Goal: Transaction & Acquisition: Book appointment/travel/reservation

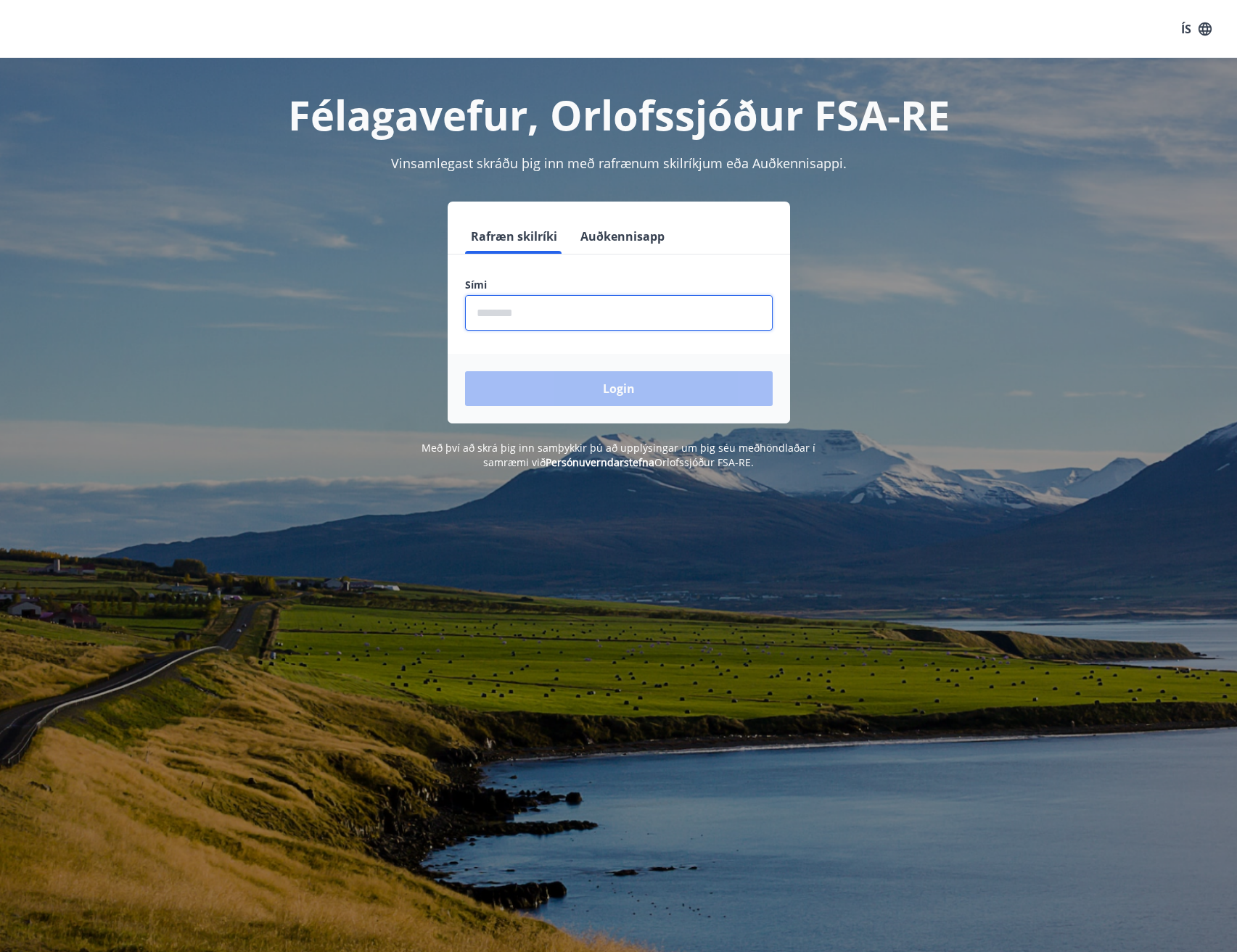
click at [542, 311] on input "phone" at bounding box center [618, 312] width 308 height 35
type input "********"
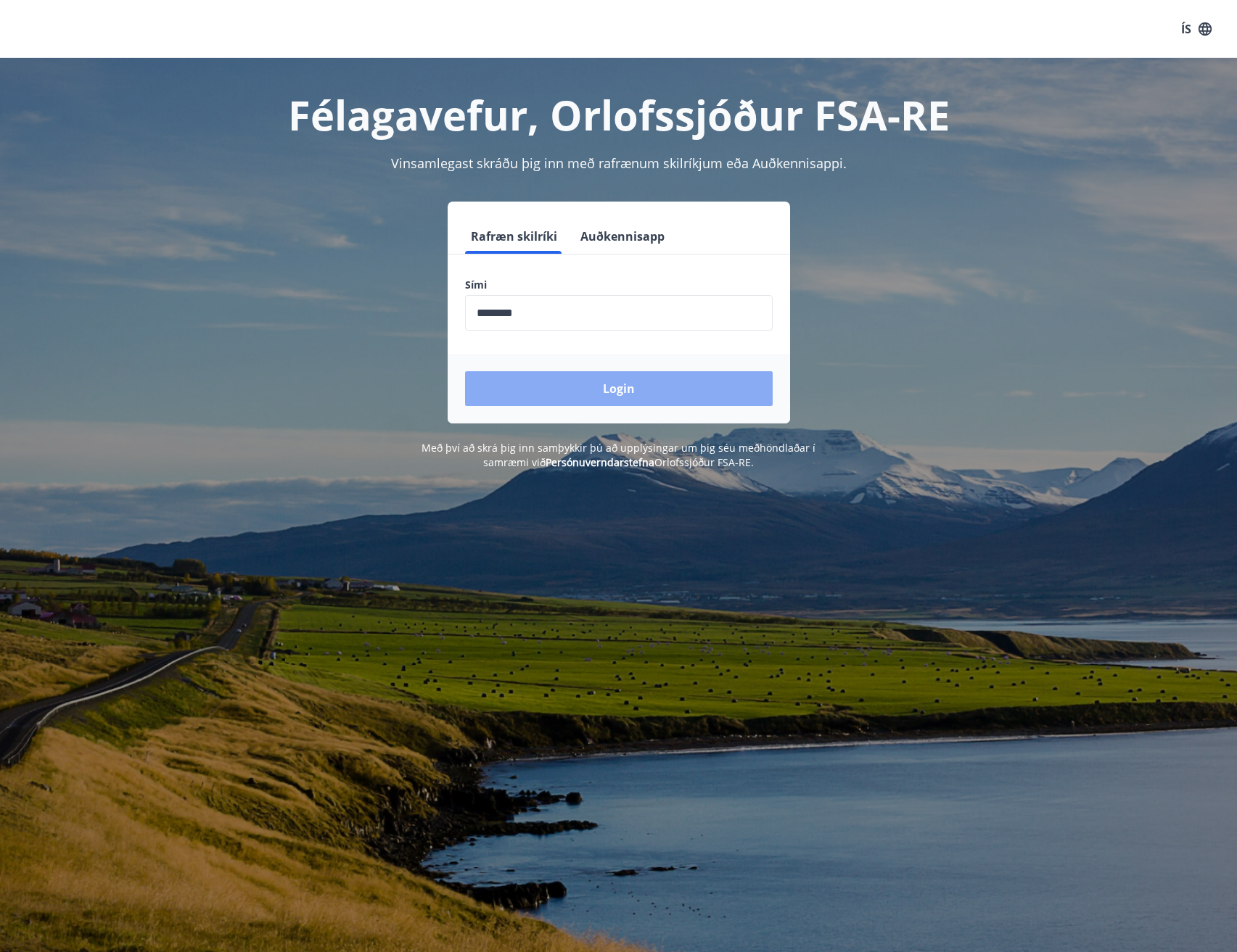
click at [592, 394] on button "Login" at bounding box center [618, 388] width 308 height 34
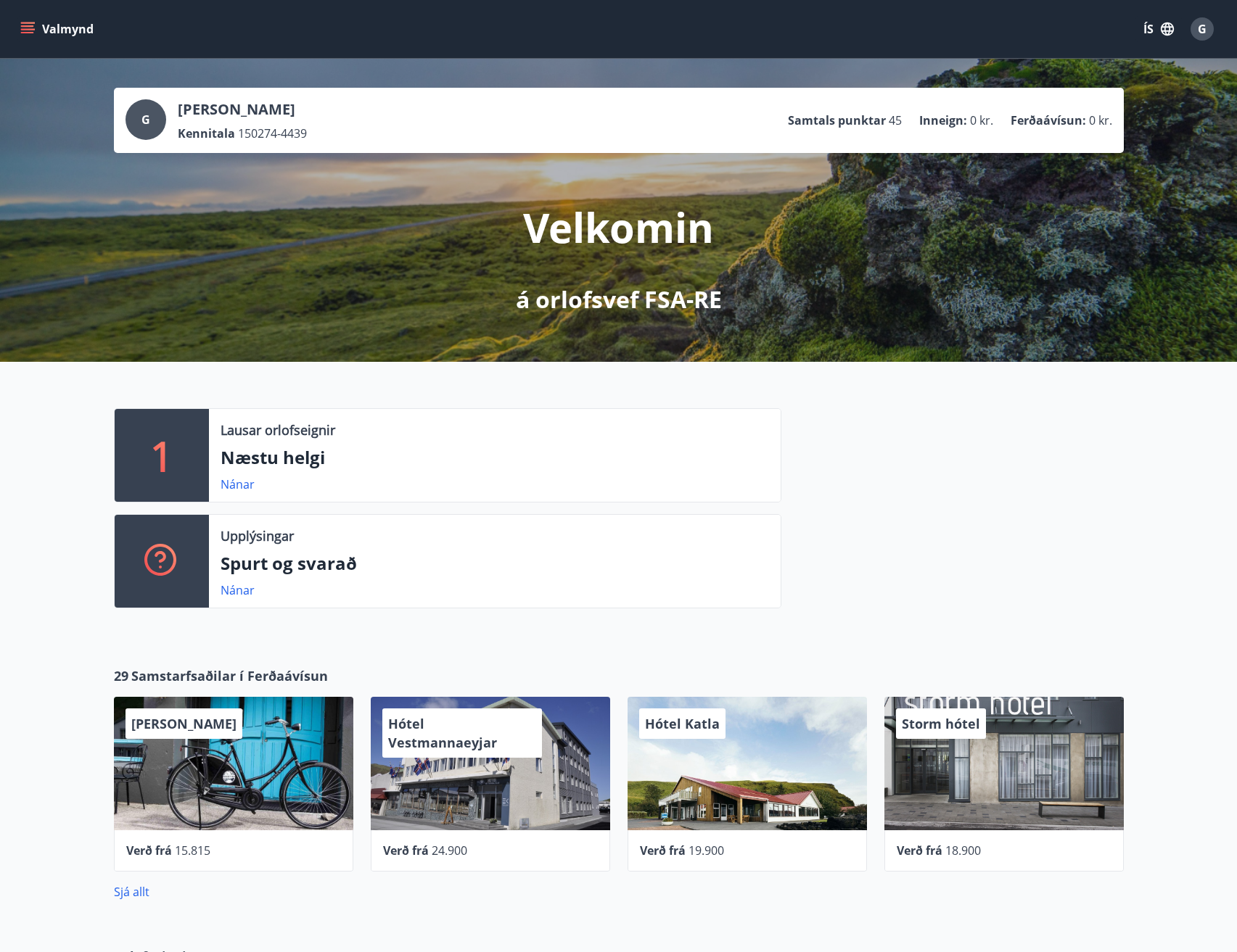
drag, startPoint x: 449, startPoint y: 21, endPoint x: 740, endPoint y: 443, distance: 512.6
click at [740, 443] on div "Lausar orlofseignir Næstu helgi Nánar" at bounding box center [495, 456] width 572 height 93
click at [24, 28] on icon "menu" at bounding box center [28, 29] width 15 height 15
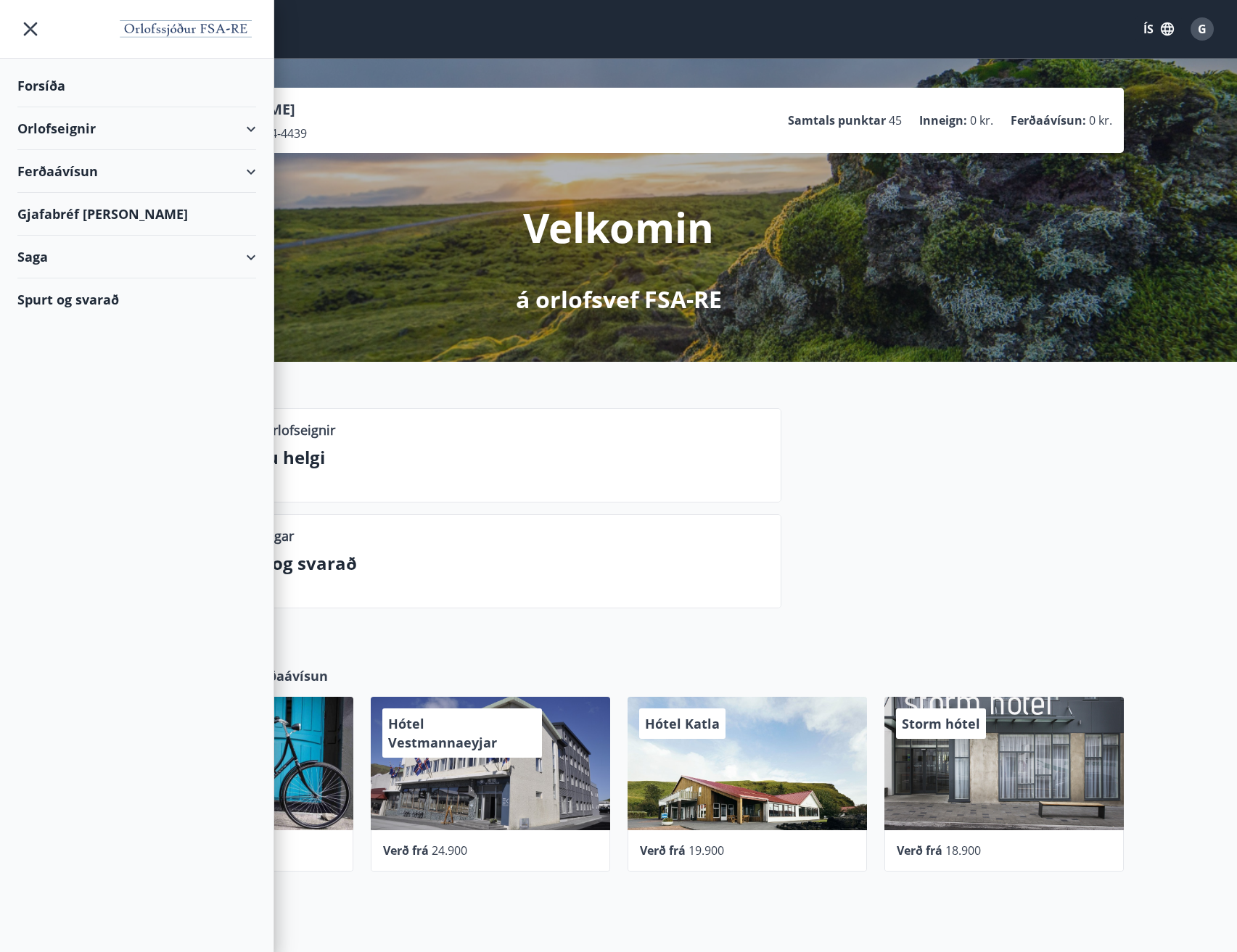
click at [252, 126] on div "Orlofseignir" at bounding box center [137, 128] width 239 height 43
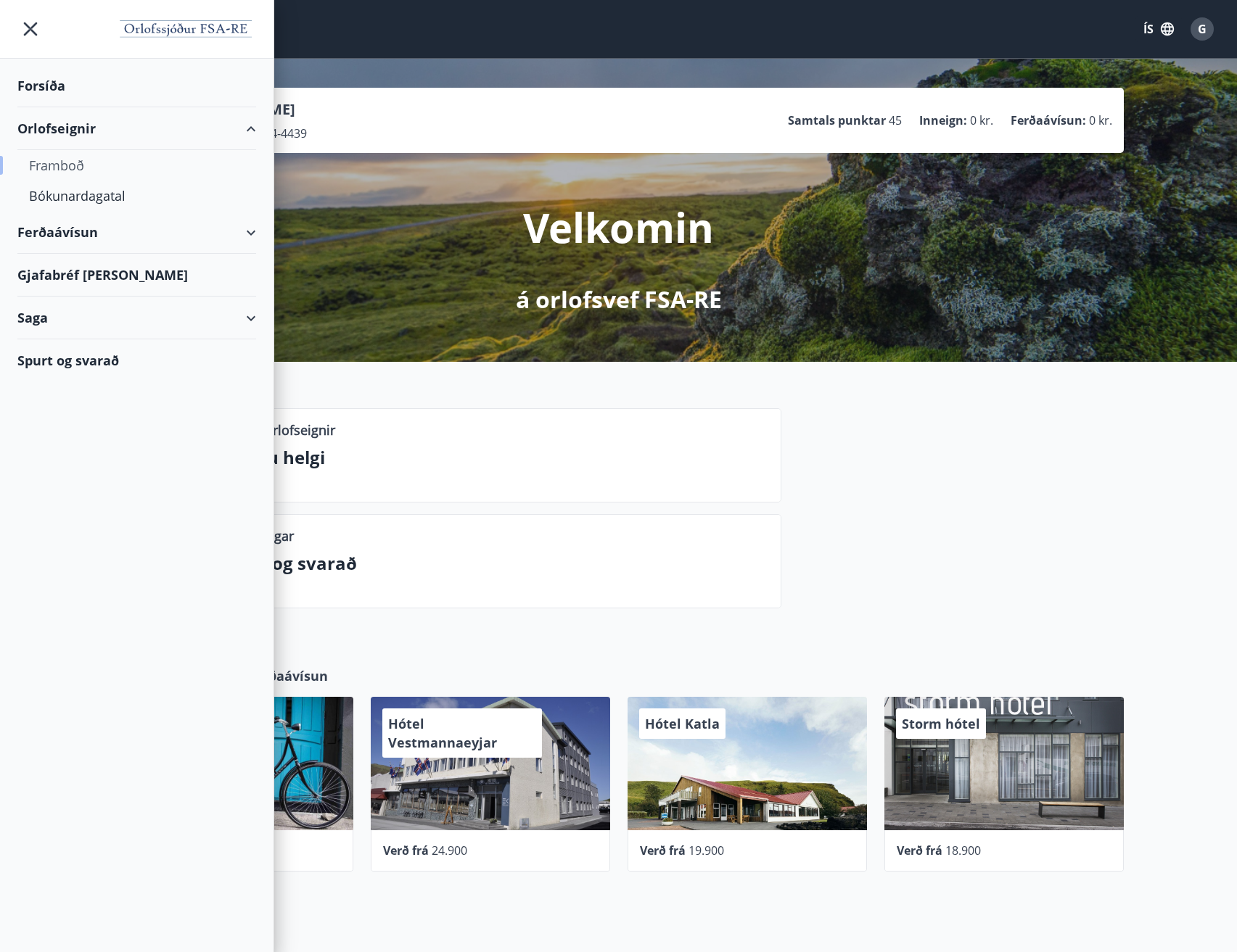
click at [64, 161] on div "Framboð" at bounding box center [137, 165] width 216 height 31
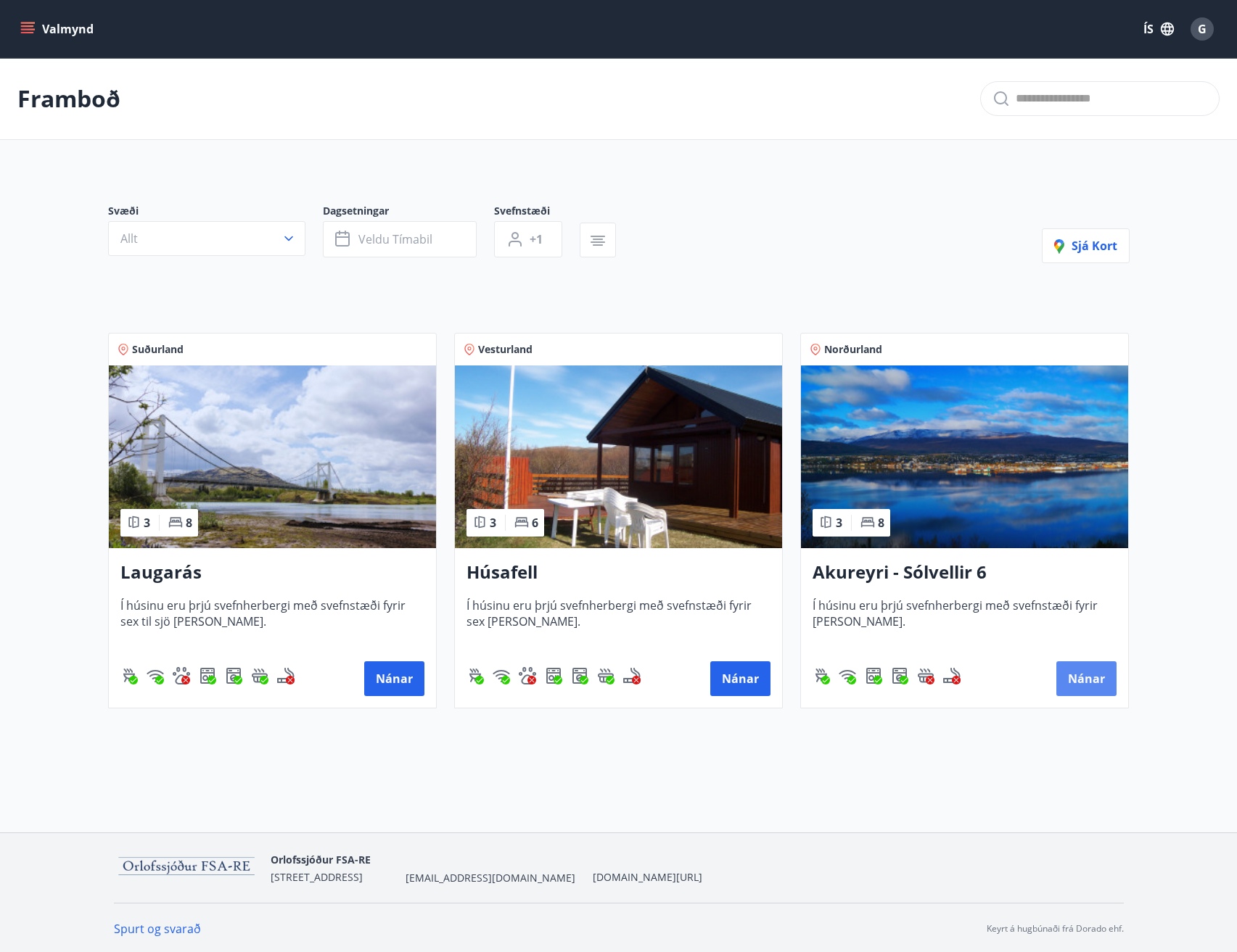
click at [1097, 667] on button "Nánar" at bounding box center [1086, 678] width 60 height 34
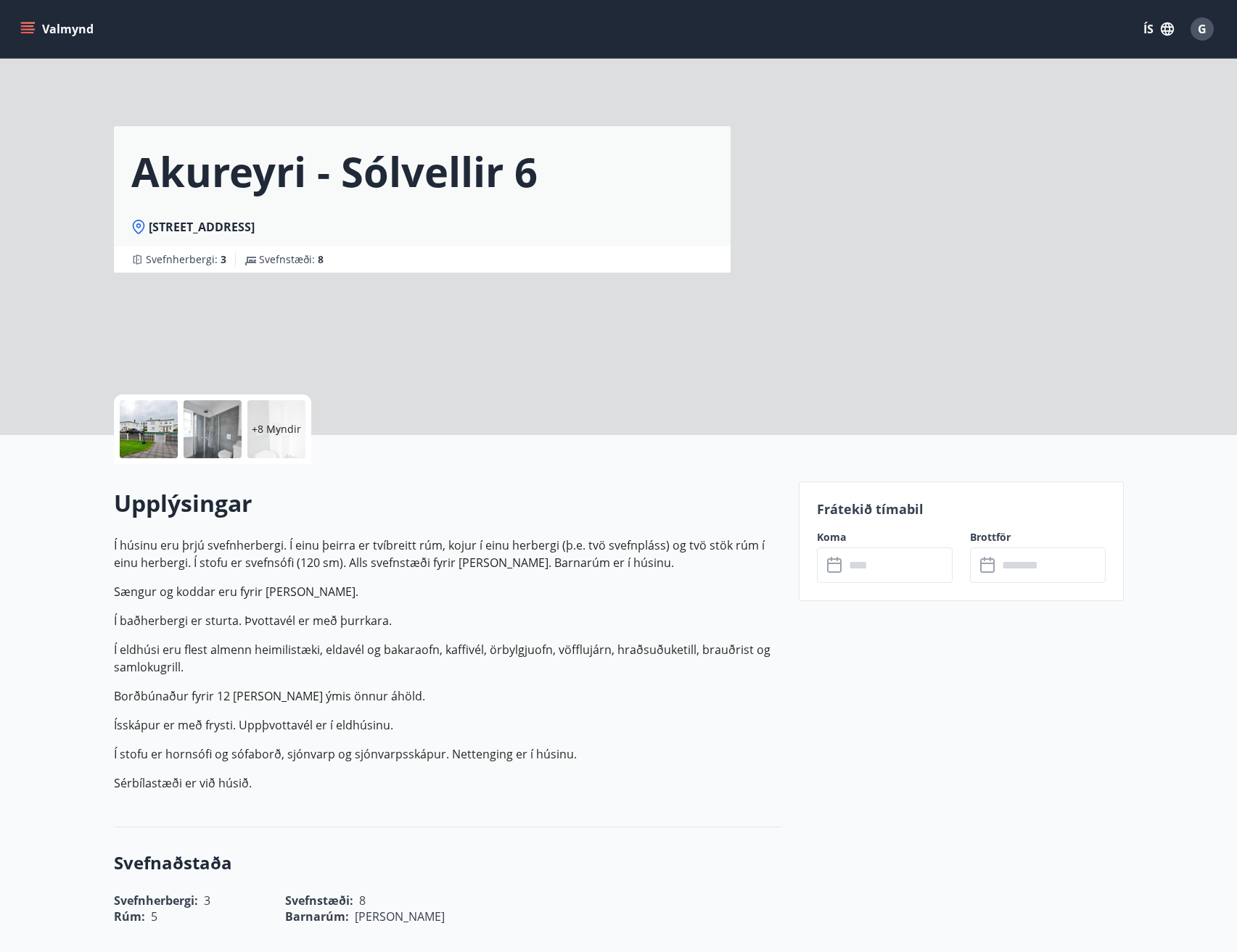
click at [848, 565] on input "text" at bounding box center [898, 565] width 108 height 35
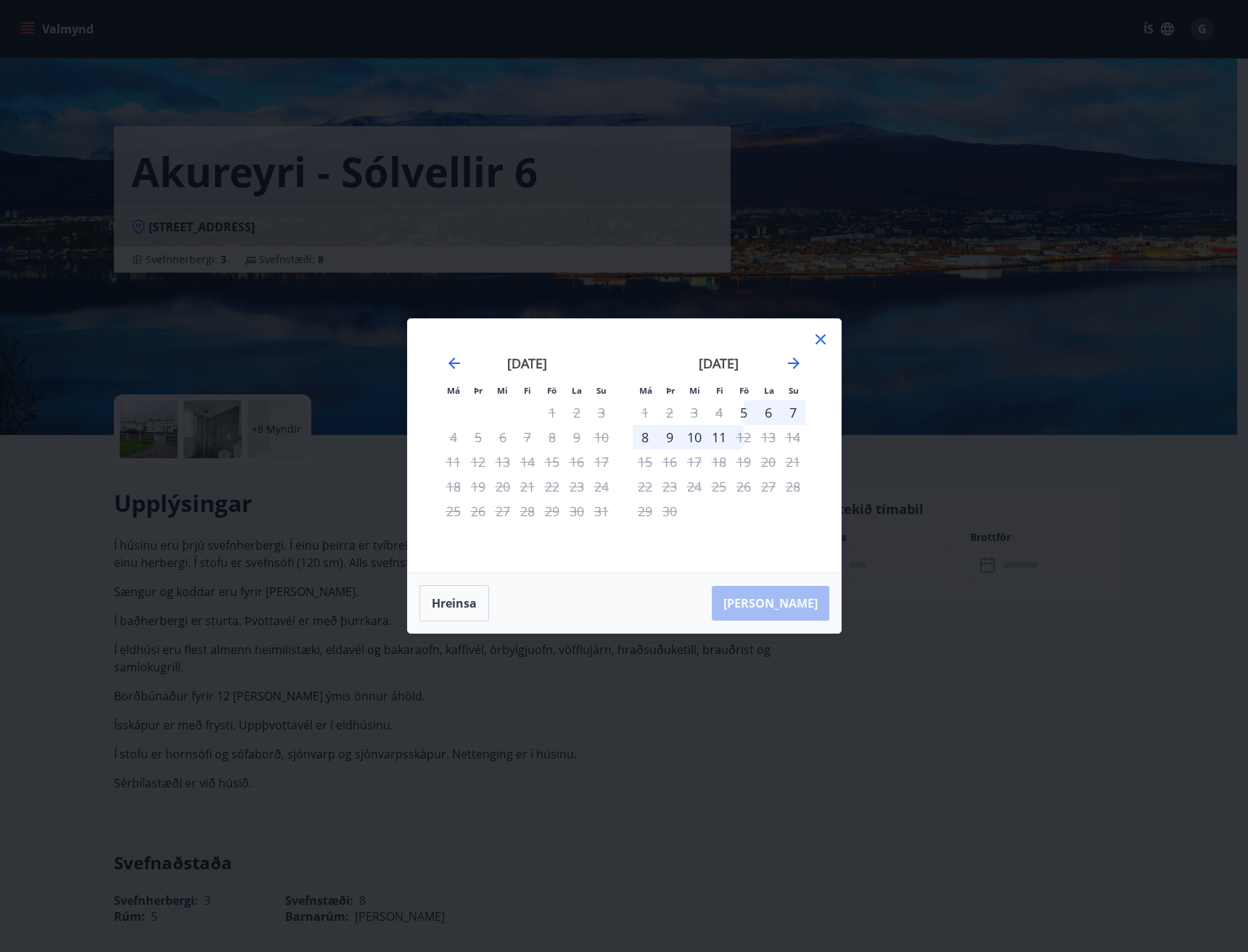
click at [796, 374] on div "[DATE]" at bounding box center [719, 368] width 173 height 64
click at [793, 362] on icon "Move forward to switch to the next month." at bounding box center [793, 363] width 18 height 18
click at [790, 361] on icon "Move forward to switch to the next month." at bounding box center [793, 363] width 18 height 18
click at [821, 334] on icon at bounding box center [820, 339] width 18 height 18
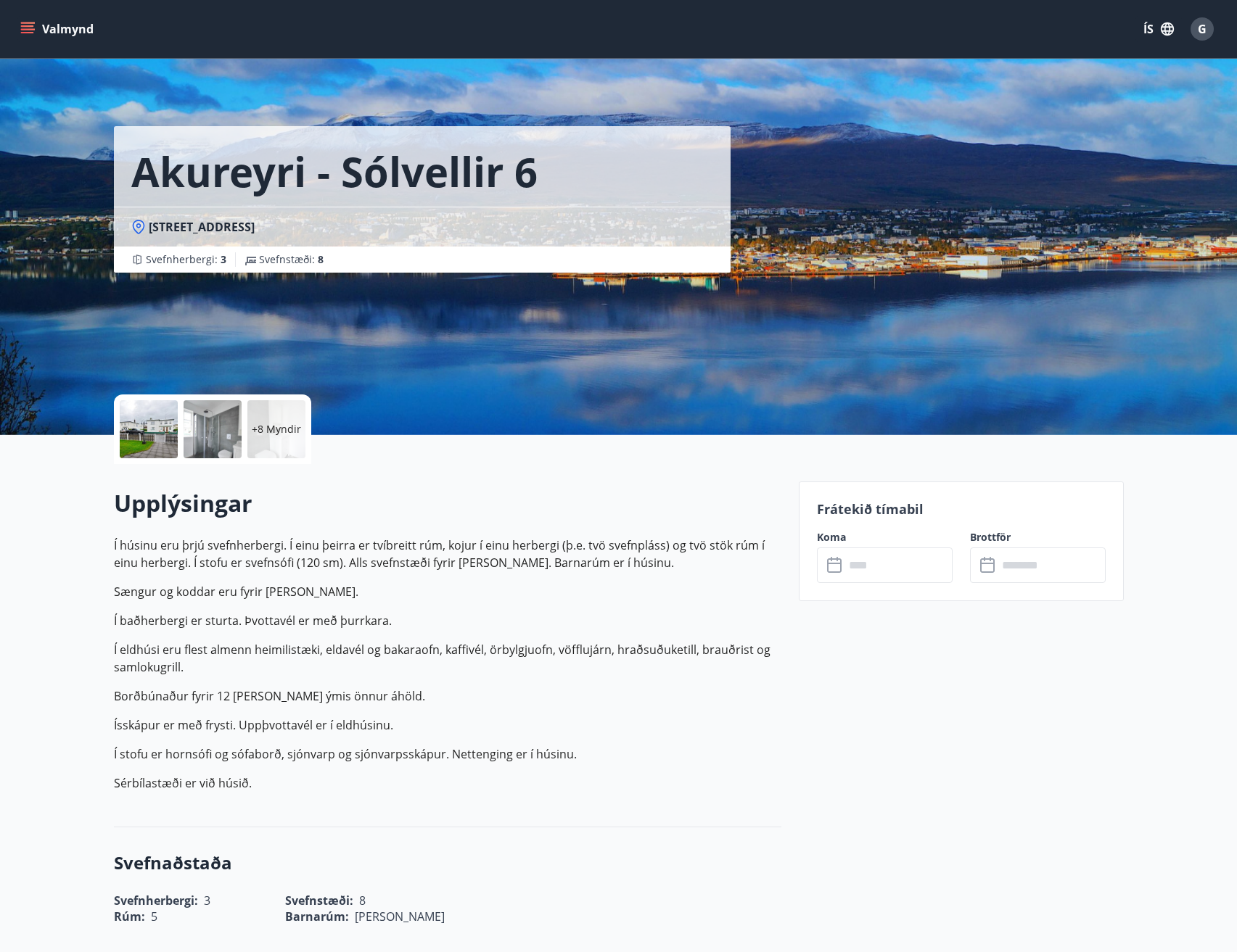
click at [163, 430] on div at bounding box center [149, 430] width 58 height 58
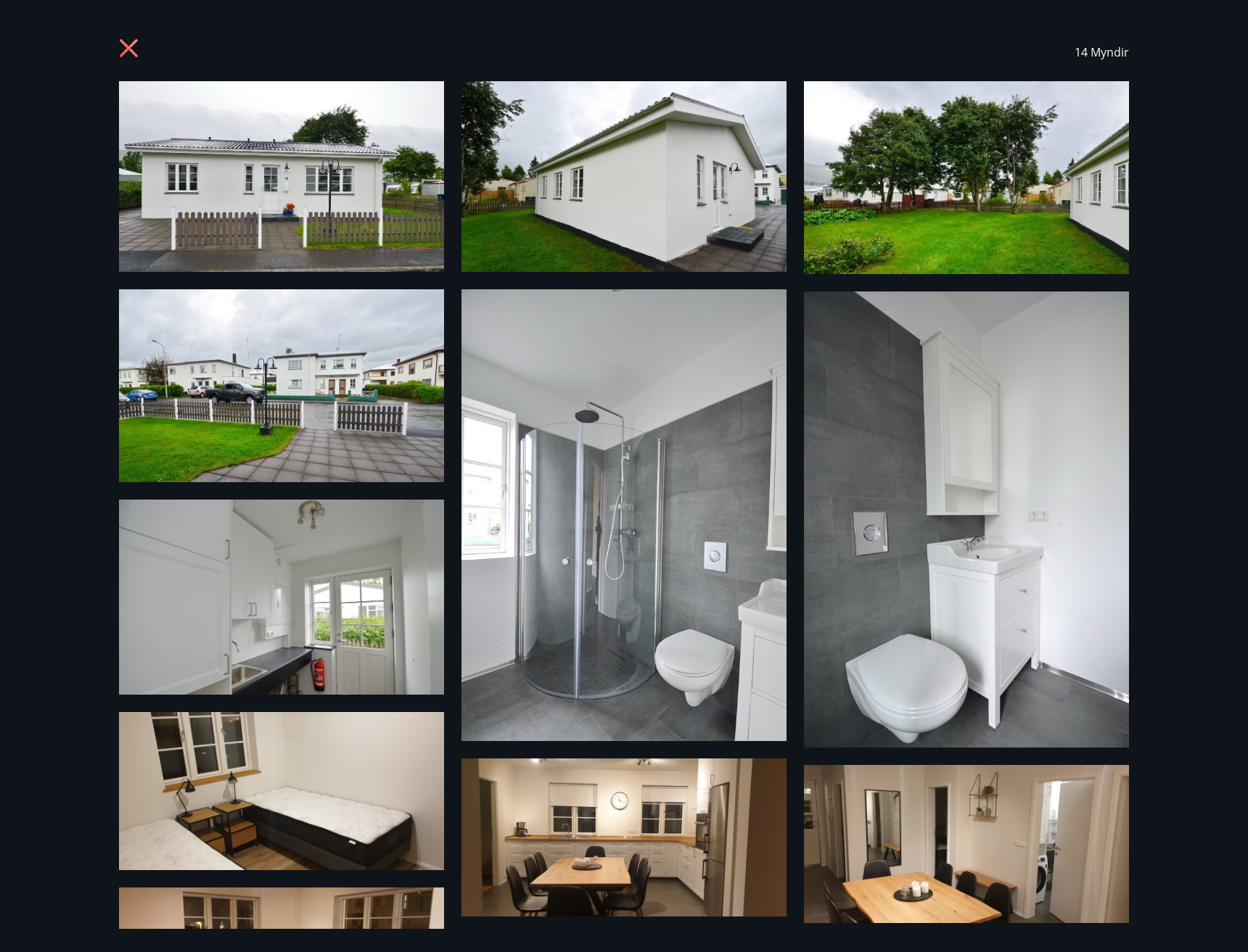
click at [127, 38] on icon at bounding box center [130, 49] width 23 height 23
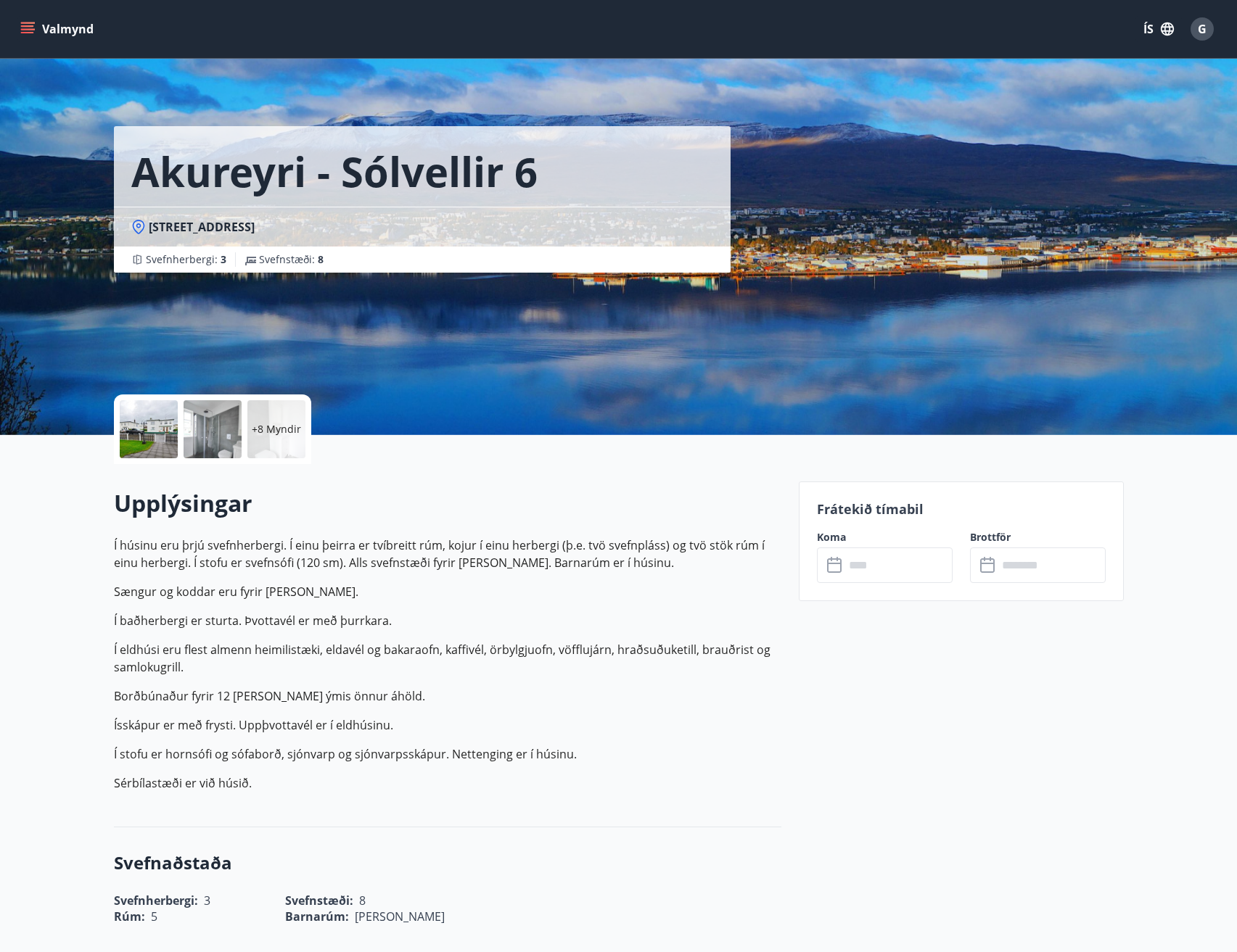
click at [873, 515] on p "Frátekið tímabil" at bounding box center [961, 509] width 288 height 19
click at [834, 559] on icon at bounding box center [834, 566] width 15 height 15
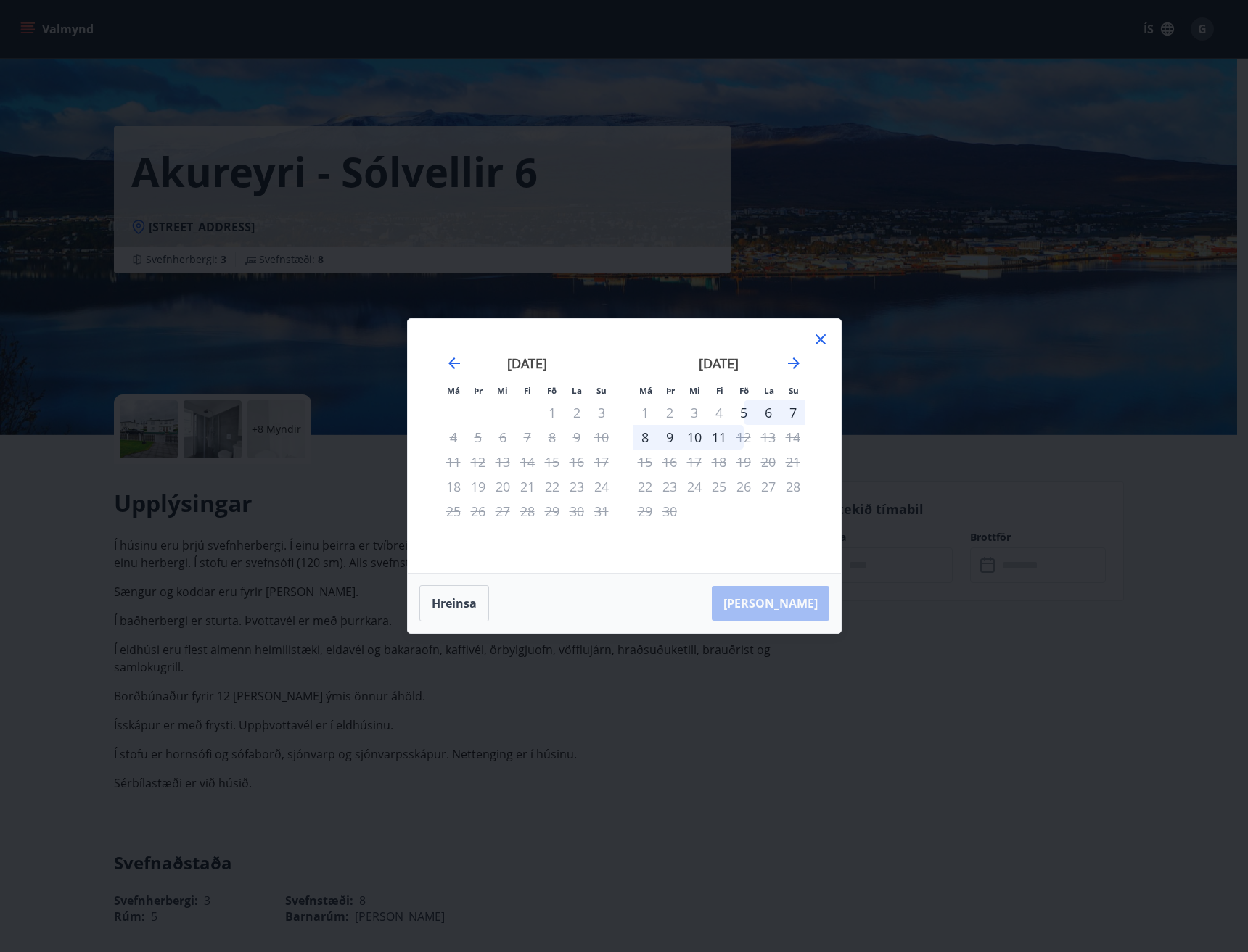
drag, startPoint x: 819, startPoint y: 333, endPoint x: 827, endPoint y: 334, distance: 8.1
click at [819, 333] on icon at bounding box center [820, 339] width 18 height 18
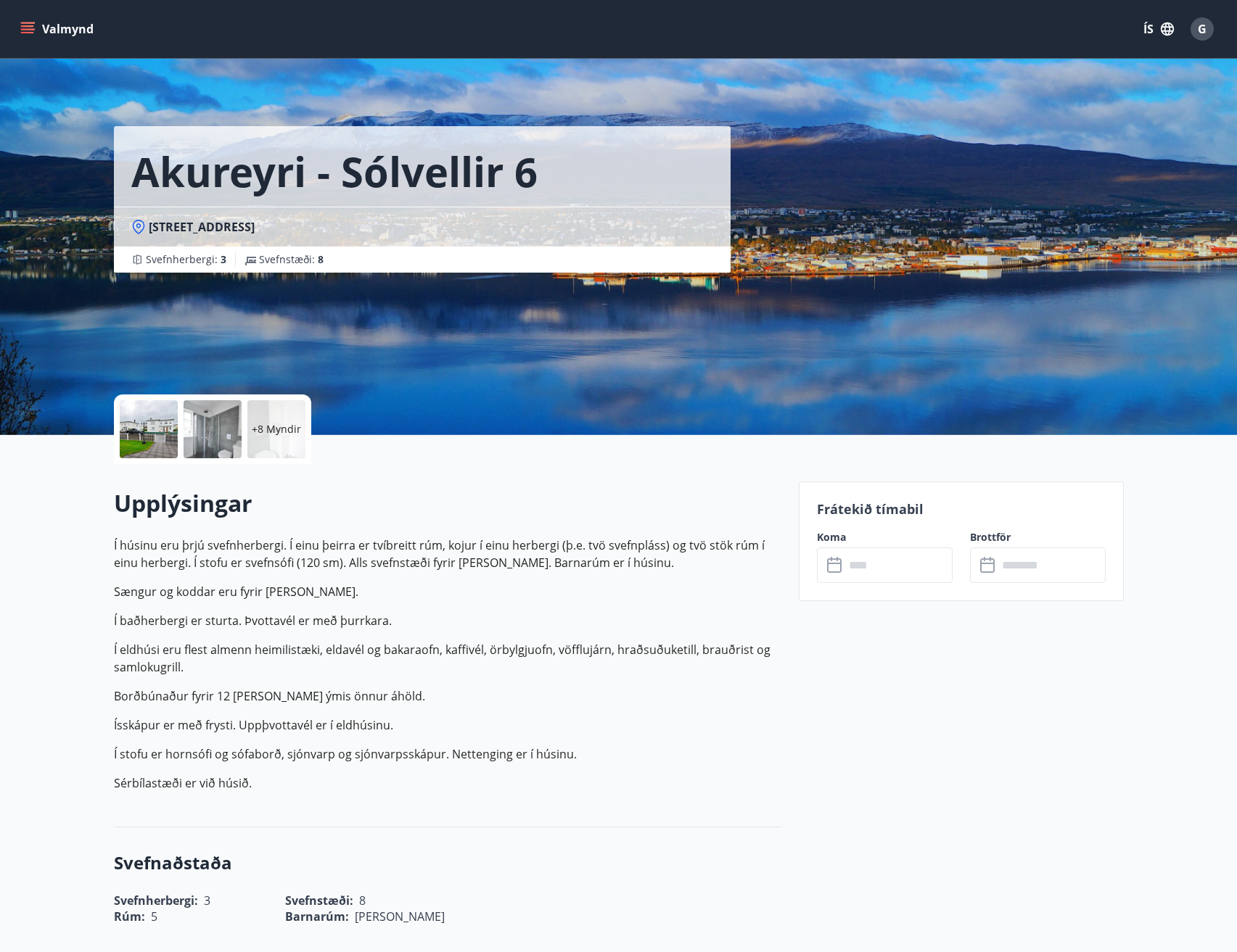
click at [831, 567] on icon at bounding box center [835, 565] width 18 height 18
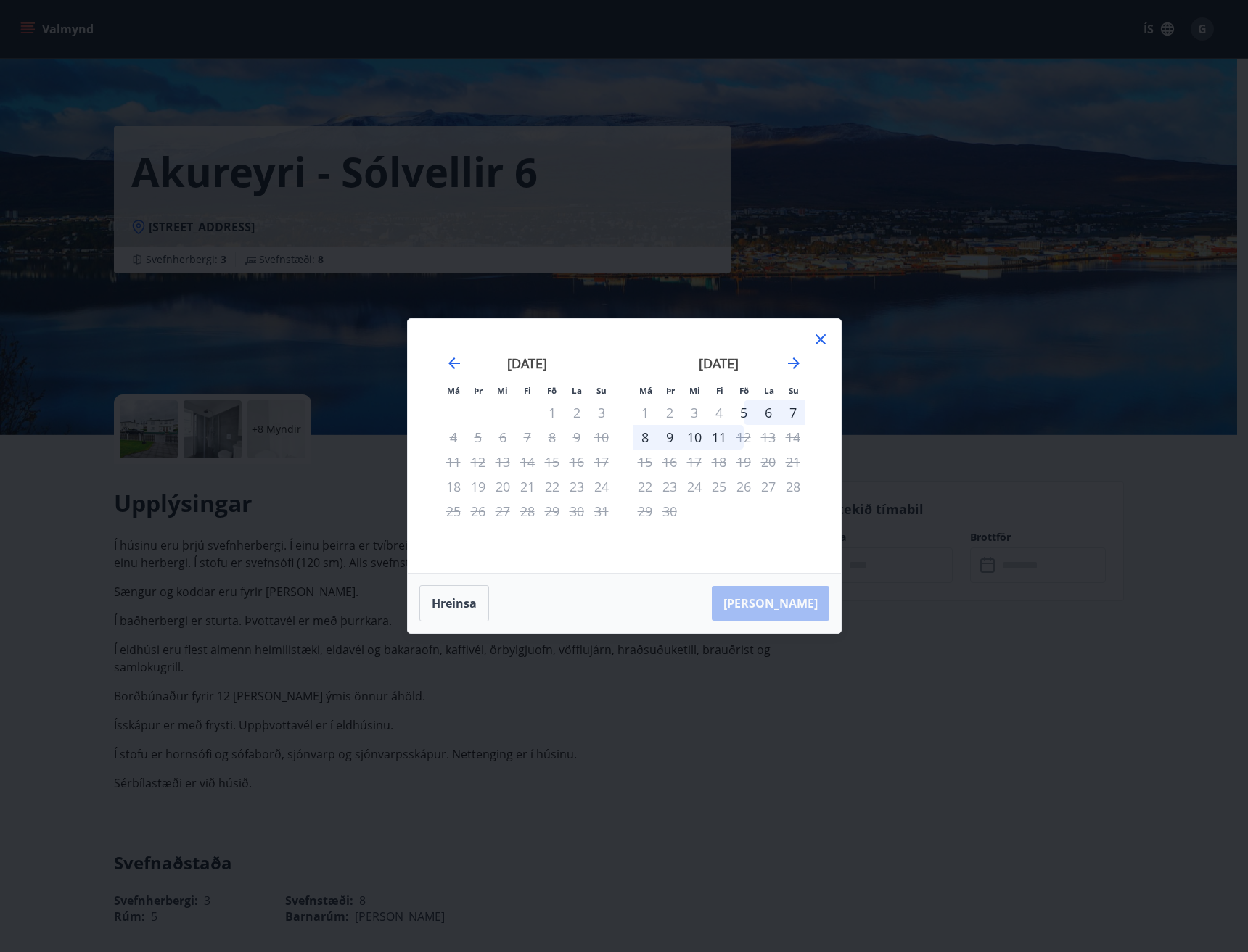
click at [820, 347] on icon at bounding box center [820, 339] width 18 height 18
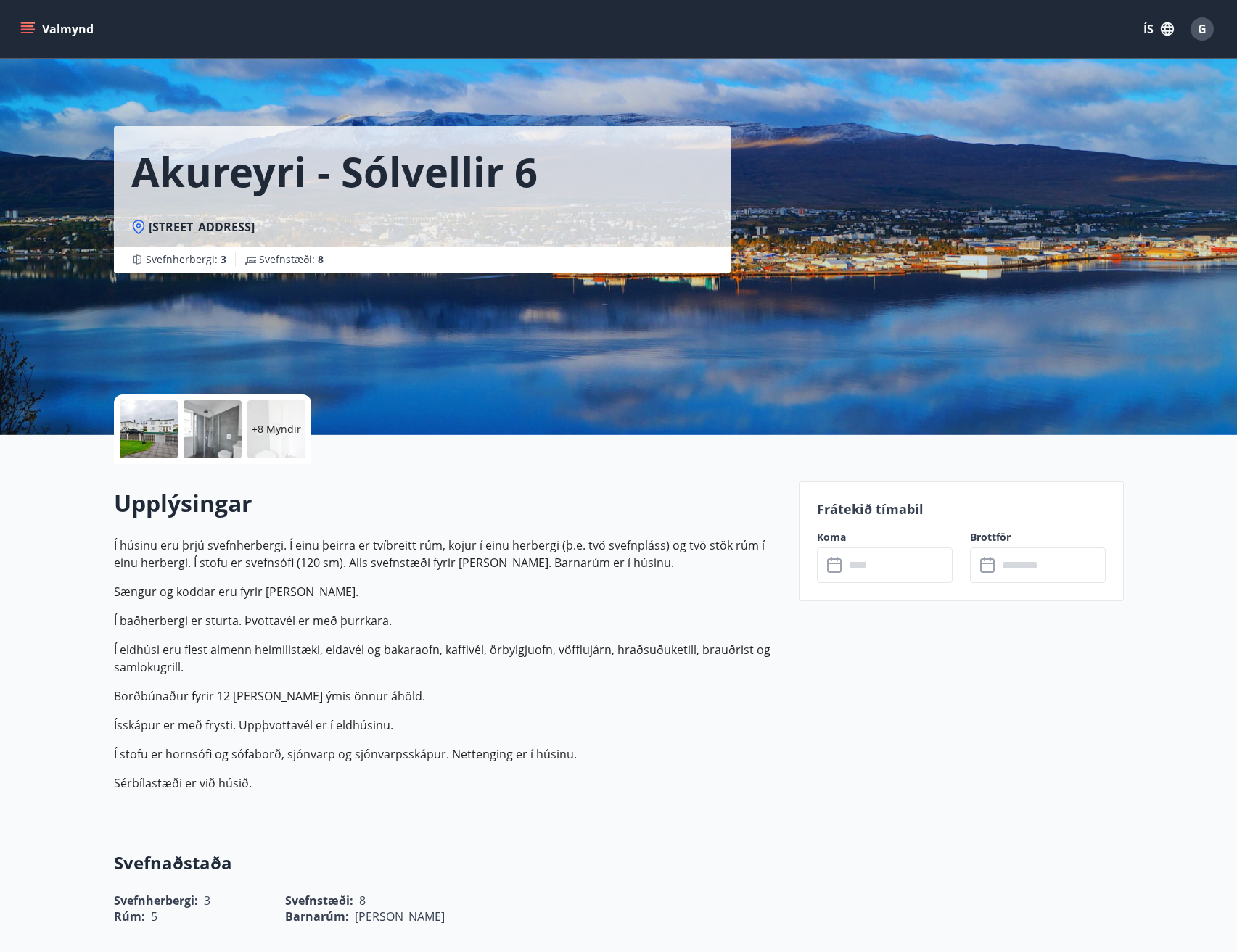
drag, startPoint x: 833, startPoint y: 540, endPoint x: 840, endPoint y: 532, distance: 10.6
click at [839, 535] on label "Koma" at bounding box center [885, 537] width 136 height 15
click at [845, 562] on input "text" at bounding box center [898, 565] width 108 height 35
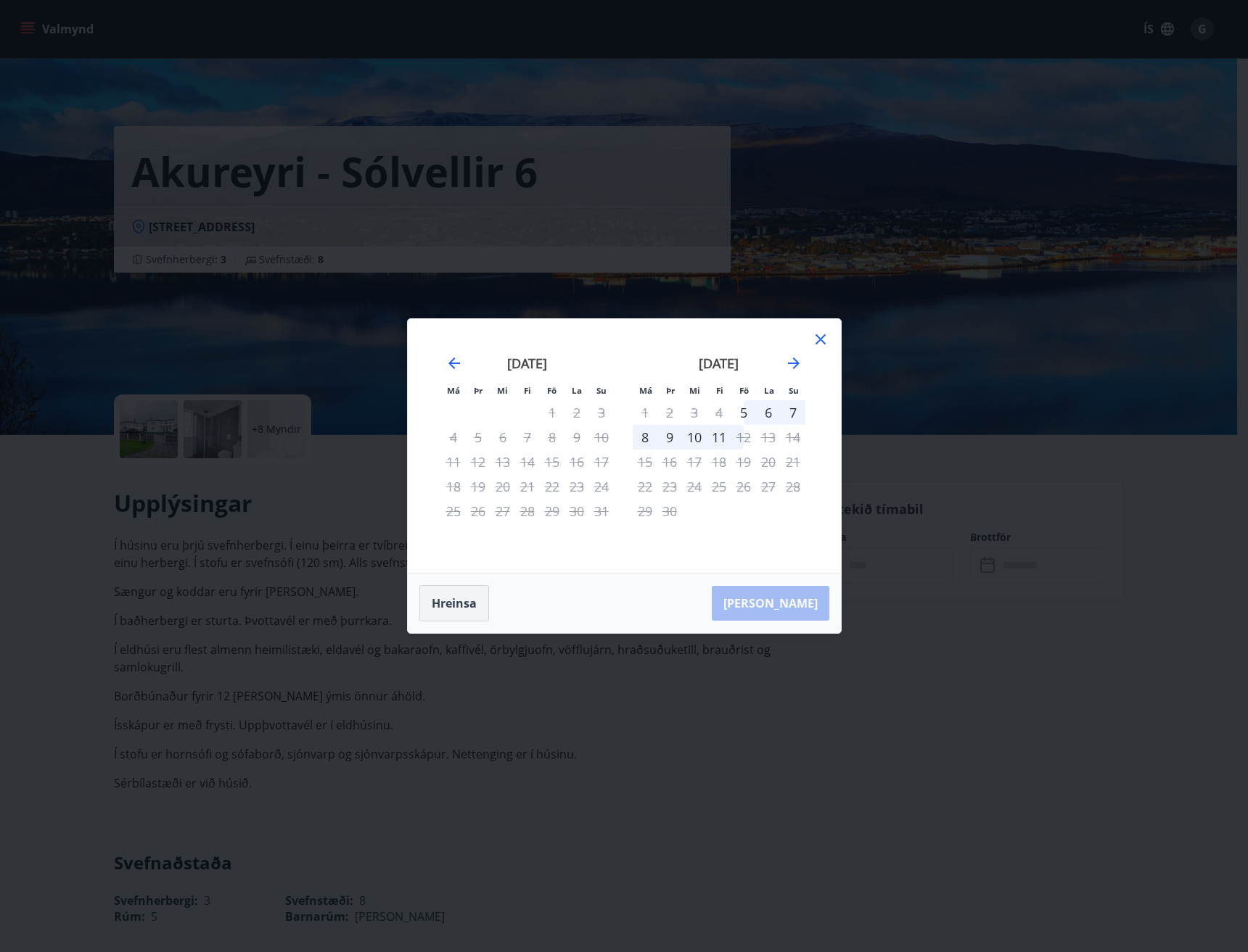
click at [457, 600] on button "Hreinsa" at bounding box center [454, 602] width 70 height 36
click at [819, 333] on icon at bounding box center [820, 339] width 18 height 18
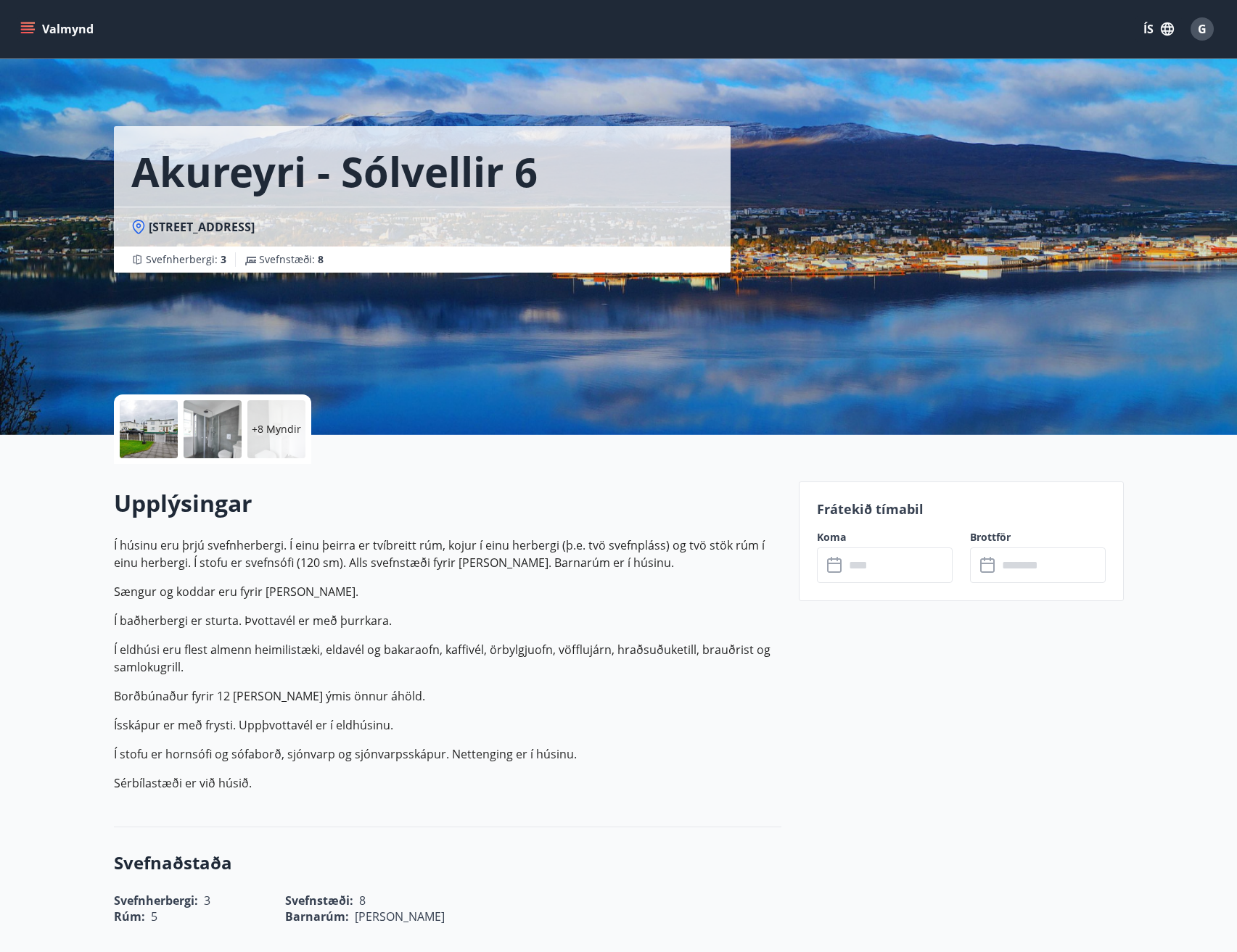
click at [666, 819] on div "Upplýsingar Í húsinu eru þrjú svefnherbergi. Í einu þeirra er tvíbreitt rúm, ko…" at bounding box center [447, 645] width 668 height 364
click at [836, 563] on icon at bounding box center [834, 563] width 15 height 2
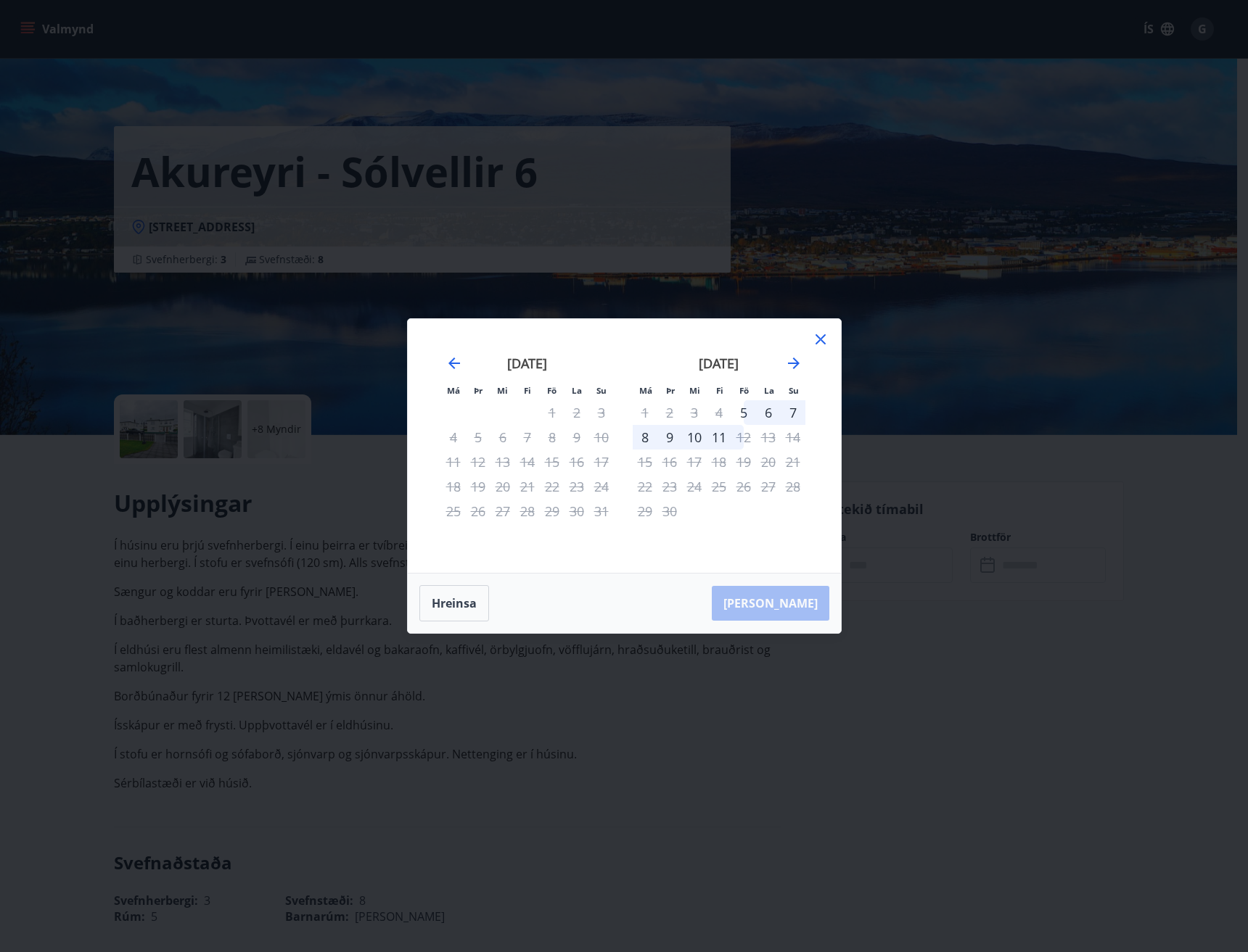
click at [822, 337] on icon at bounding box center [820, 339] width 10 height 10
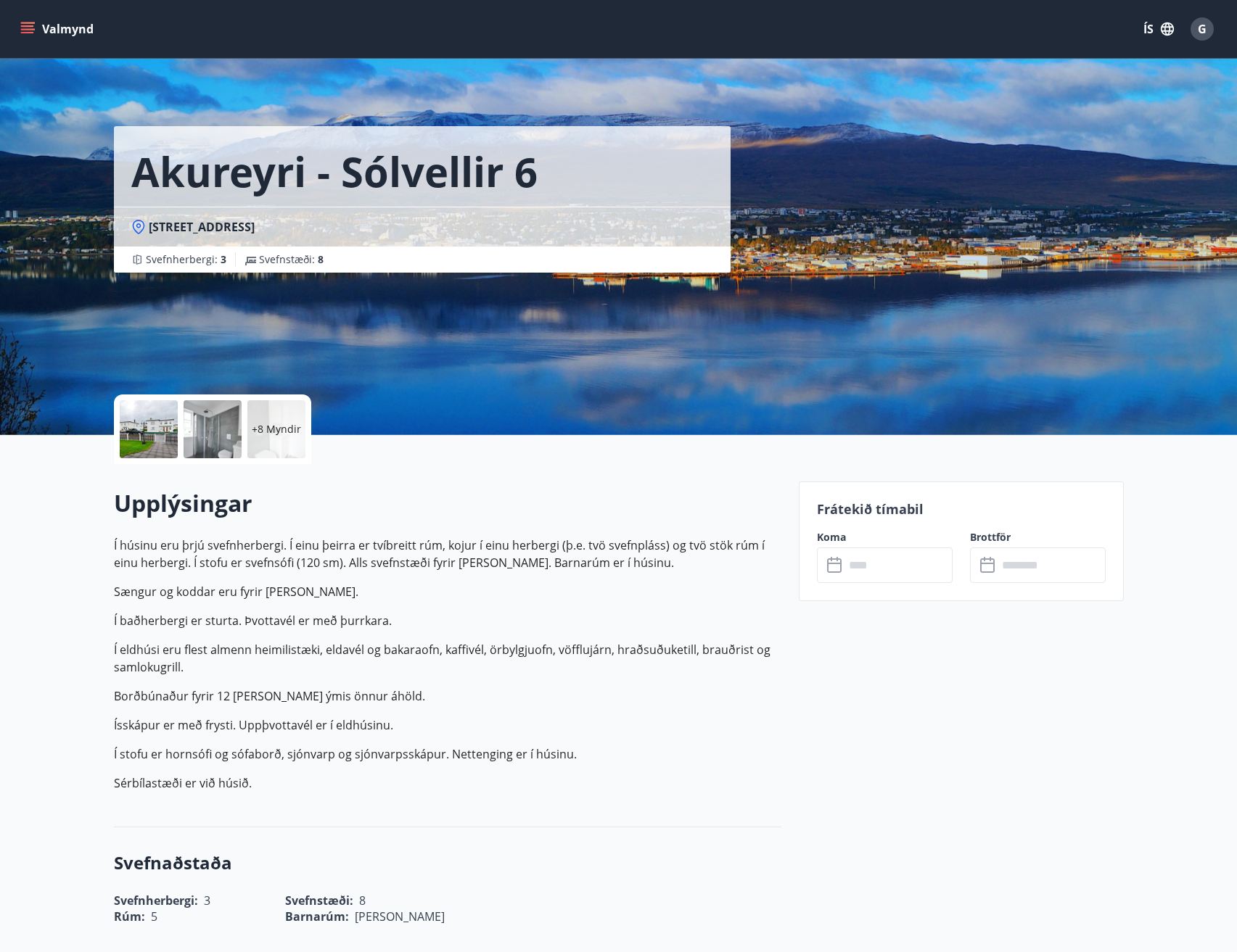
click at [832, 534] on label "Koma" at bounding box center [885, 537] width 136 height 15
click at [838, 562] on icon at bounding box center [835, 565] width 18 height 18
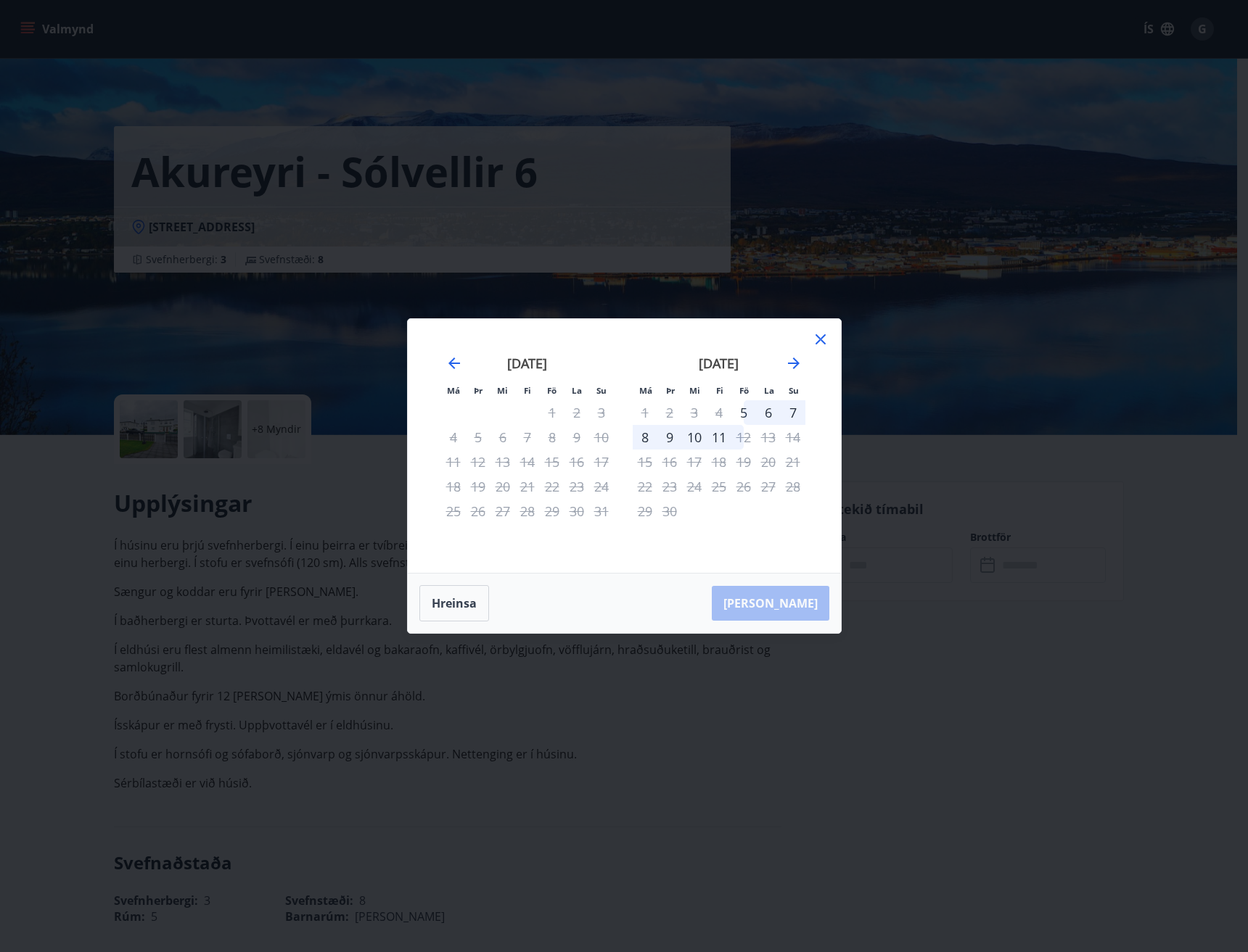
click at [818, 337] on icon at bounding box center [820, 339] width 10 height 10
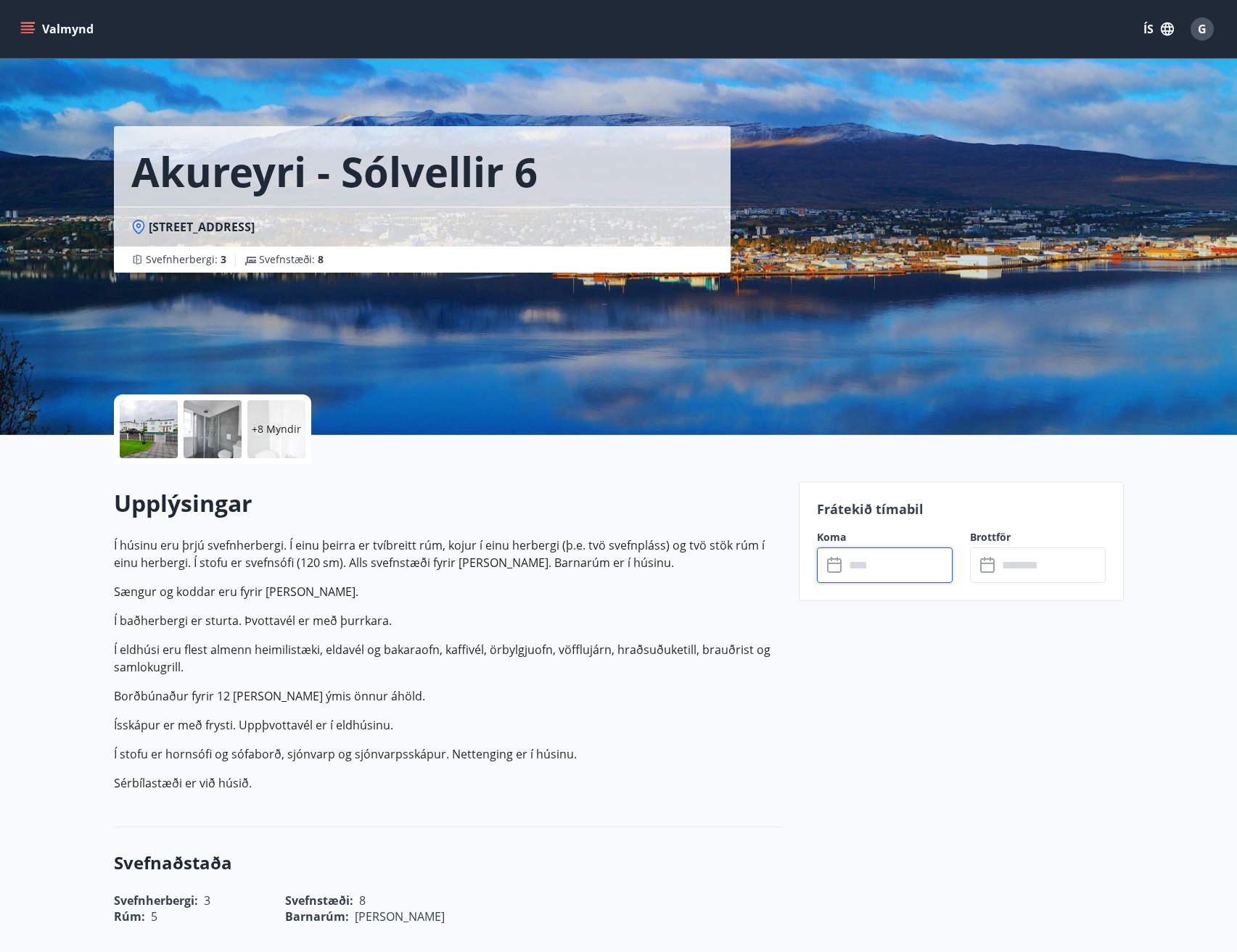
click at [871, 568] on input "text" at bounding box center [898, 565] width 108 height 35
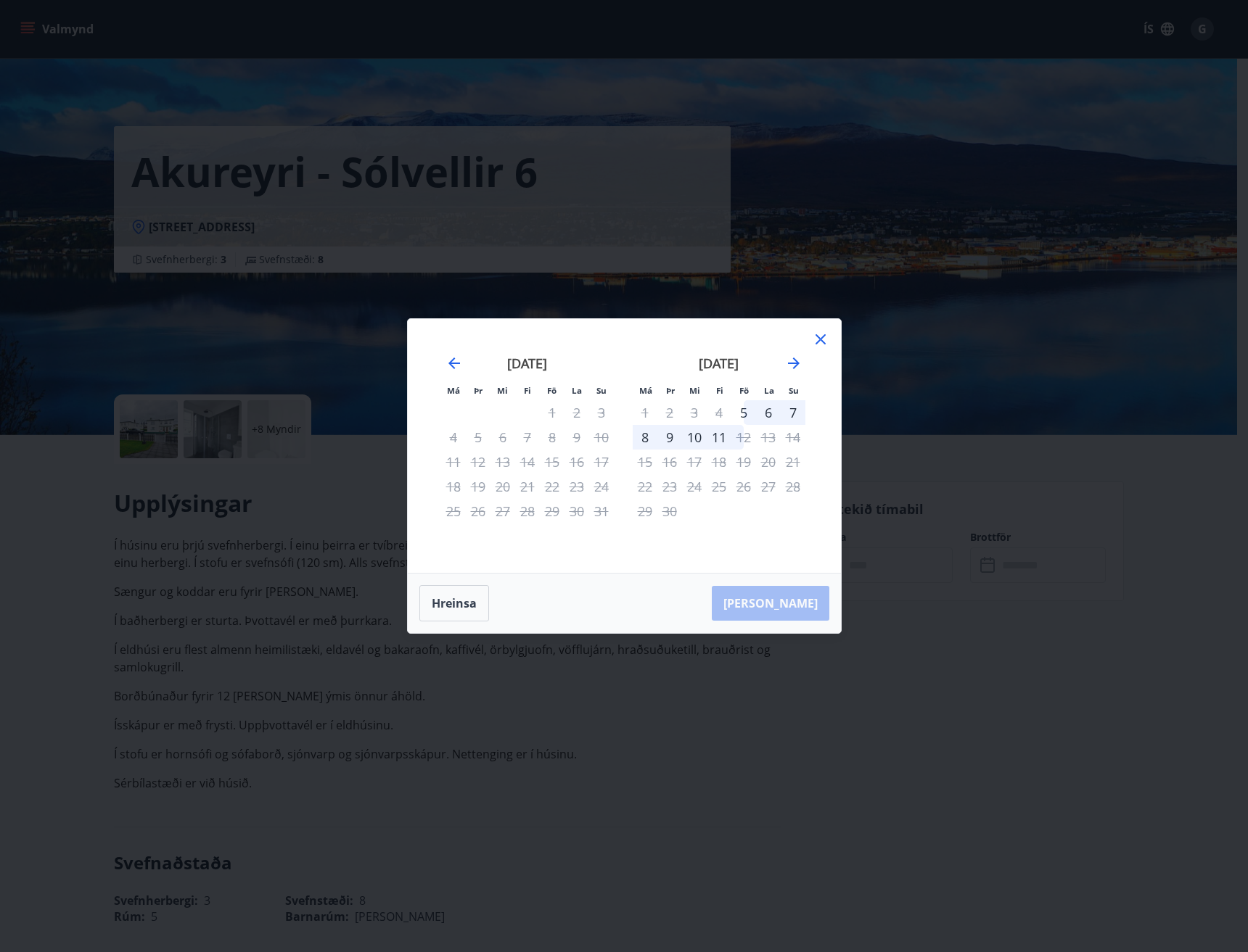
click at [819, 337] on icon at bounding box center [820, 339] width 18 height 18
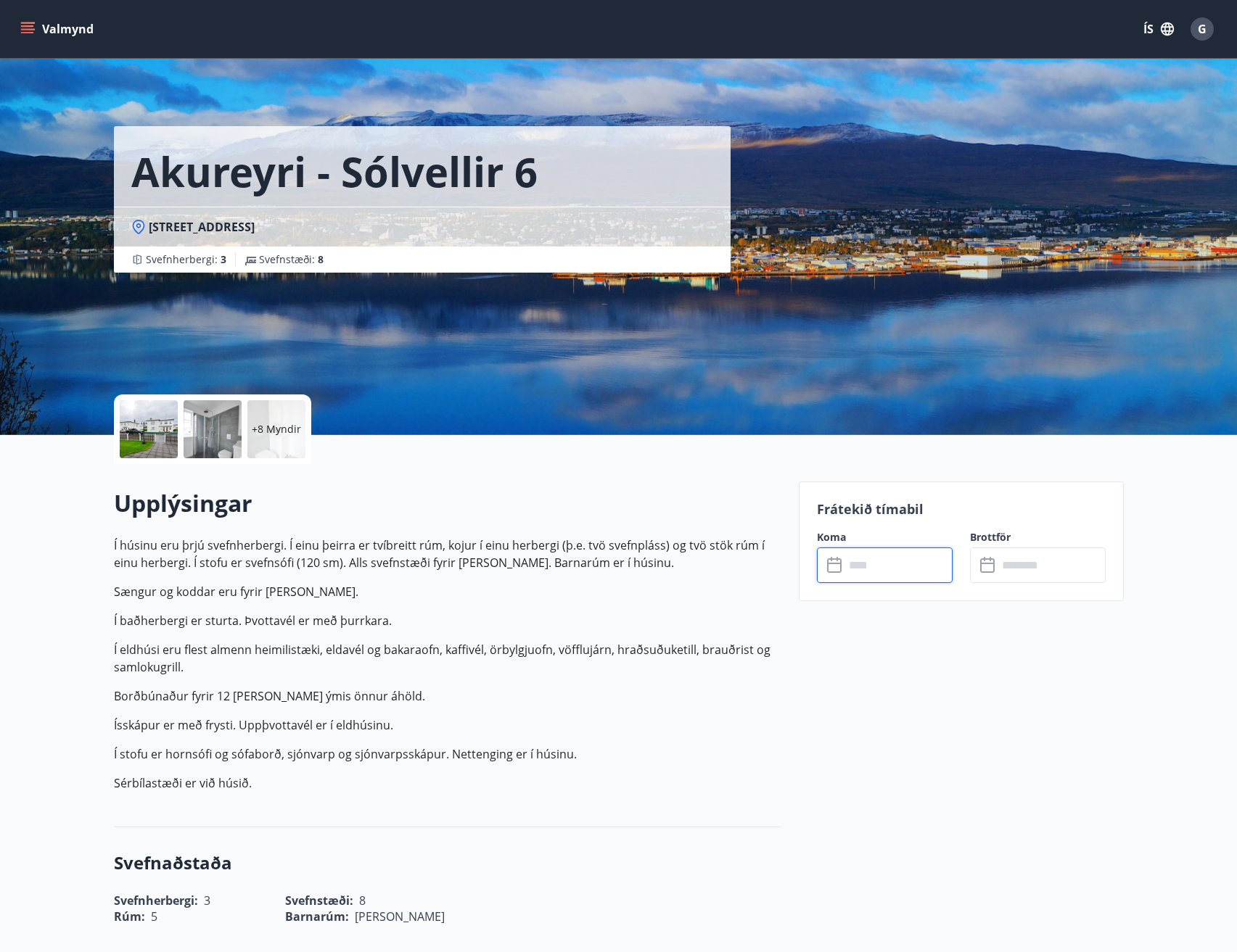
click at [861, 564] on input "text" at bounding box center [898, 565] width 108 height 35
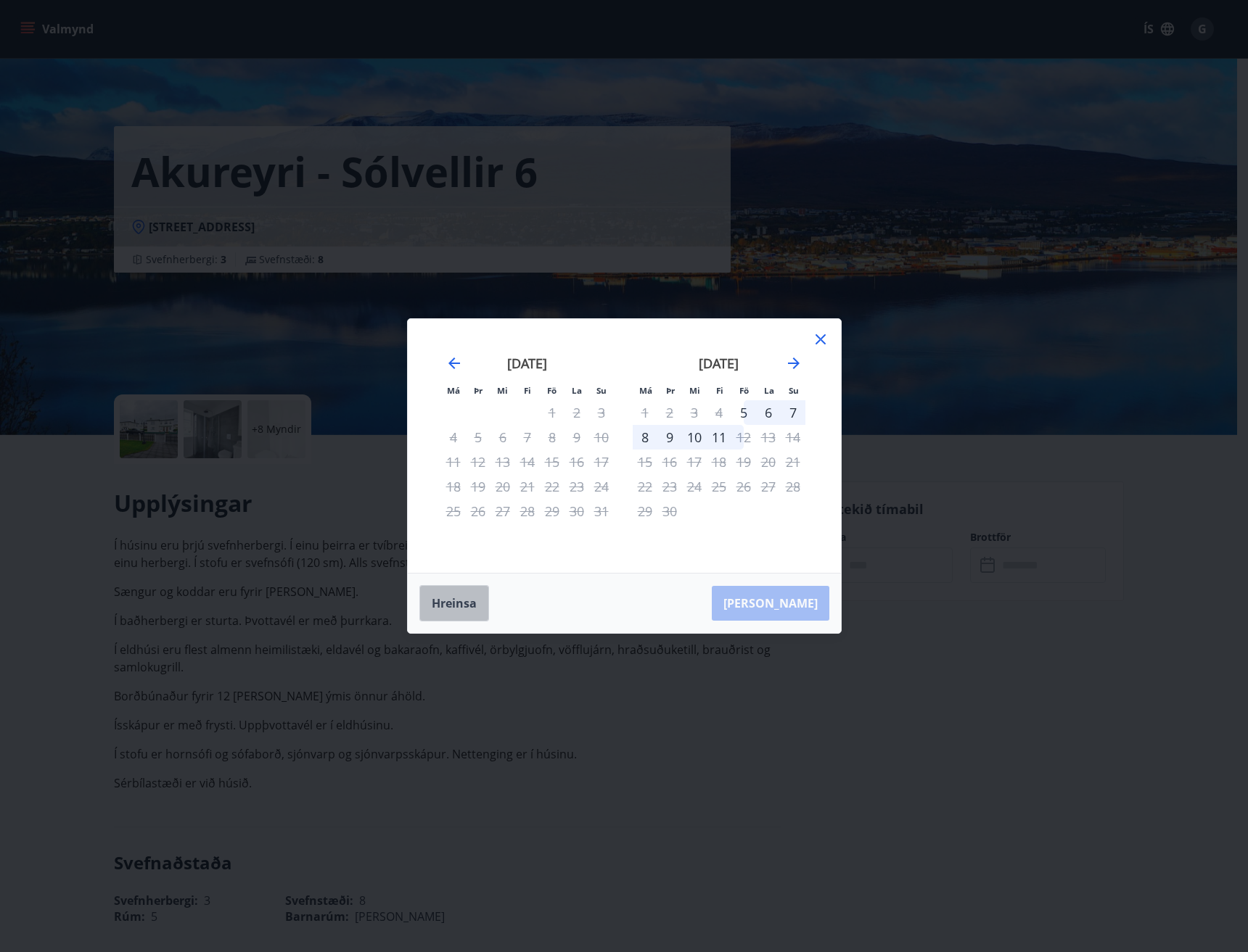
click at [463, 599] on button "Hreinsa" at bounding box center [454, 602] width 70 height 36
click at [788, 367] on icon "Move forward to switch to the next month." at bounding box center [793, 363] width 18 height 18
click at [793, 361] on icon "Move forward to switch to the next month." at bounding box center [793, 363] width 18 height 18
click at [819, 335] on icon at bounding box center [820, 339] width 18 height 18
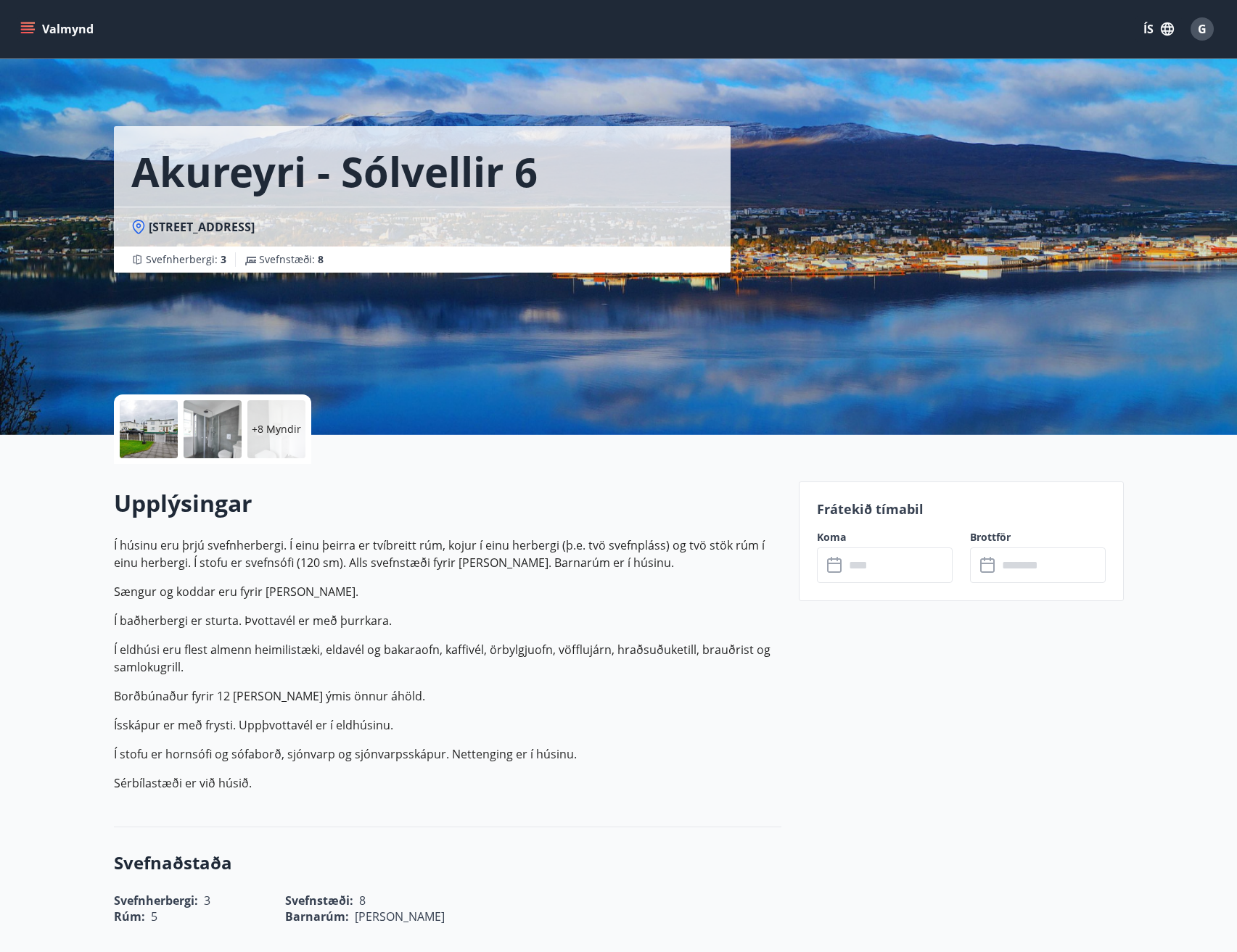
click at [837, 555] on div "​ ​" at bounding box center [885, 565] width 136 height 35
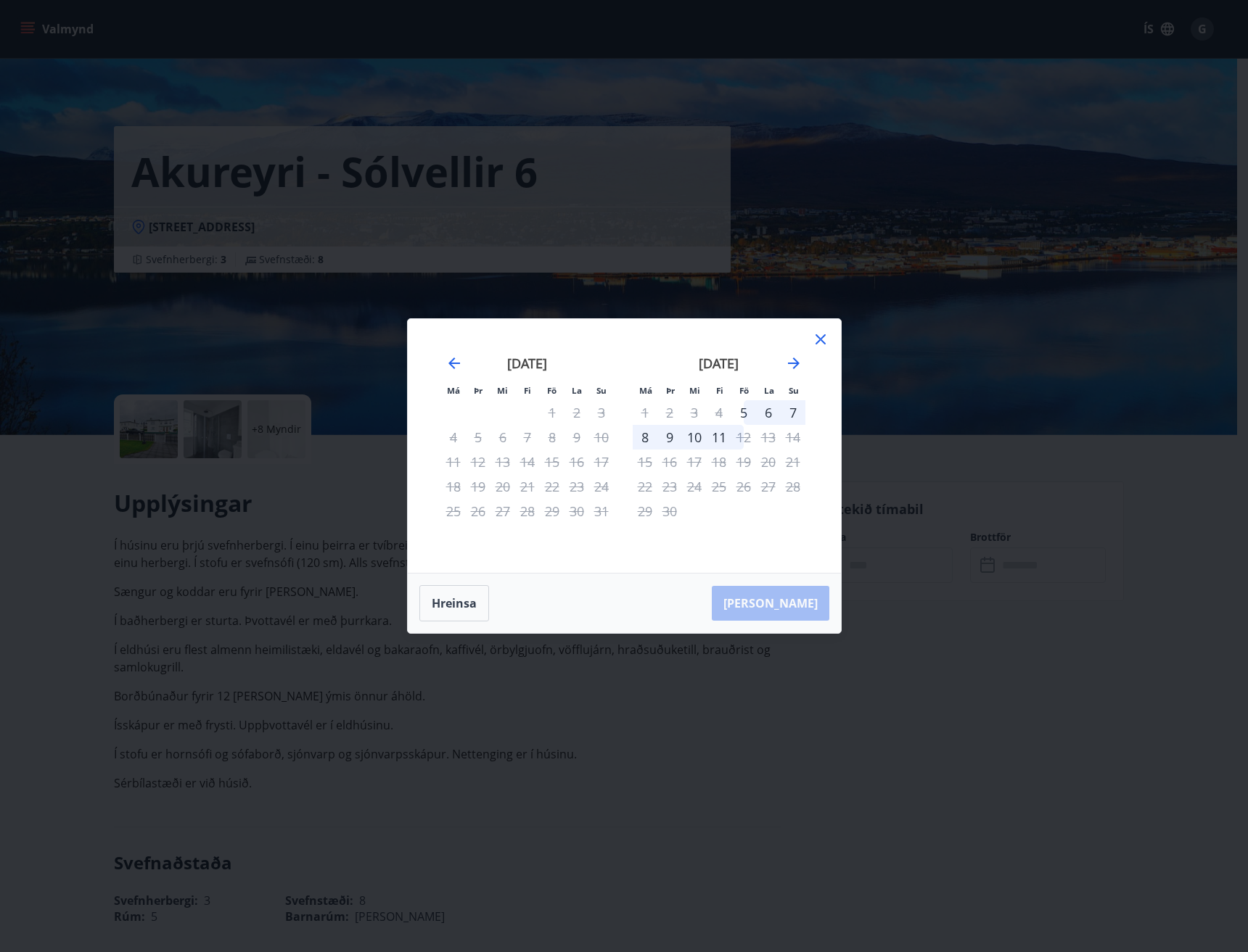
click at [819, 340] on icon at bounding box center [820, 339] width 10 height 10
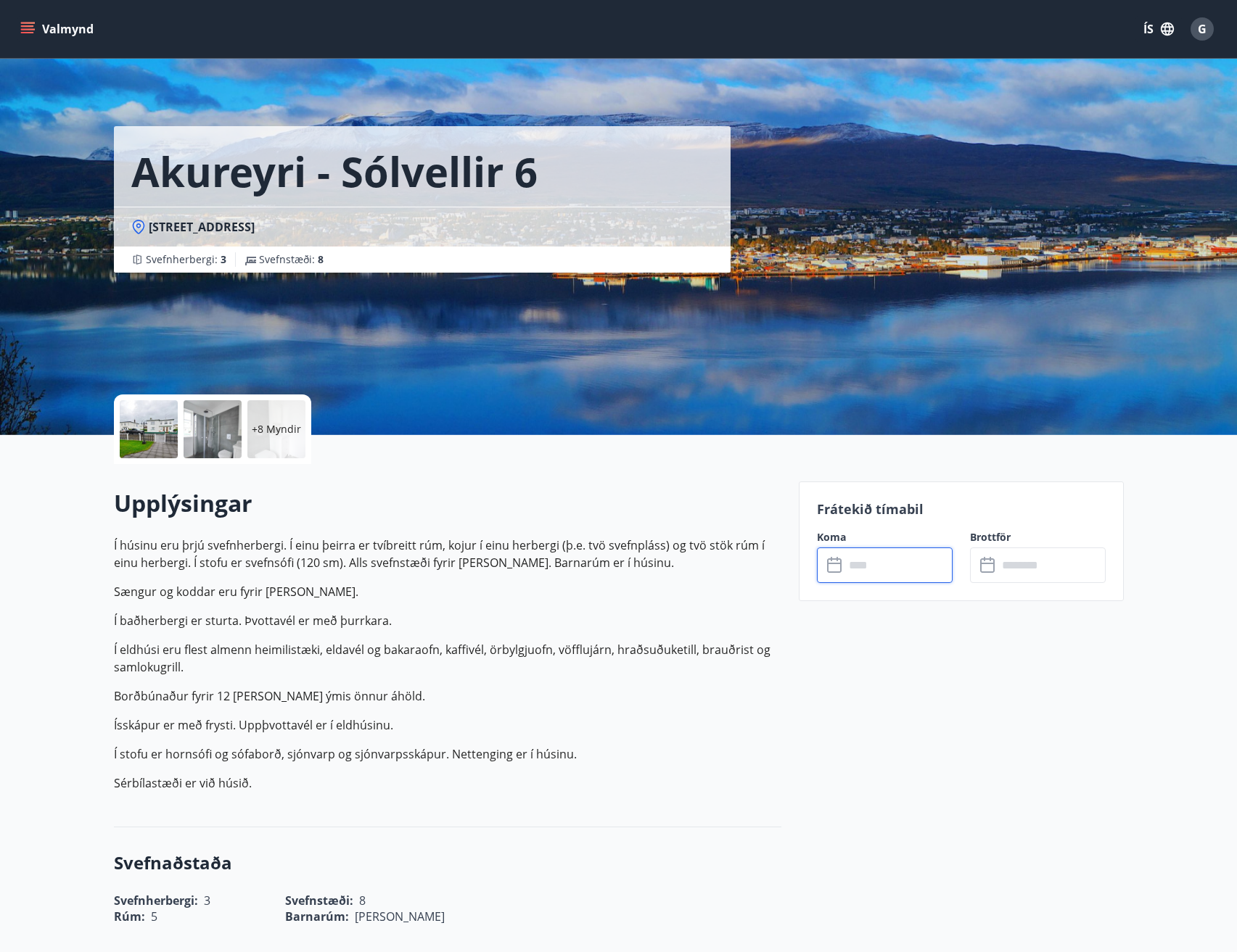
click at [837, 537] on label "Koma" at bounding box center [885, 537] width 136 height 15
click at [865, 567] on input "text" at bounding box center [898, 565] width 108 height 35
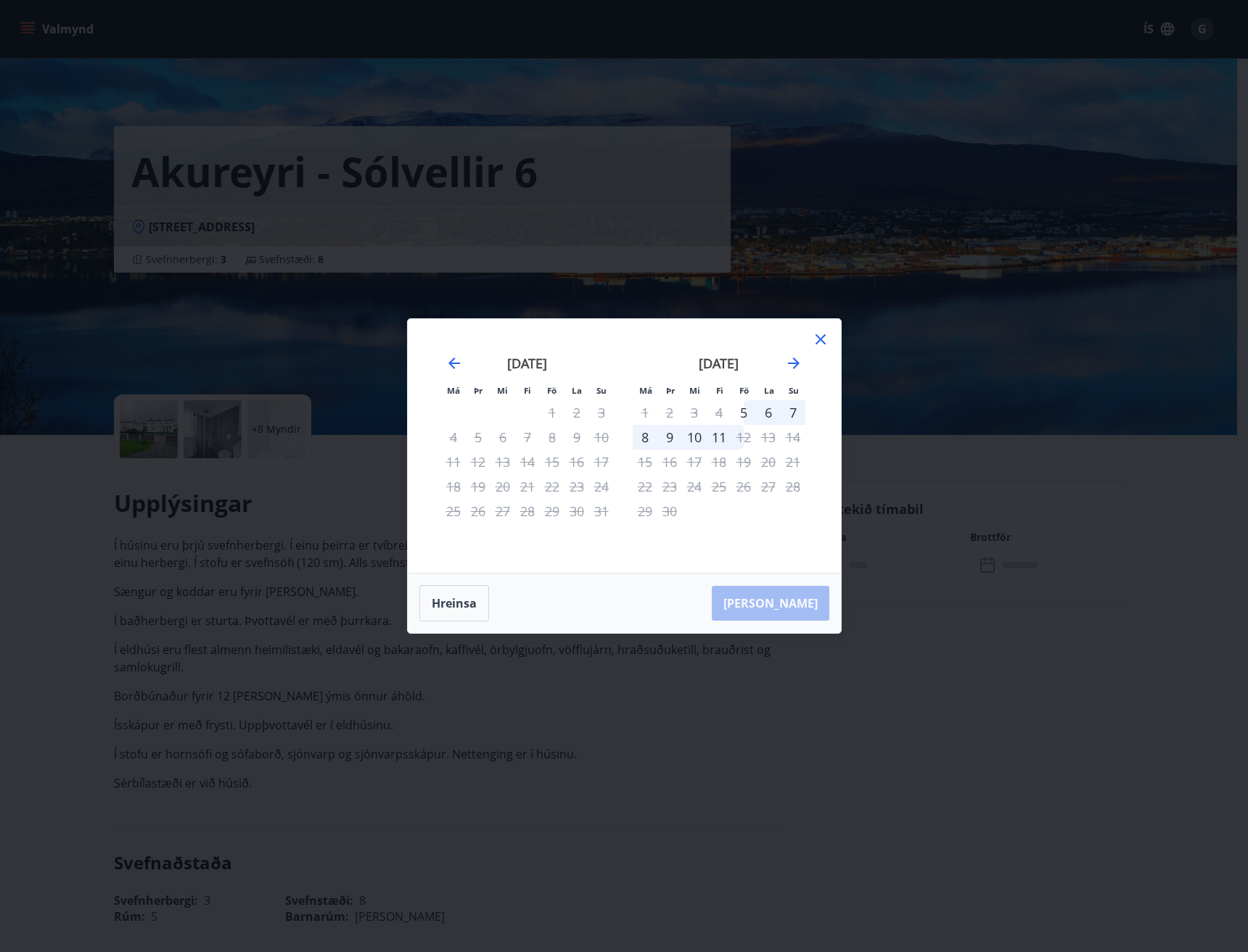
click at [865, 567] on div "Má Þr Mi Fi Fö La Su Má Þr Mi Fi Fö La Su [DATE] 1 2 3 4 5 6 7 8 9 10 11 12 13 …" at bounding box center [624, 476] width 1248 height 952
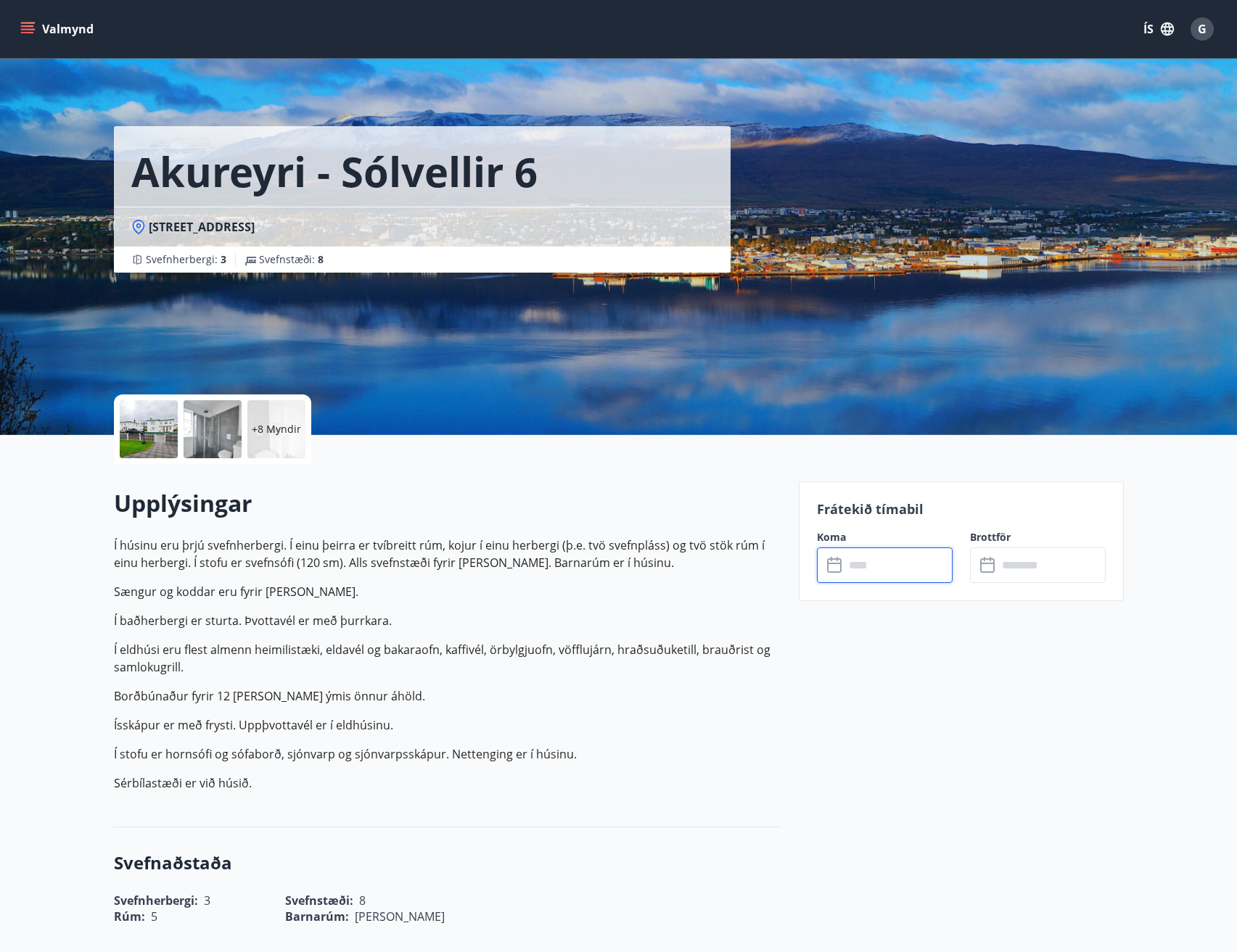
click at [832, 565] on icon at bounding box center [835, 565] width 18 height 18
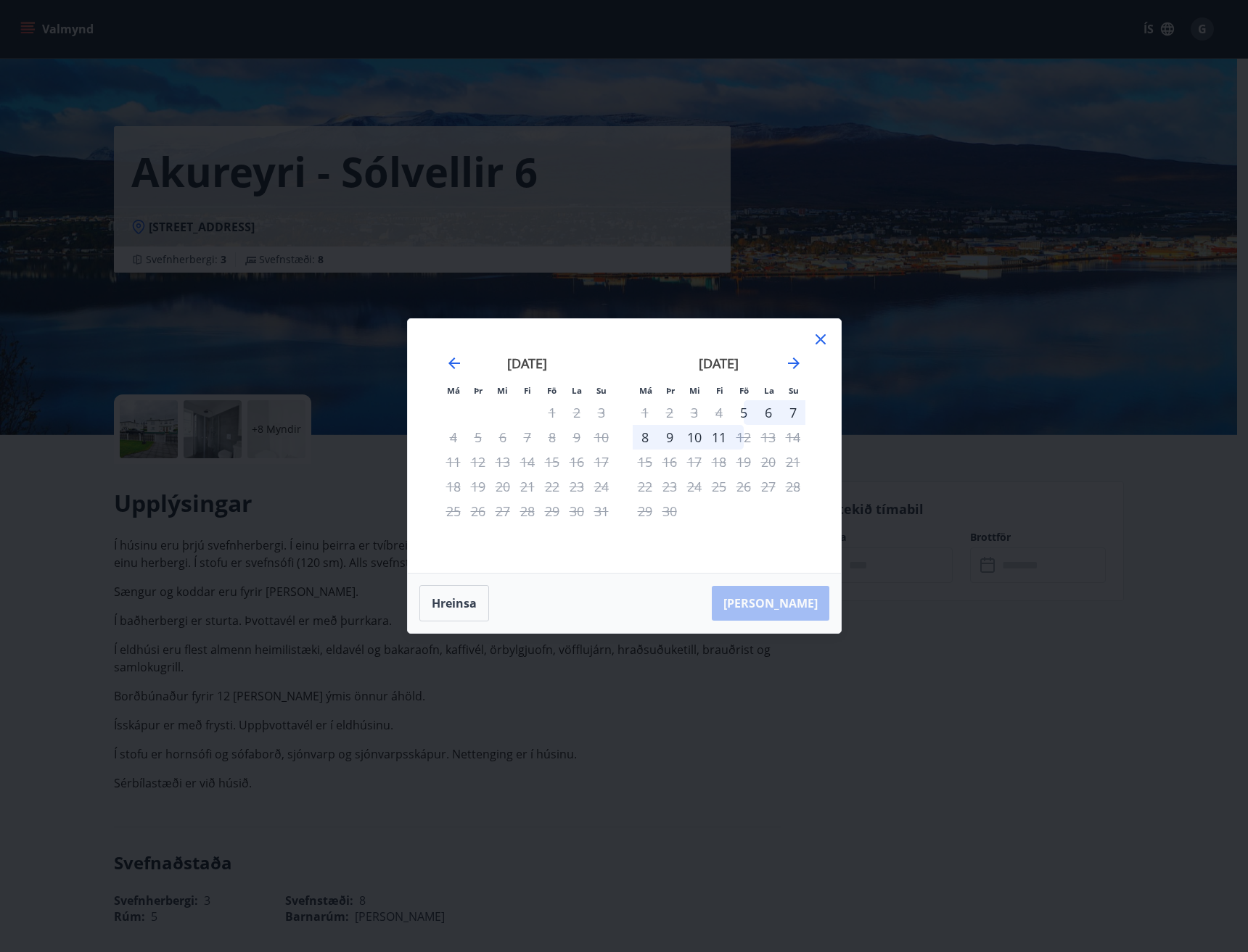
click at [821, 340] on icon at bounding box center [820, 339] width 10 height 10
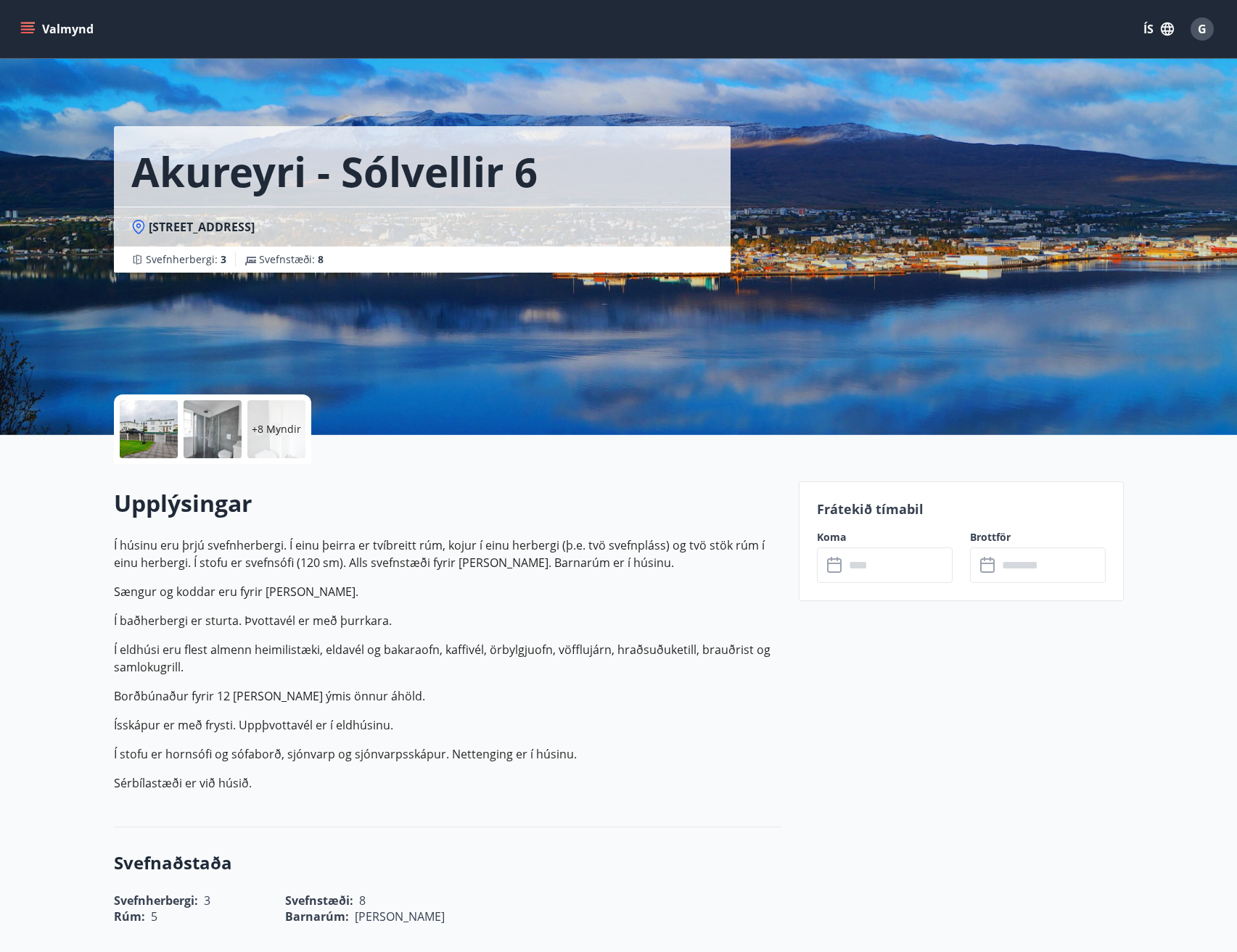
click at [835, 553] on div "​ ​" at bounding box center [885, 565] width 136 height 35
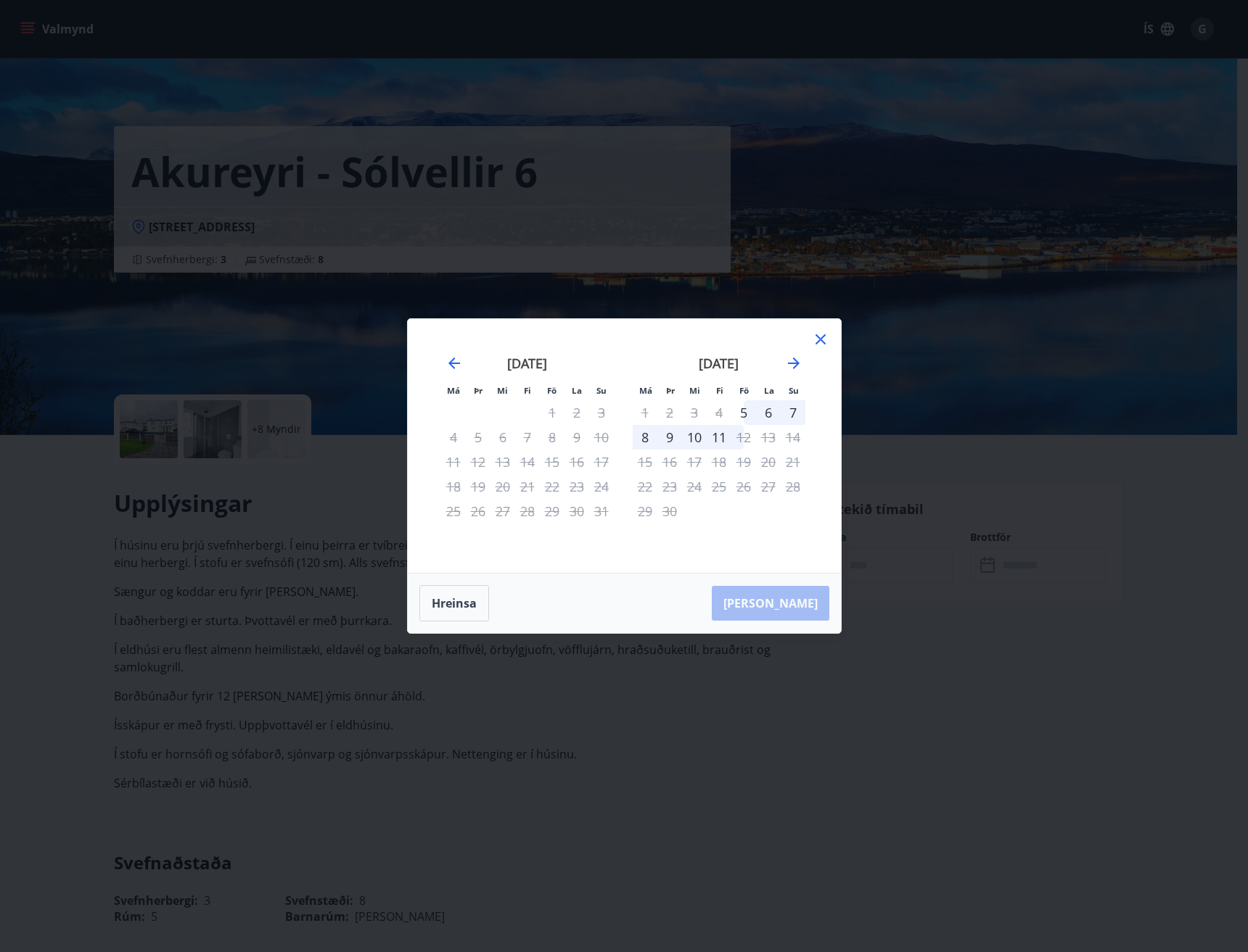
click at [829, 333] on icon at bounding box center [820, 339] width 18 height 18
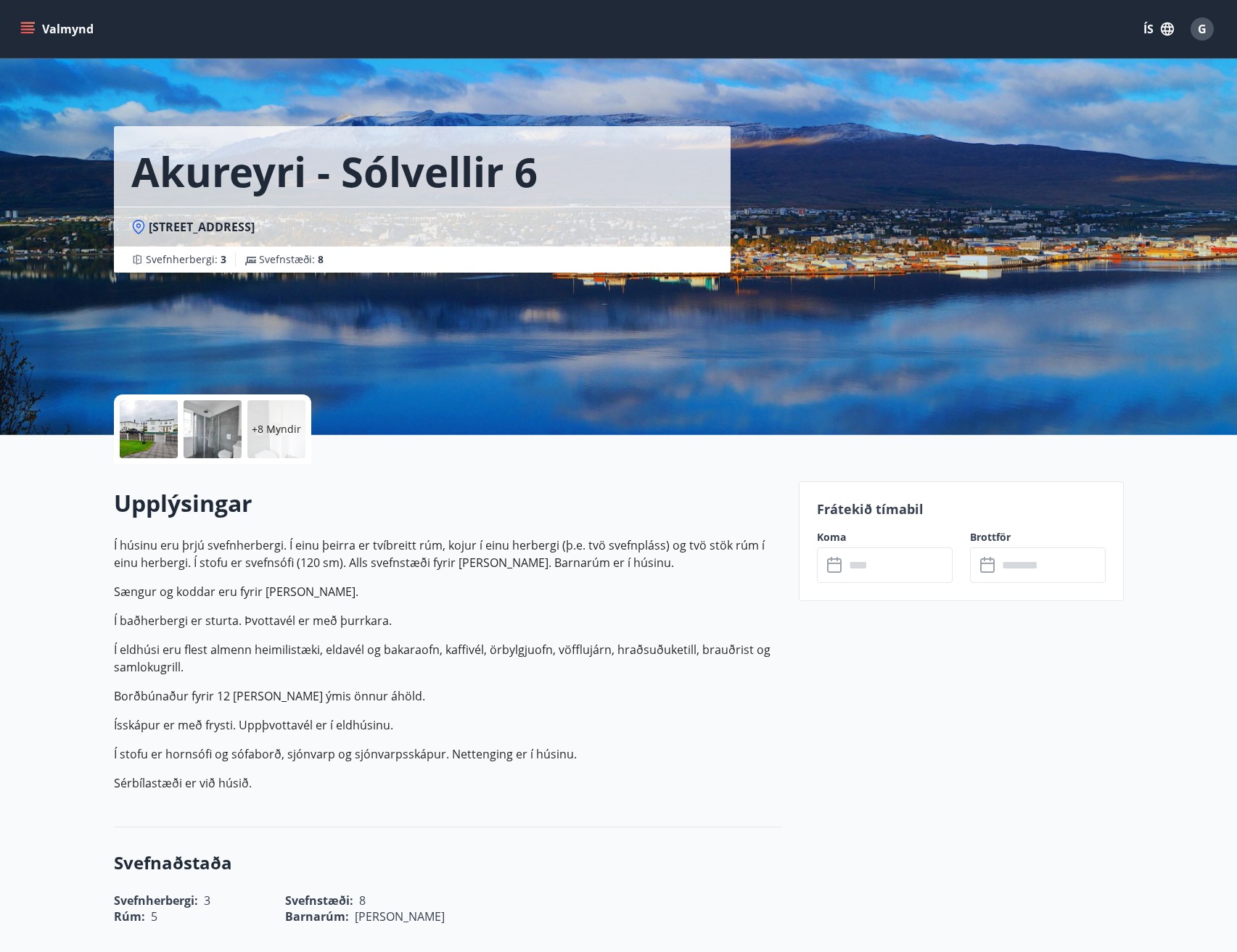
click at [830, 561] on icon at bounding box center [835, 565] width 18 height 18
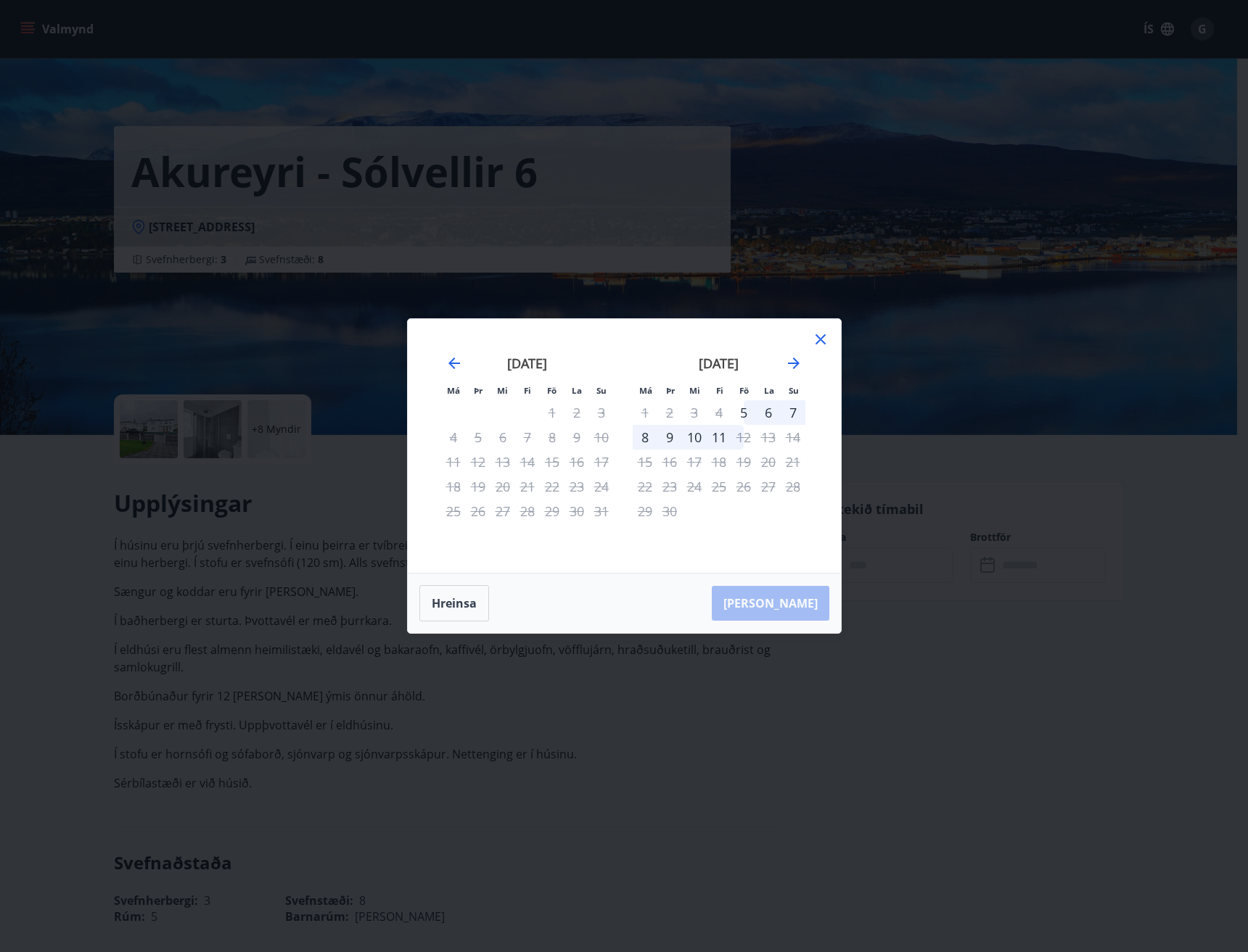
click at [822, 344] on icon at bounding box center [820, 339] width 18 height 18
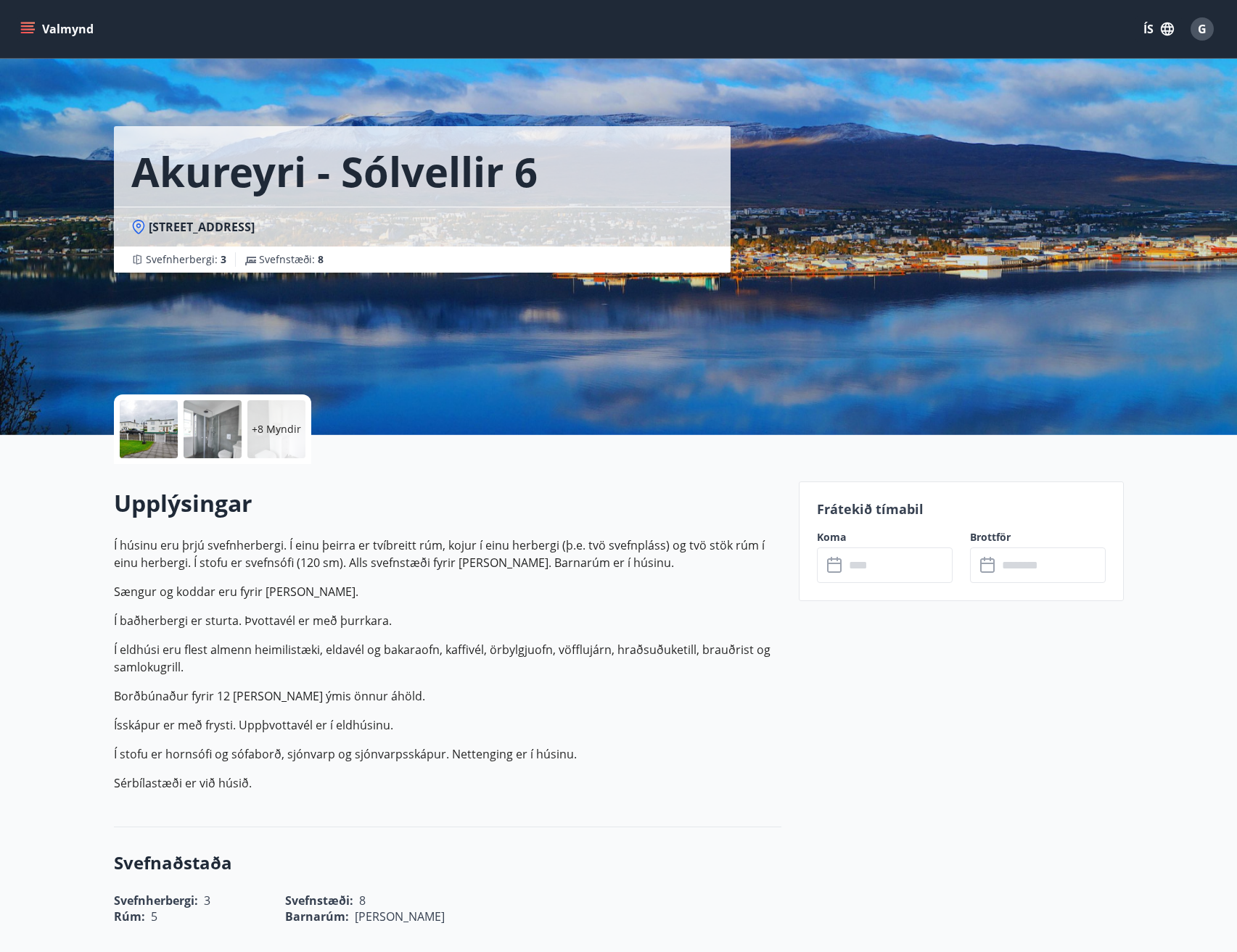
click at [77, 26] on button "Valmynd" at bounding box center [59, 29] width 82 height 26
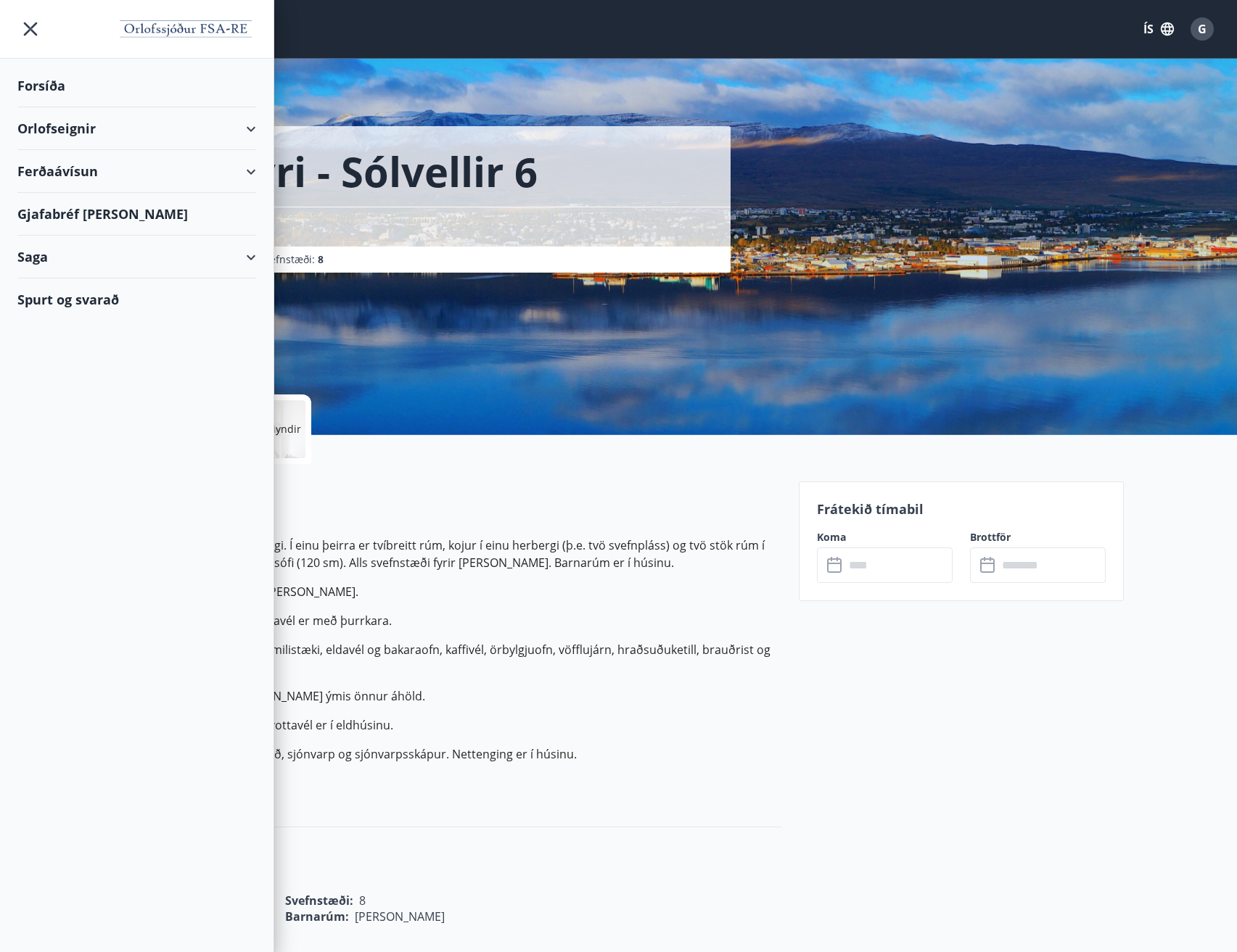
click at [48, 82] on div "Forsíða" at bounding box center [137, 86] width 239 height 43
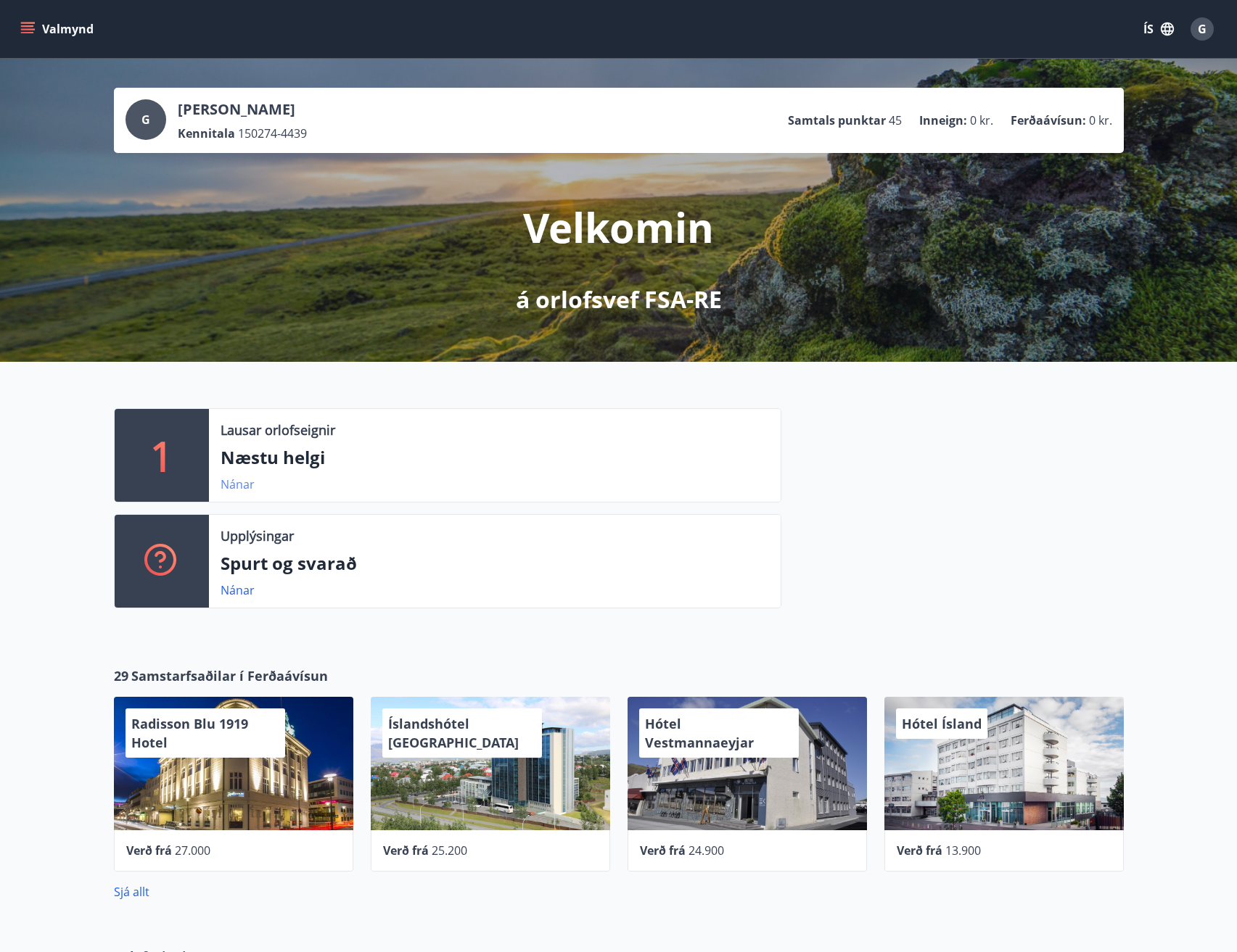
click at [242, 483] on link "Nánar" at bounding box center [237, 483] width 34 height 16
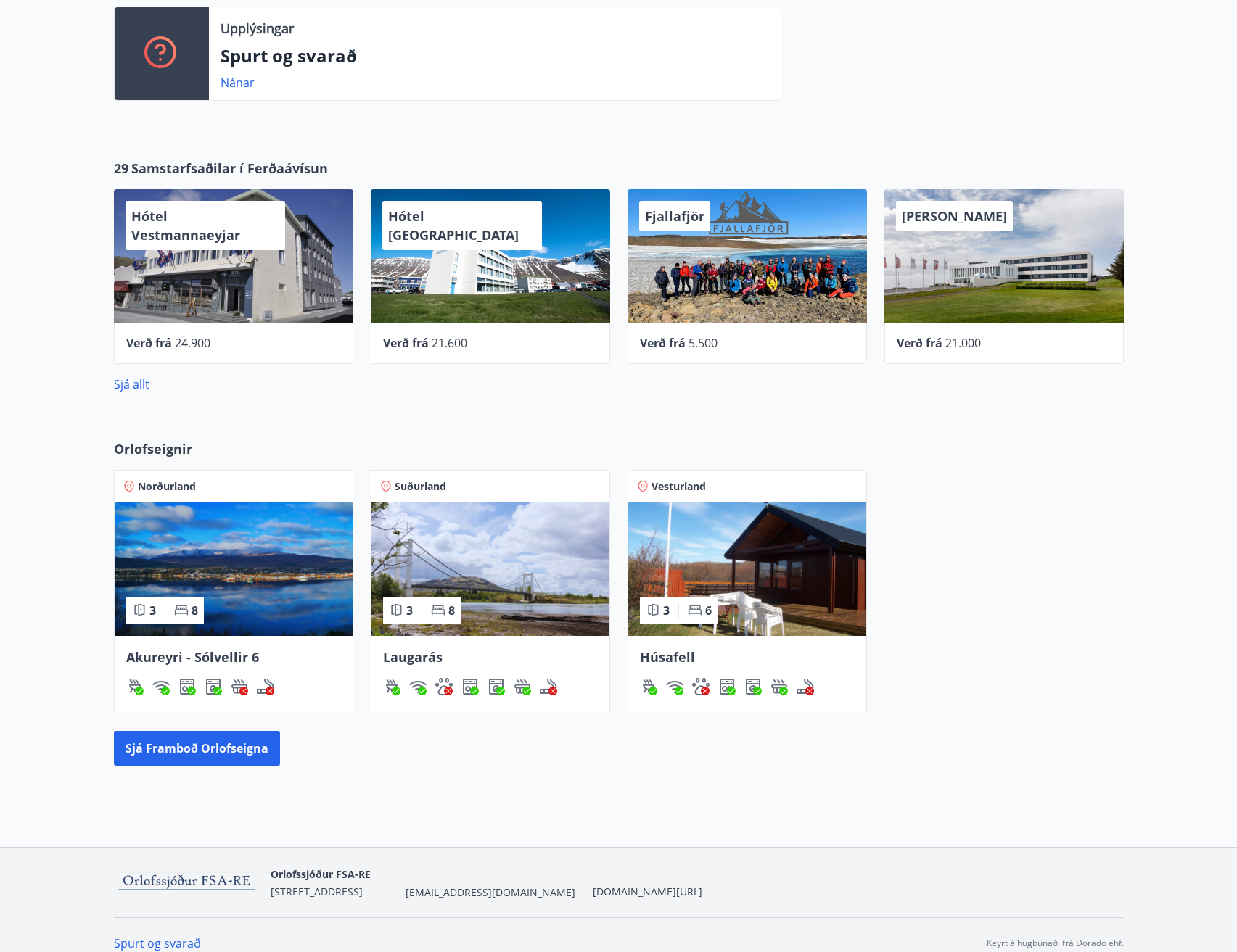
click at [272, 571] on img at bounding box center [233, 570] width 238 height 134
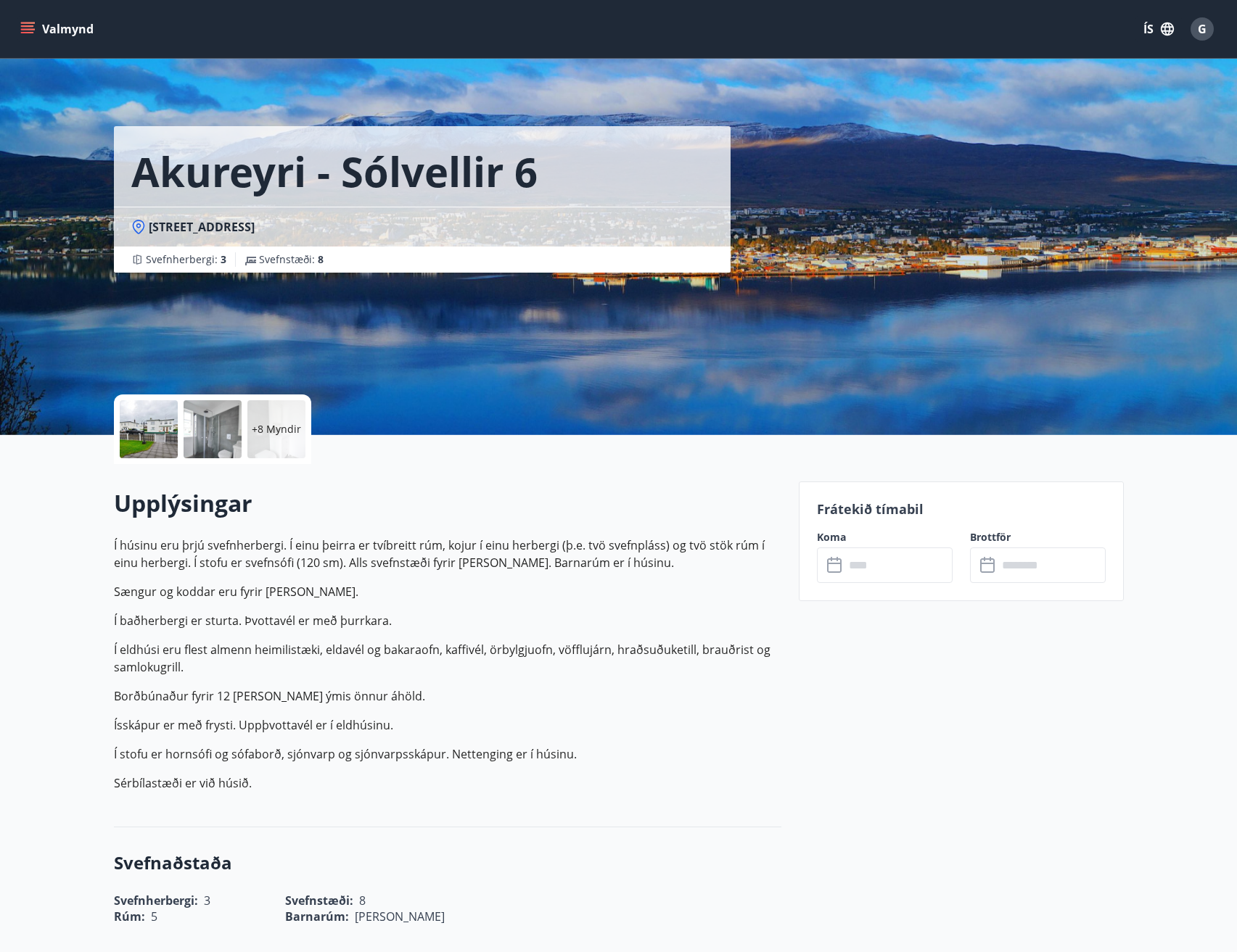
click at [849, 562] on input "text" at bounding box center [898, 565] width 108 height 35
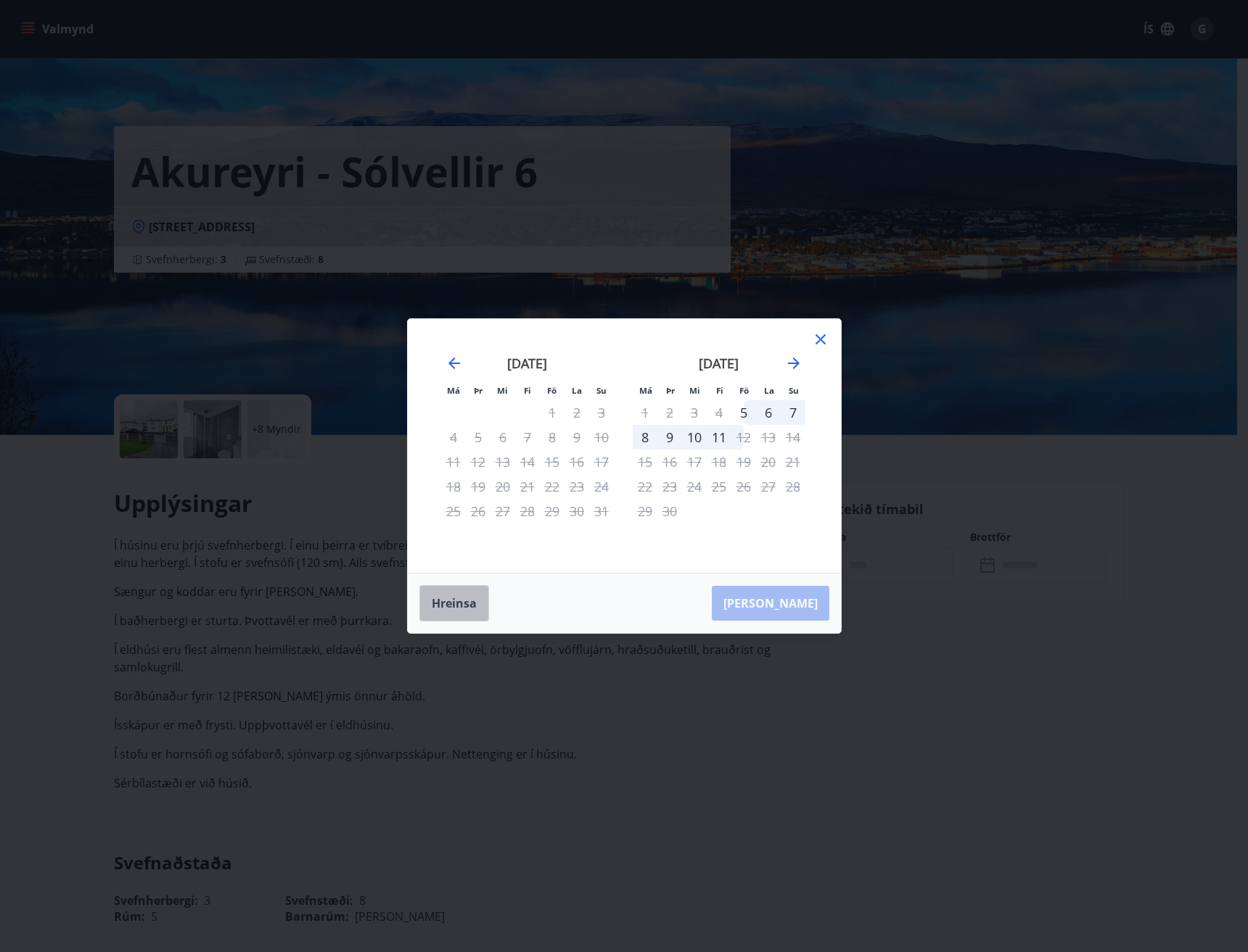
click at [453, 594] on button "Hreinsa" at bounding box center [454, 602] width 70 height 36
click at [819, 334] on icon at bounding box center [820, 339] width 18 height 18
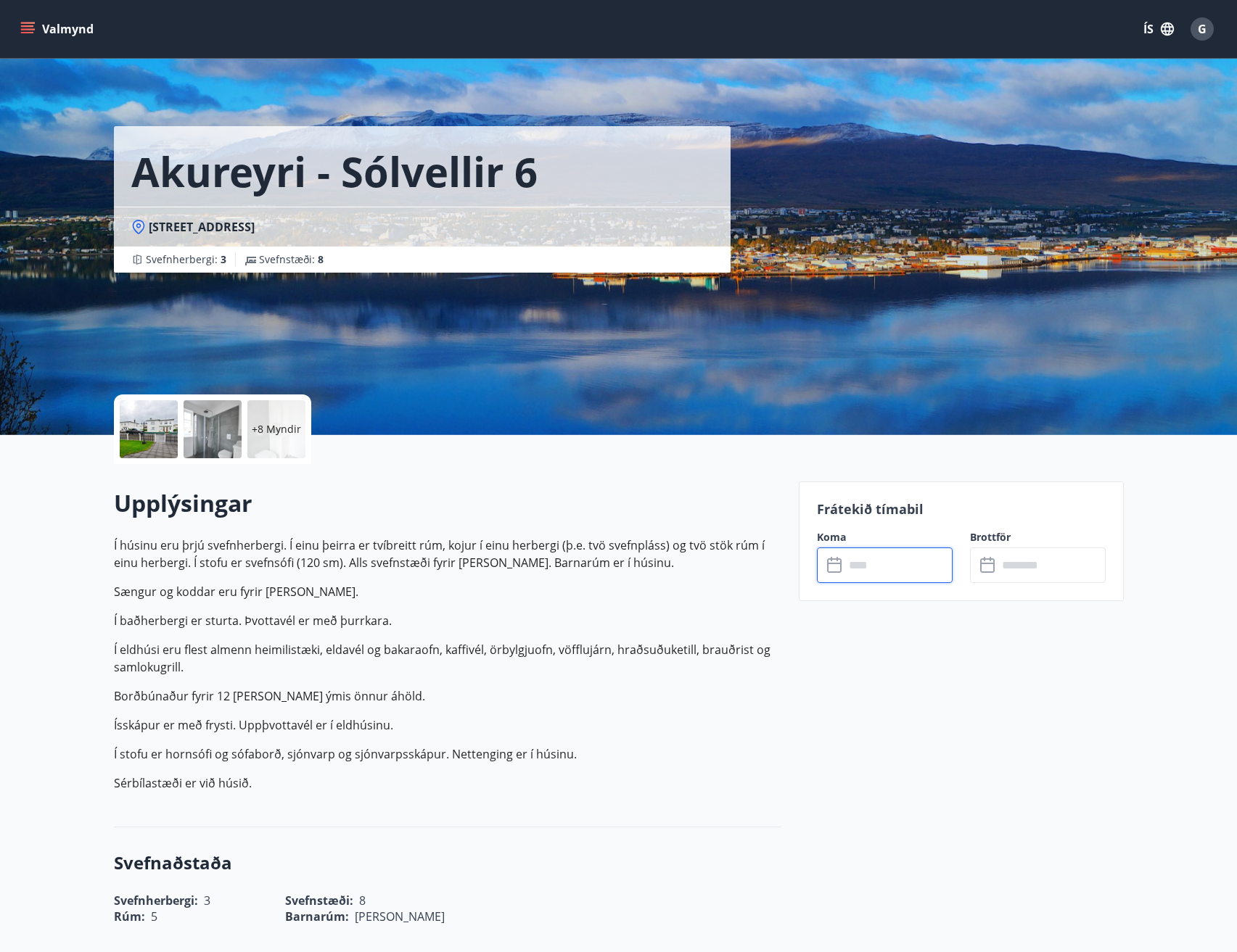
click at [876, 562] on input "text" at bounding box center [898, 565] width 108 height 35
click at [836, 539] on label "Koma" at bounding box center [885, 537] width 136 height 15
click at [871, 572] on input "text" at bounding box center [898, 565] width 108 height 35
click at [872, 572] on input "text" at bounding box center [898, 565] width 108 height 35
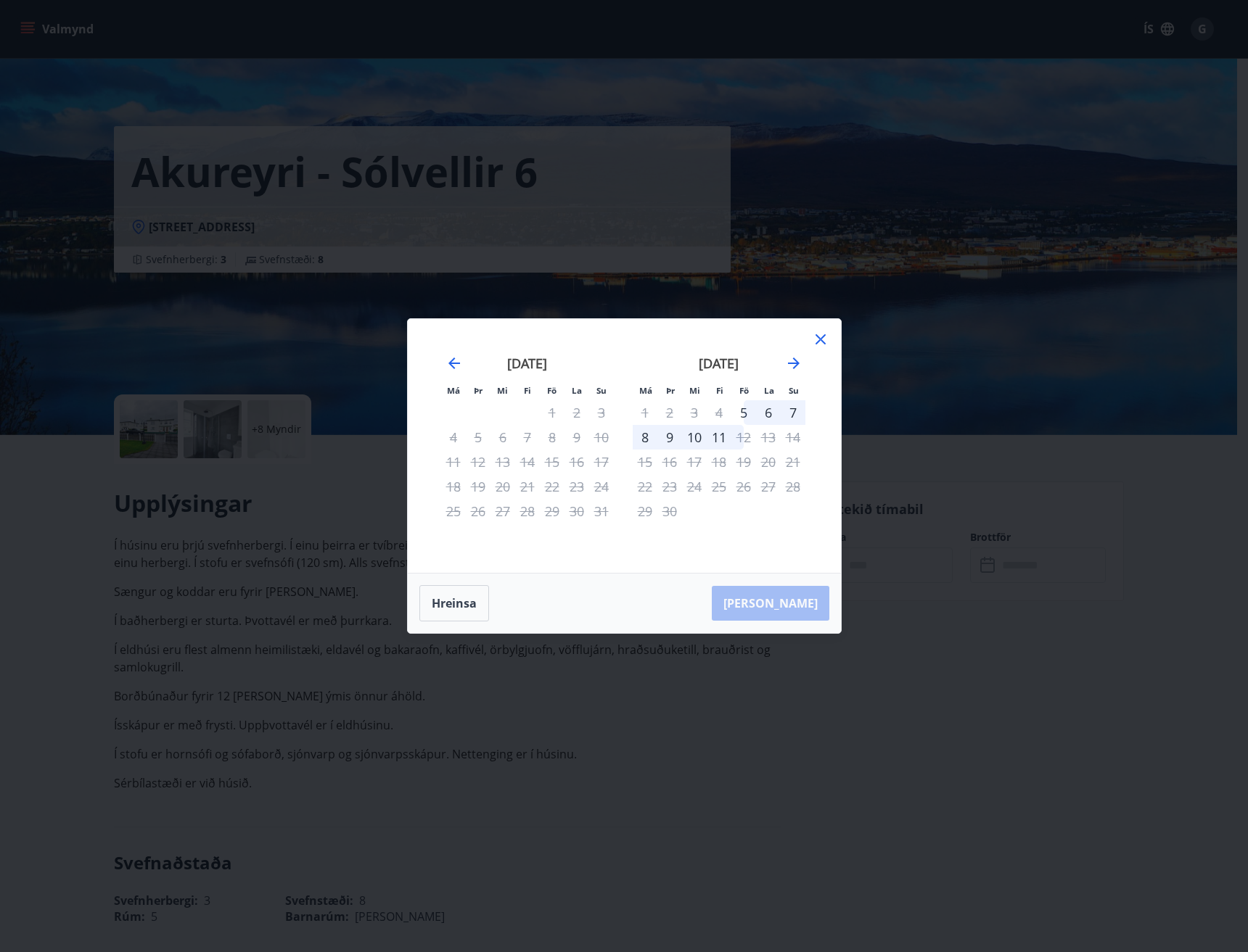
click at [872, 572] on div "Má Þr Mi Fi Fö La Su Má Þr Mi Fi Fö La Su júlí 2025 1 2 3 4 5 6 7 8 9 10 11 12 …" at bounding box center [624, 476] width 1248 height 952
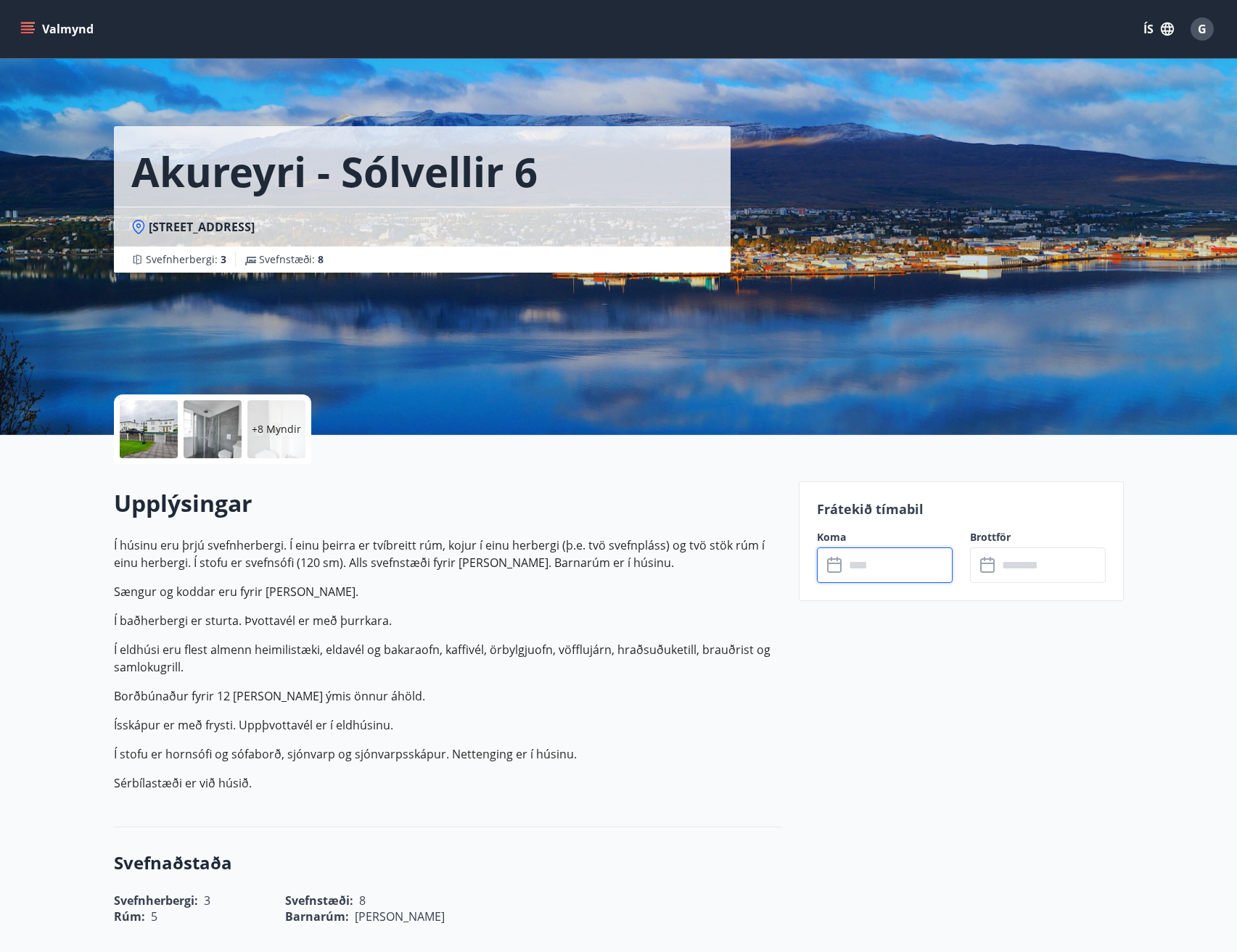
click at [872, 572] on input "text" at bounding box center [898, 565] width 108 height 35
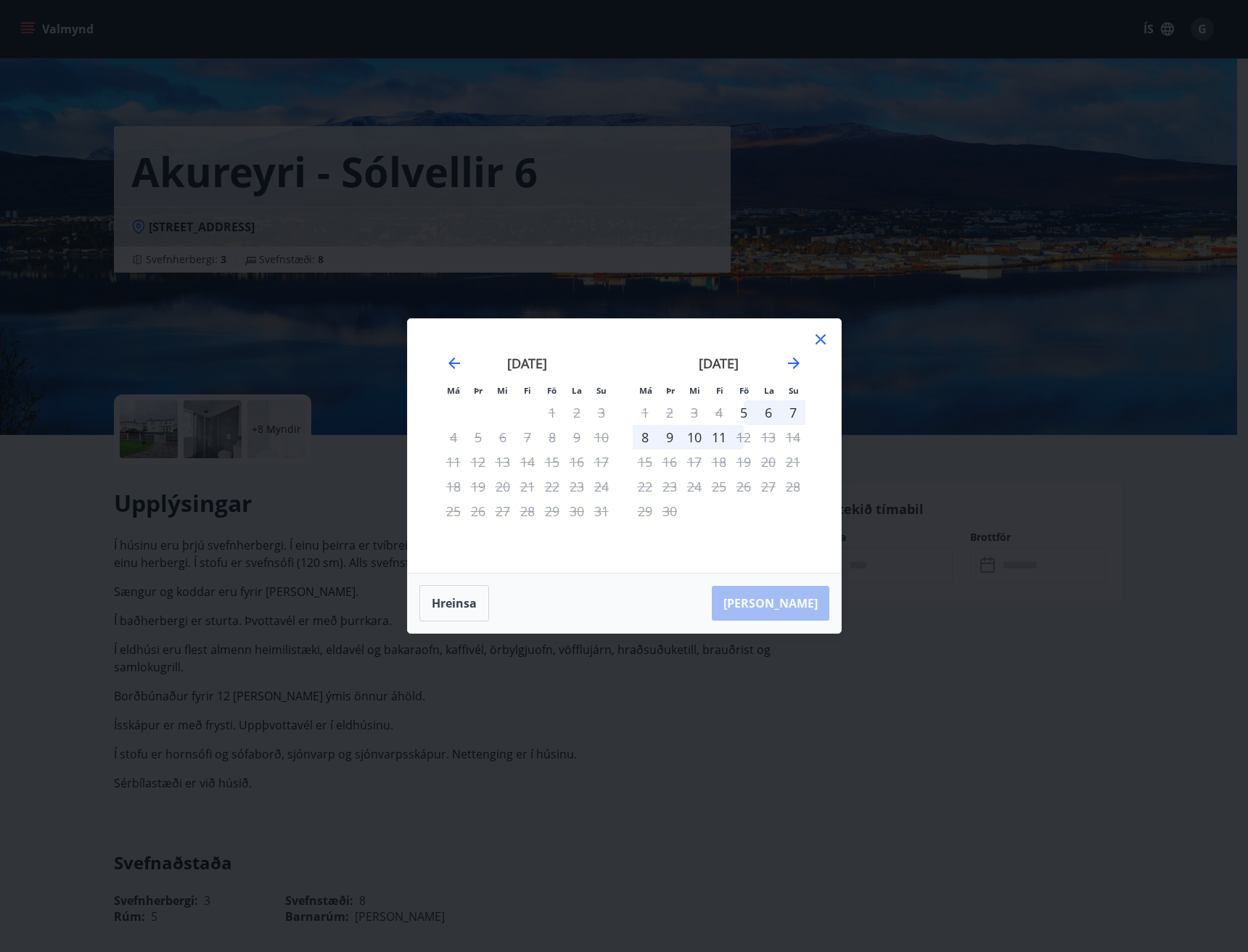
click at [820, 343] on icon at bounding box center [820, 339] width 18 height 18
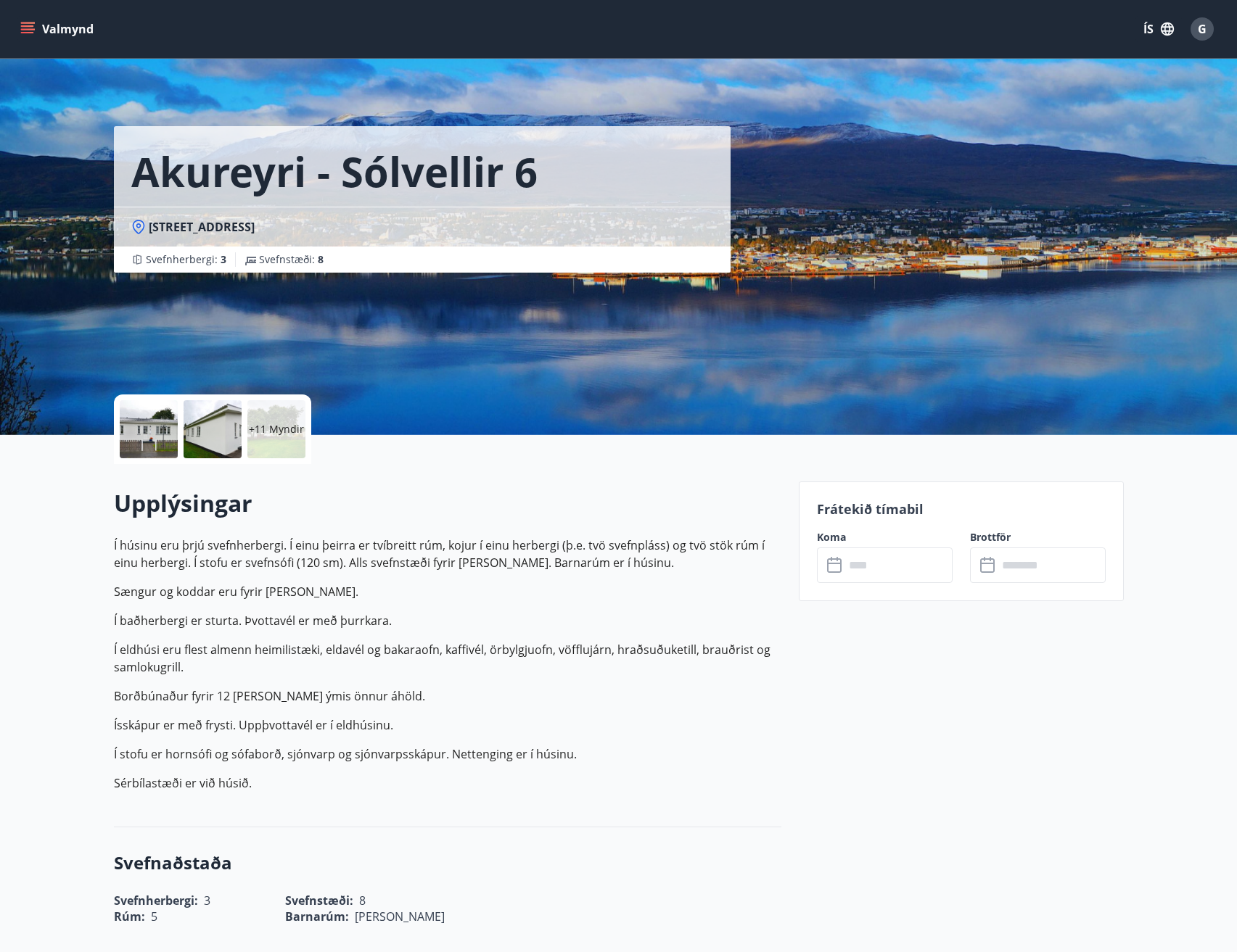
click at [837, 561] on icon at bounding box center [837, 559] width 2 height 5
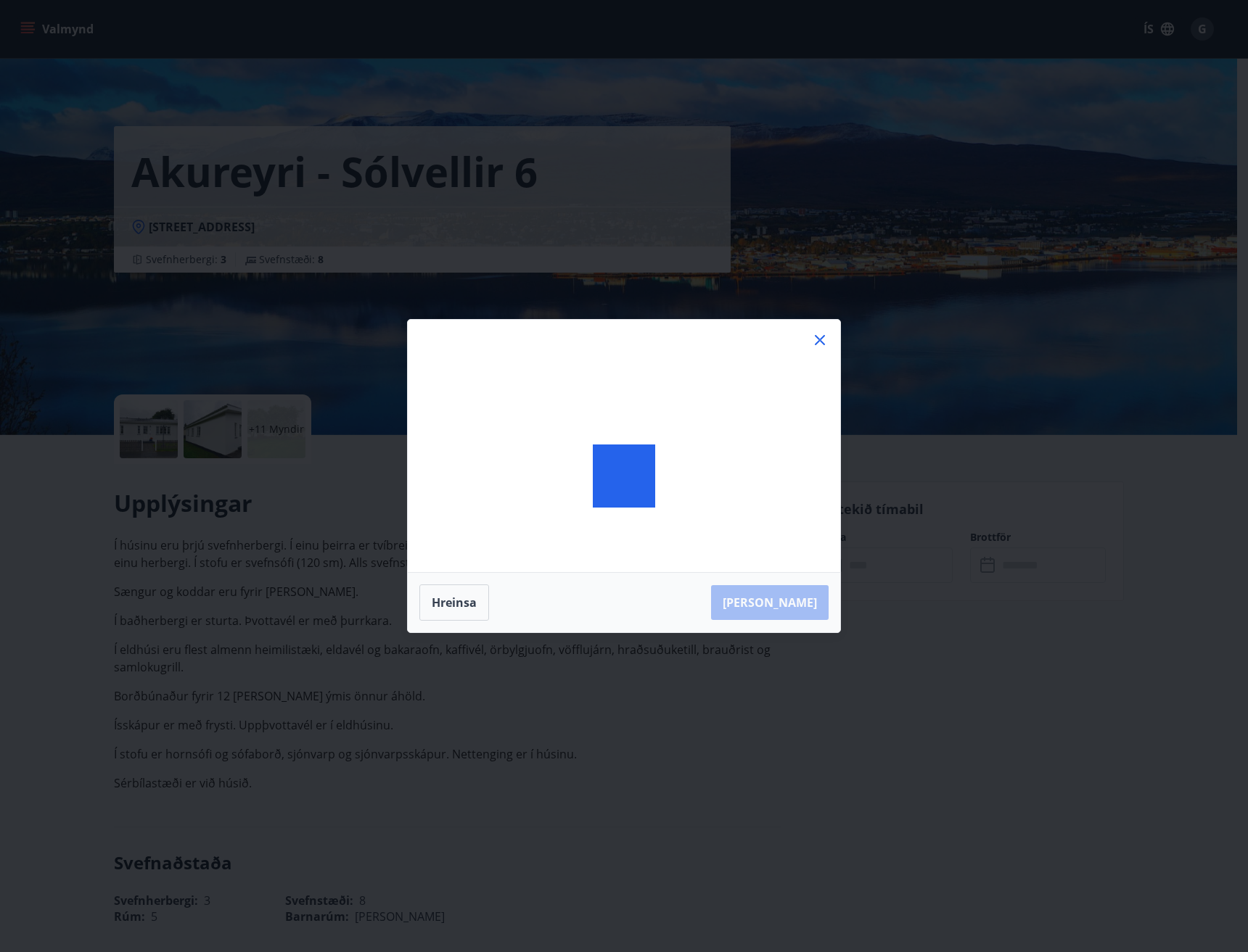
click at [837, 561] on div at bounding box center [623, 476] width 432 height 312
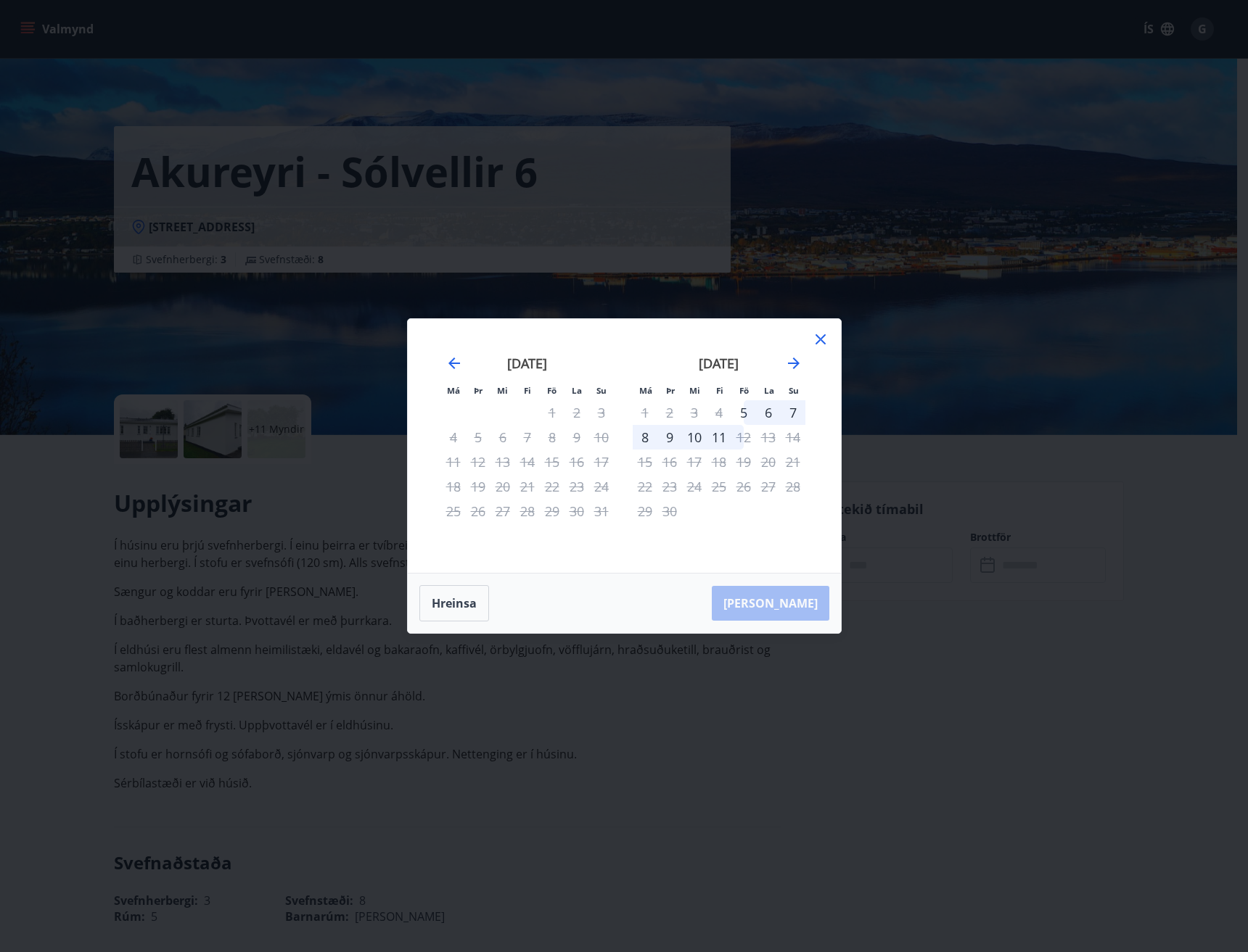
click at [819, 341] on icon at bounding box center [820, 339] width 18 height 18
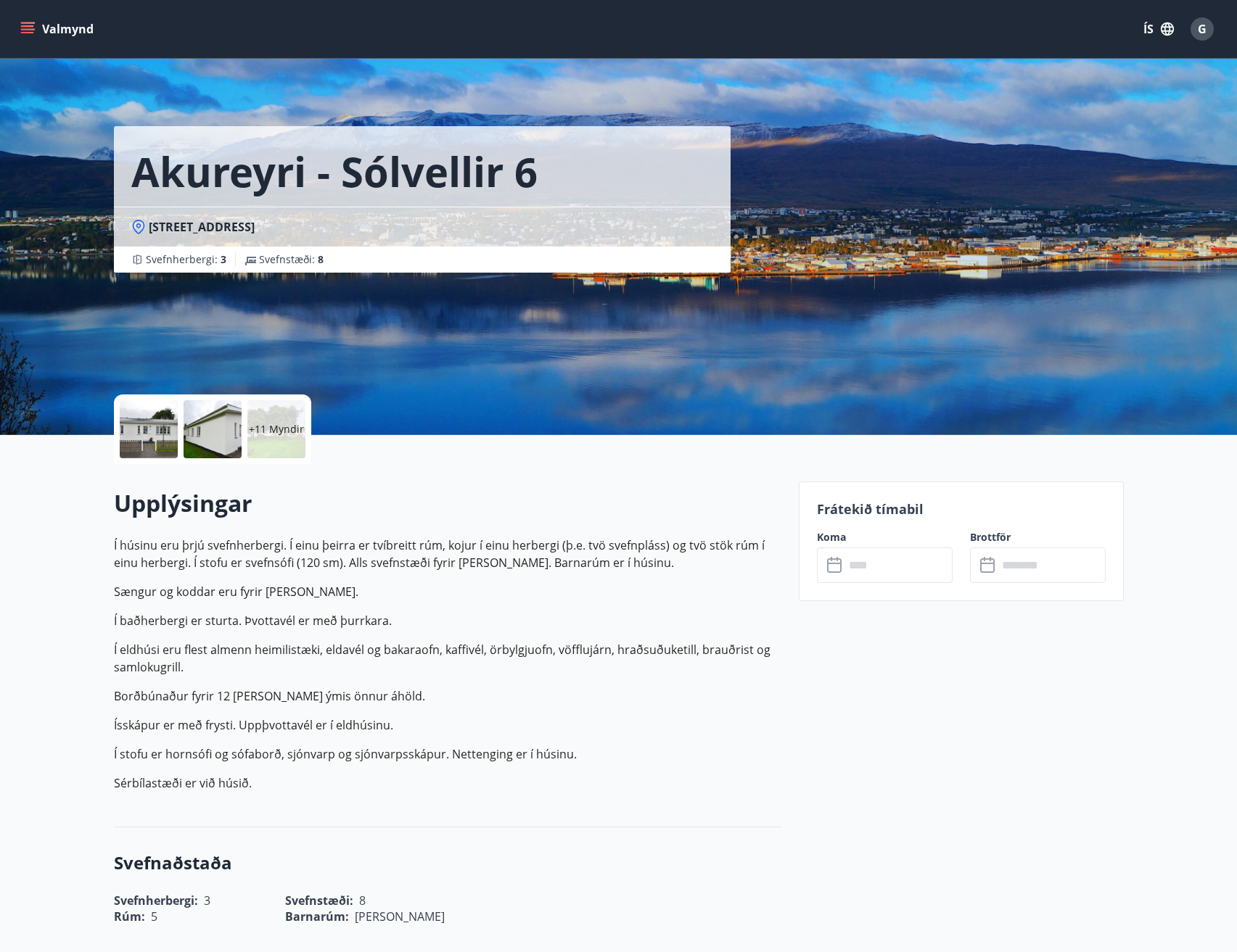
click at [836, 565] on icon at bounding box center [835, 565] width 18 height 18
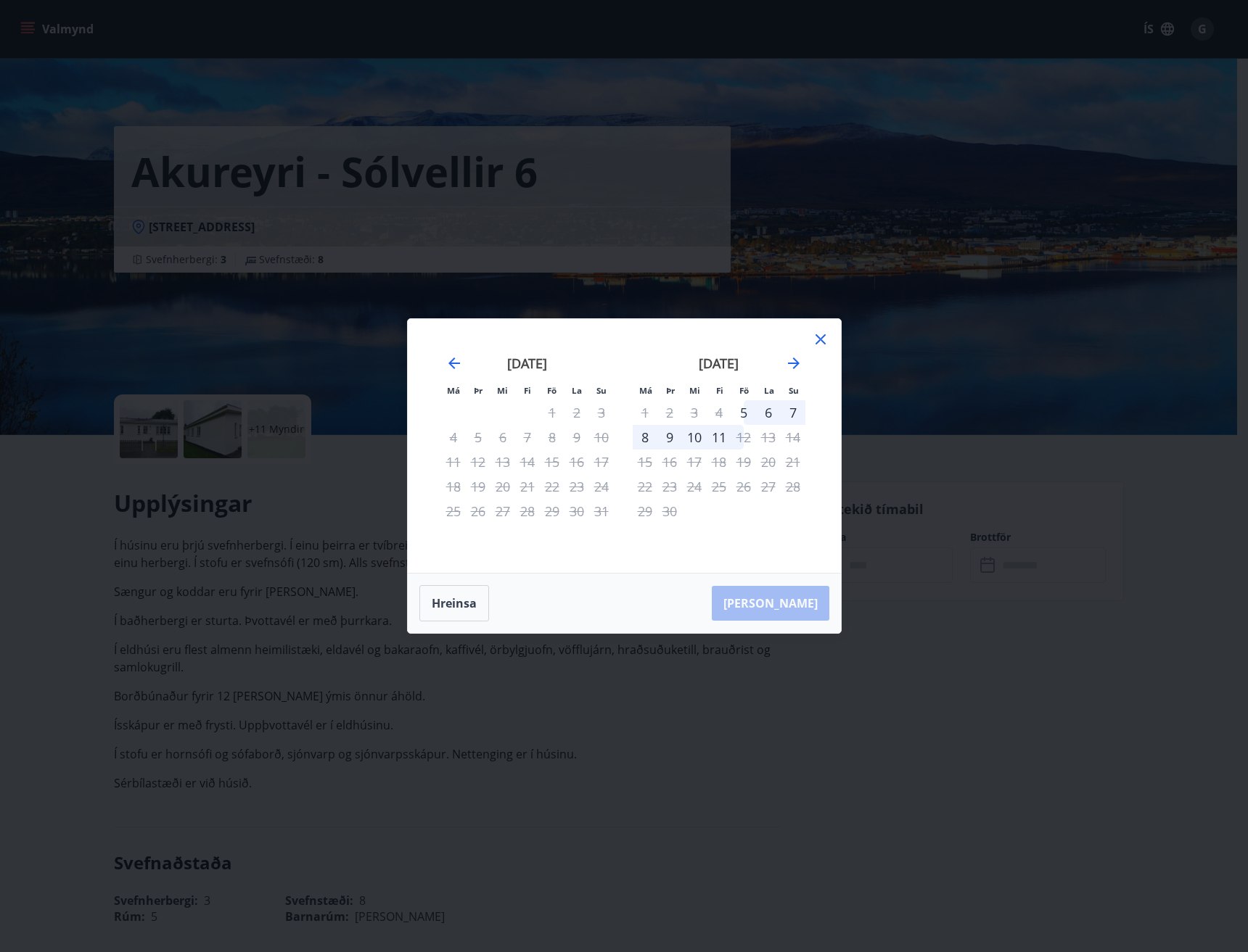
click at [820, 337] on icon at bounding box center [820, 339] width 18 height 18
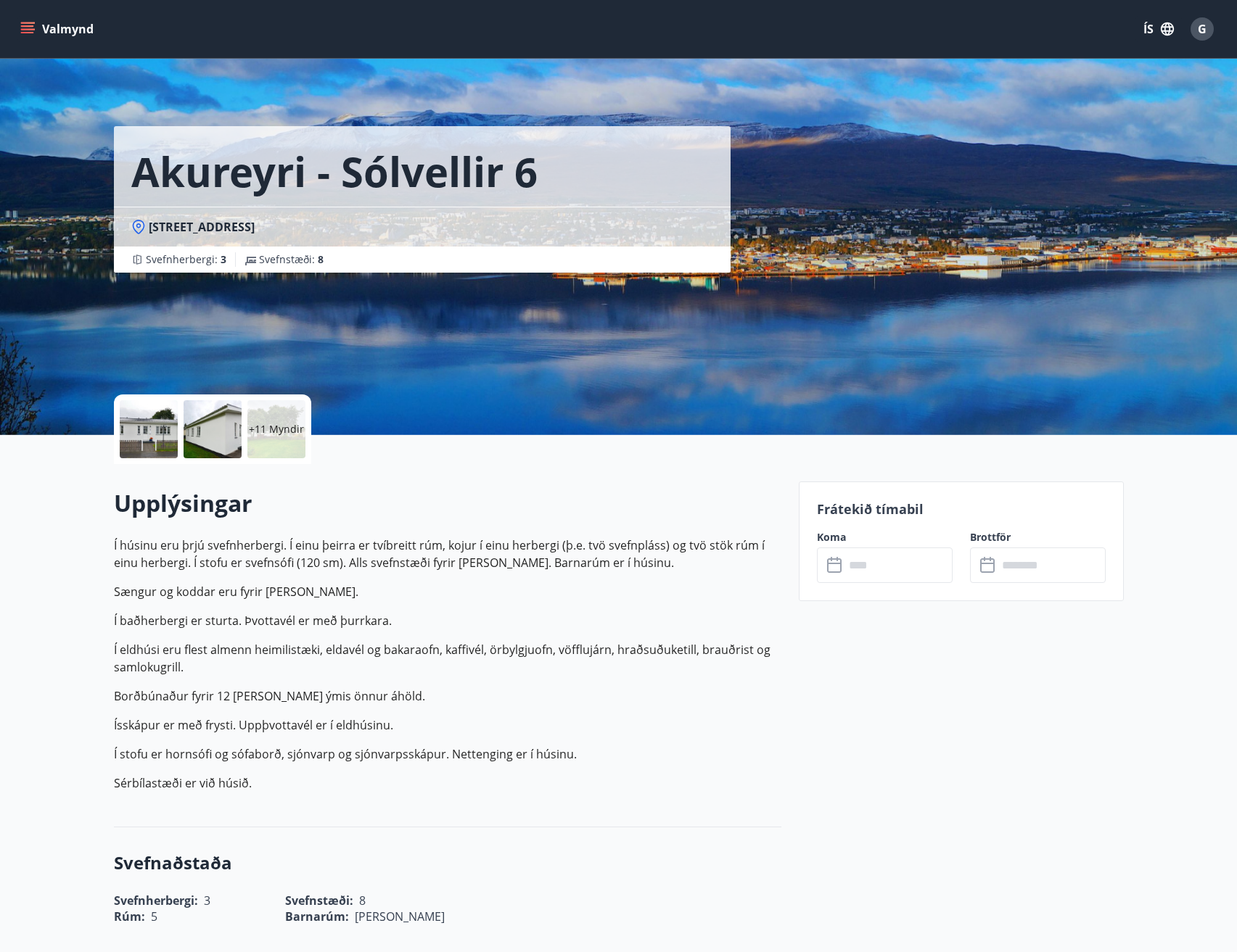
click at [842, 561] on icon at bounding box center [835, 565] width 18 height 18
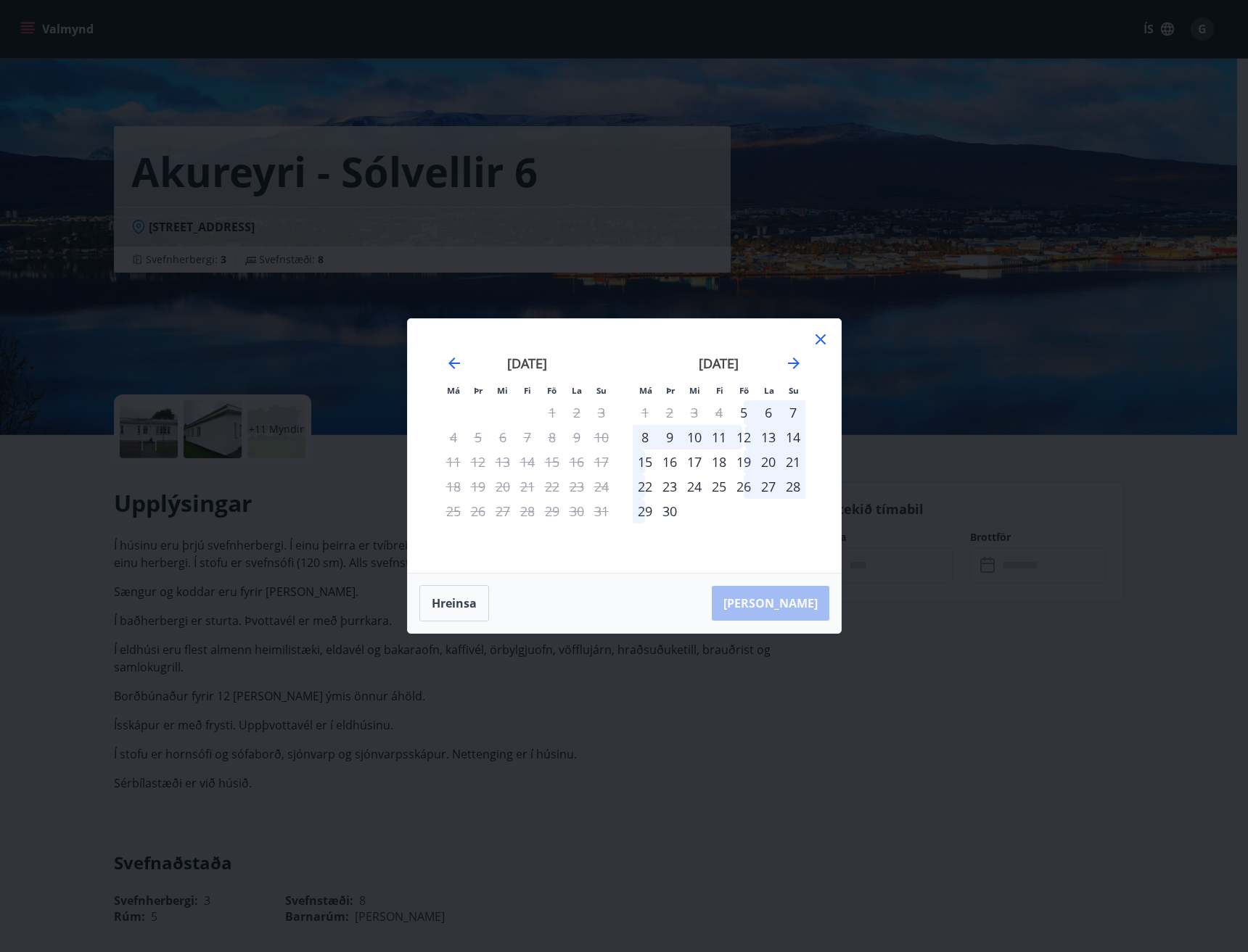
click at [743, 486] on div "26" at bounding box center [743, 486] width 25 height 25
click at [742, 484] on div "26" at bounding box center [743, 486] width 25 height 25
click at [798, 587] on div "Hreinsa Taka Frá" at bounding box center [624, 603] width 433 height 60
click at [824, 335] on icon at bounding box center [820, 339] width 18 height 18
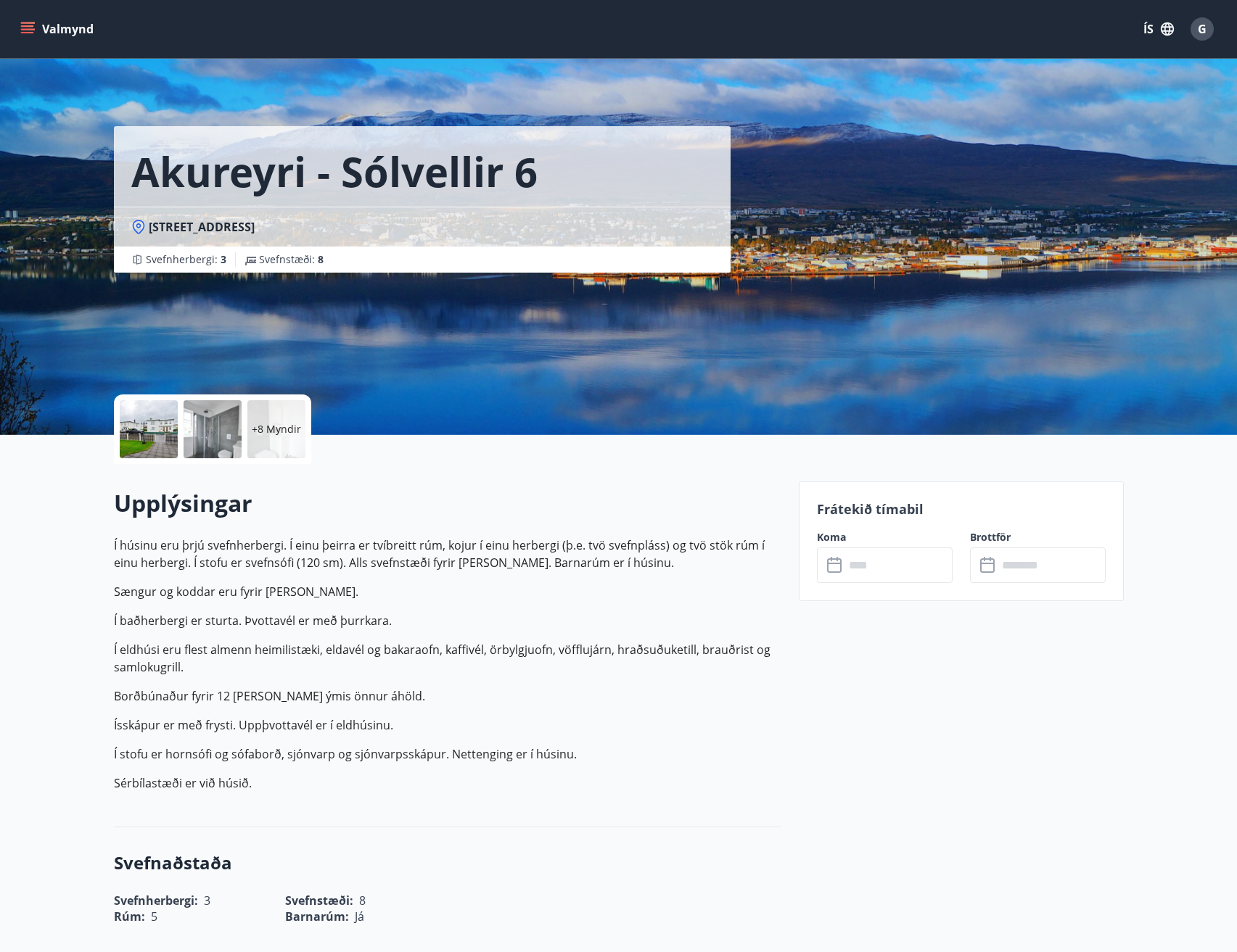
click at [842, 550] on div "​ ​" at bounding box center [885, 565] width 136 height 35
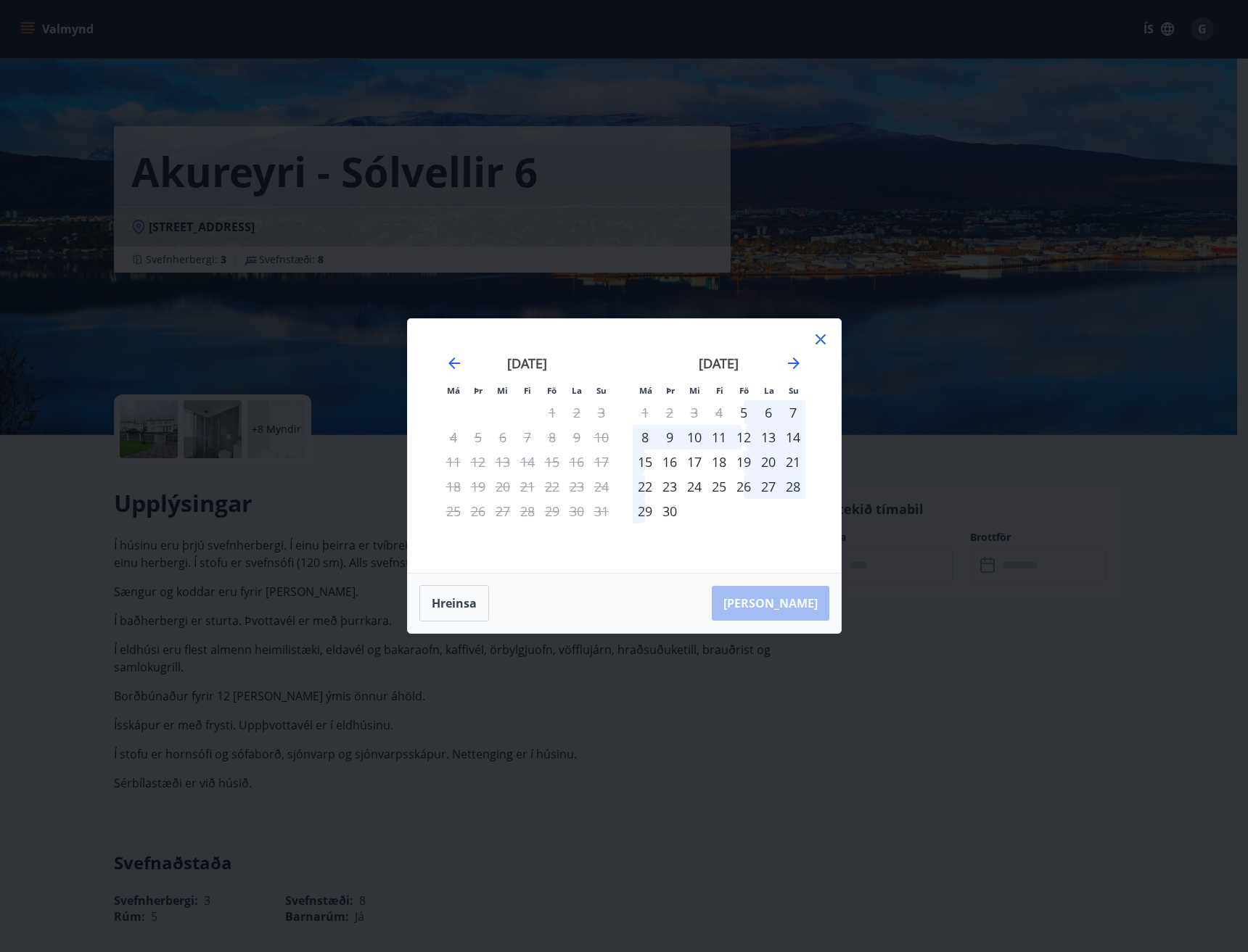
click at [740, 483] on div "26" at bounding box center [743, 486] width 25 height 25
click at [742, 484] on div "26" at bounding box center [743, 486] width 25 height 25
click at [743, 493] on div "26" at bounding box center [743, 486] width 25 height 25
click at [743, 483] on div "26" at bounding box center [743, 486] width 25 height 25
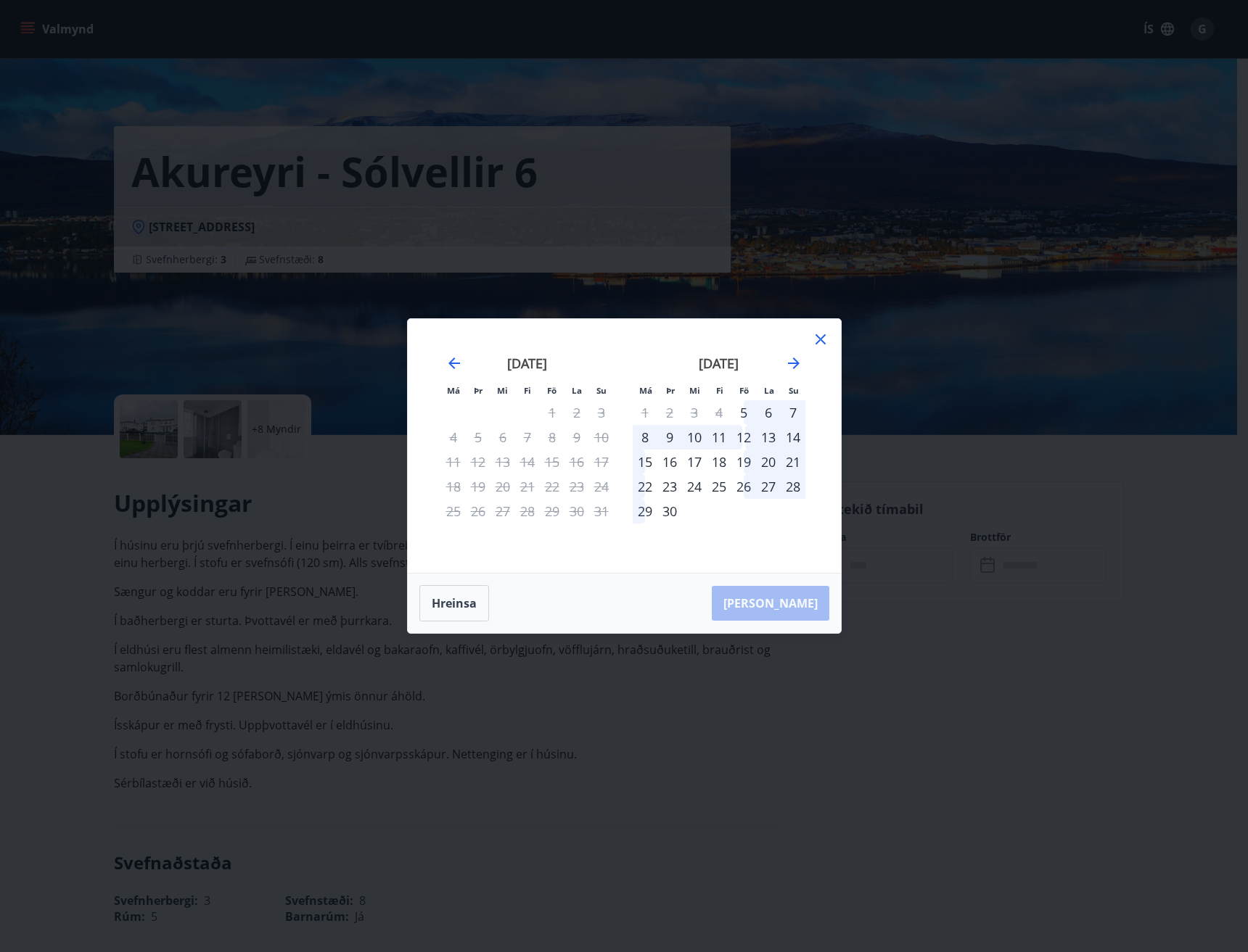
click at [797, 481] on div "28" at bounding box center [792, 486] width 25 height 25
drag, startPoint x: 802, startPoint y: 486, endPoint x: 749, endPoint y: 494, distance: 53.6
click at [783, 495] on div "28" at bounding box center [792, 486] width 25 height 25
click at [677, 517] on div "30" at bounding box center [670, 511] width 25 height 25
click at [670, 509] on div "30" at bounding box center [670, 511] width 25 height 25
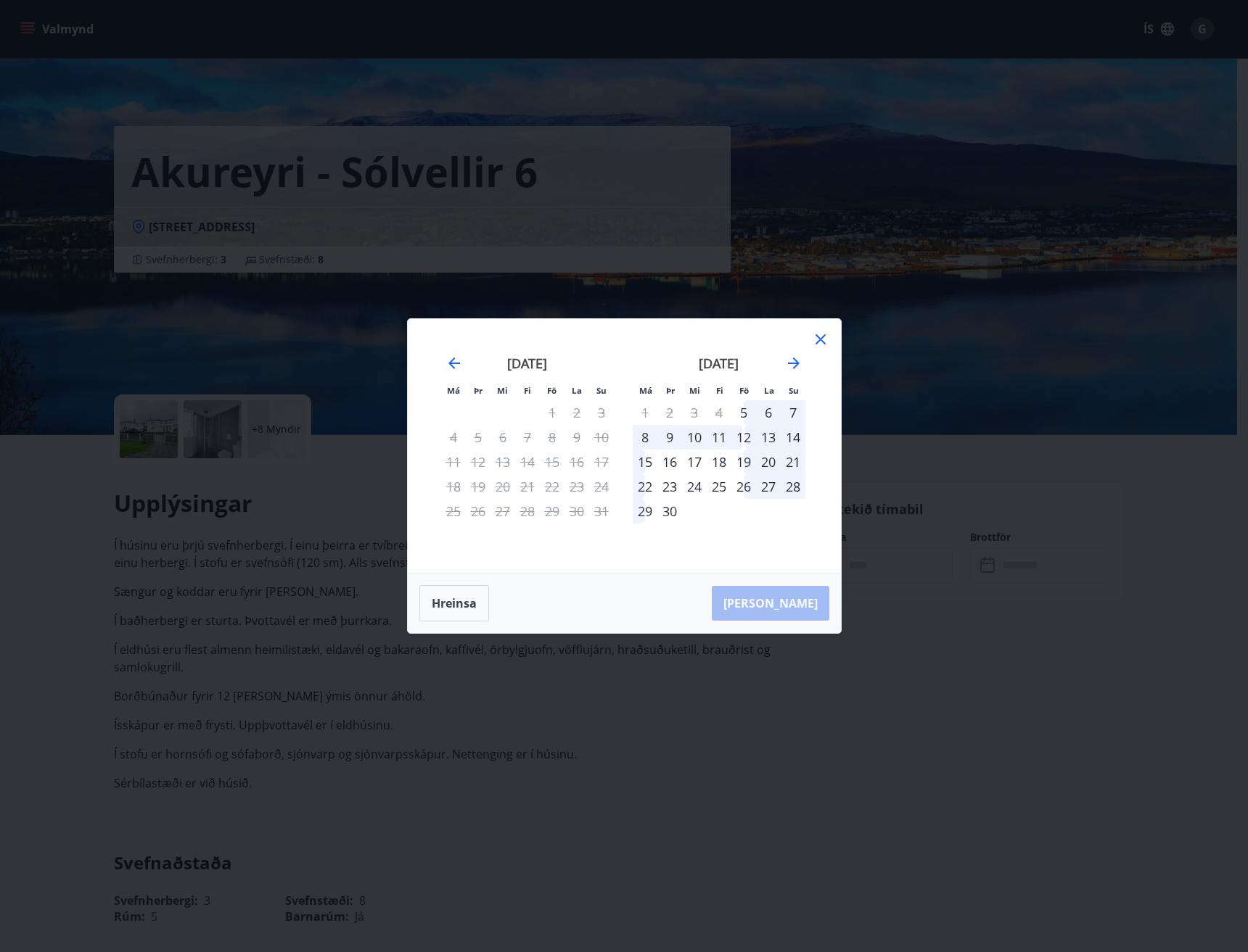
drag, startPoint x: 763, startPoint y: 481, endPoint x: 785, endPoint y: 480, distance: 22.0
click at [769, 481] on div "27" at bounding box center [768, 486] width 25 height 25
click at [788, 480] on div "28" at bounding box center [792, 486] width 25 height 25
click at [730, 479] on div "25" at bounding box center [719, 486] width 25 height 25
click at [740, 489] on div "26" at bounding box center [743, 486] width 25 height 25
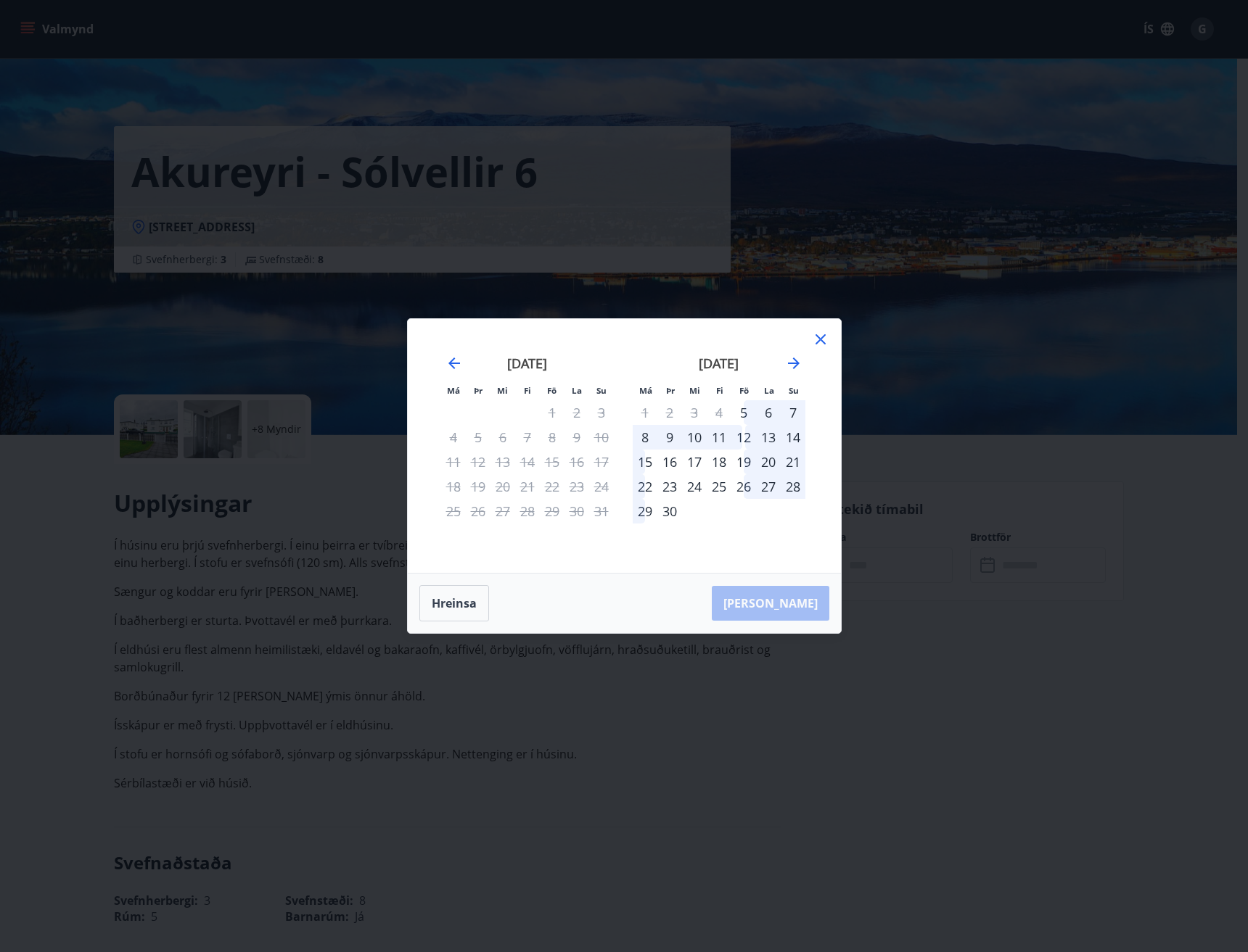
click at [740, 488] on div "26" at bounding box center [743, 486] width 25 height 25
click at [667, 489] on div "23" at bounding box center [670, 486] width 25 height 25
drag, startPoint x: 625, startPoint y: 522, endPoint x: 672, endPoint y: 520, distance: 47.0
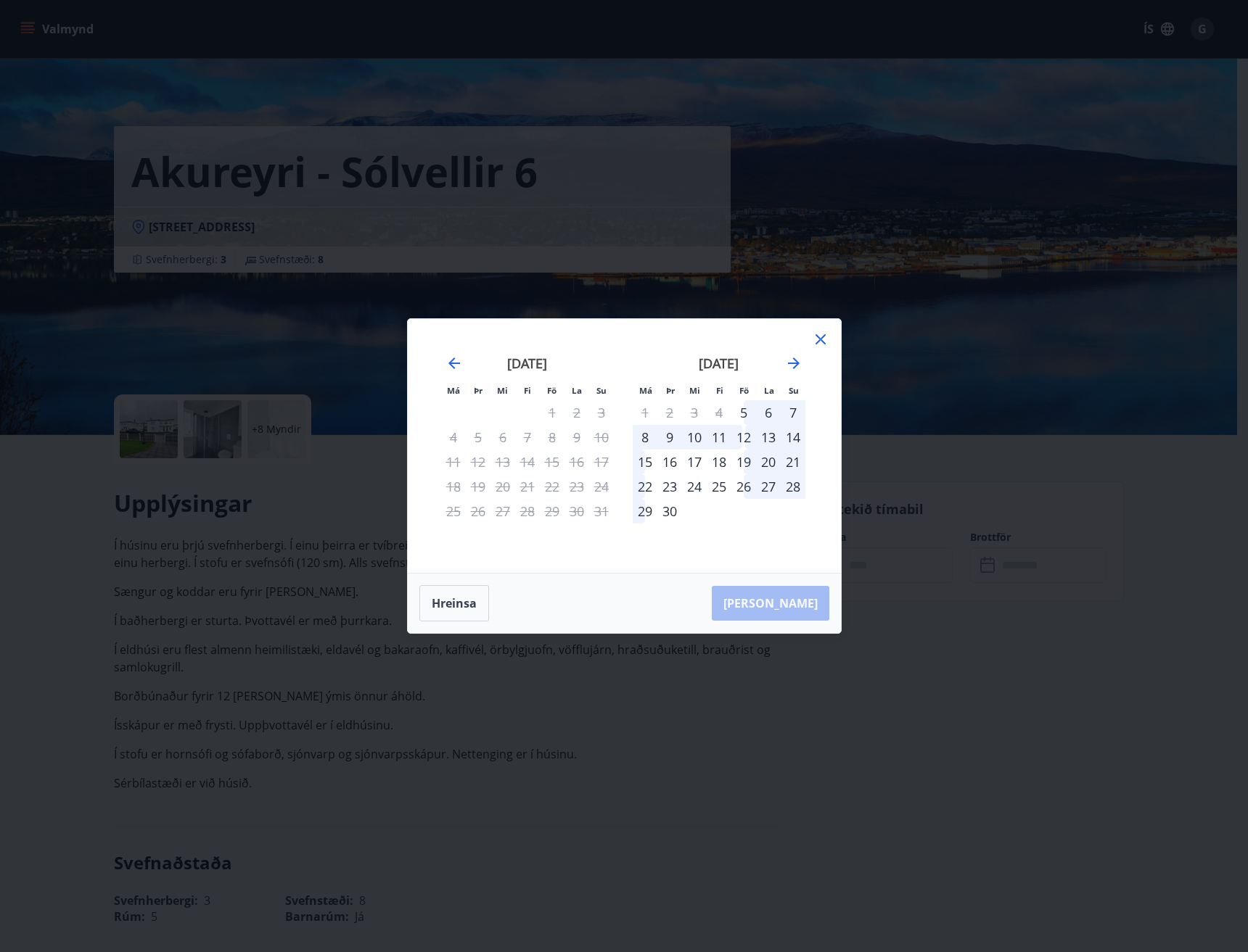
click at [627, 522] on div "september 2025 1 2 3 4 5 6 7 8 9 10 11 12 13 14 15 16 17 18 19 20 21 22 23 24 2…" at bounding box center [719, 456] width 192 height 238
click at [463, 602] on button "Hreinsa" at bounding box center [454, 602] width 70 height 36
click at [743, 486] on div "26" at bounding box center [743, 486] width 25 height 25
click at [791, 367] on icon "Move forward to switch to the next month." at bounding box center [793, 363] width 18 height 18
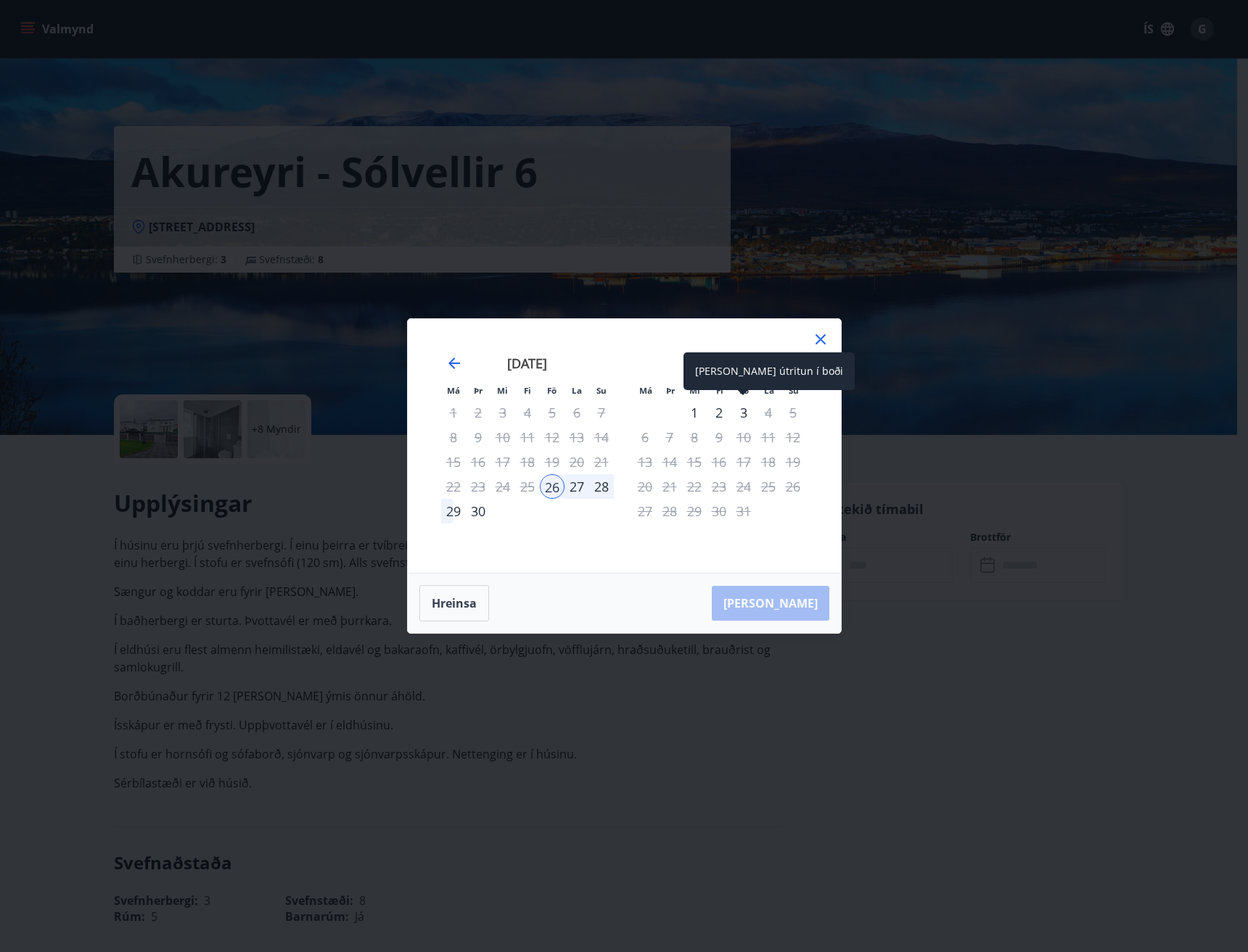
click at [740, 411] on div "3" at bounding box center [743, 413] width 25 height 25
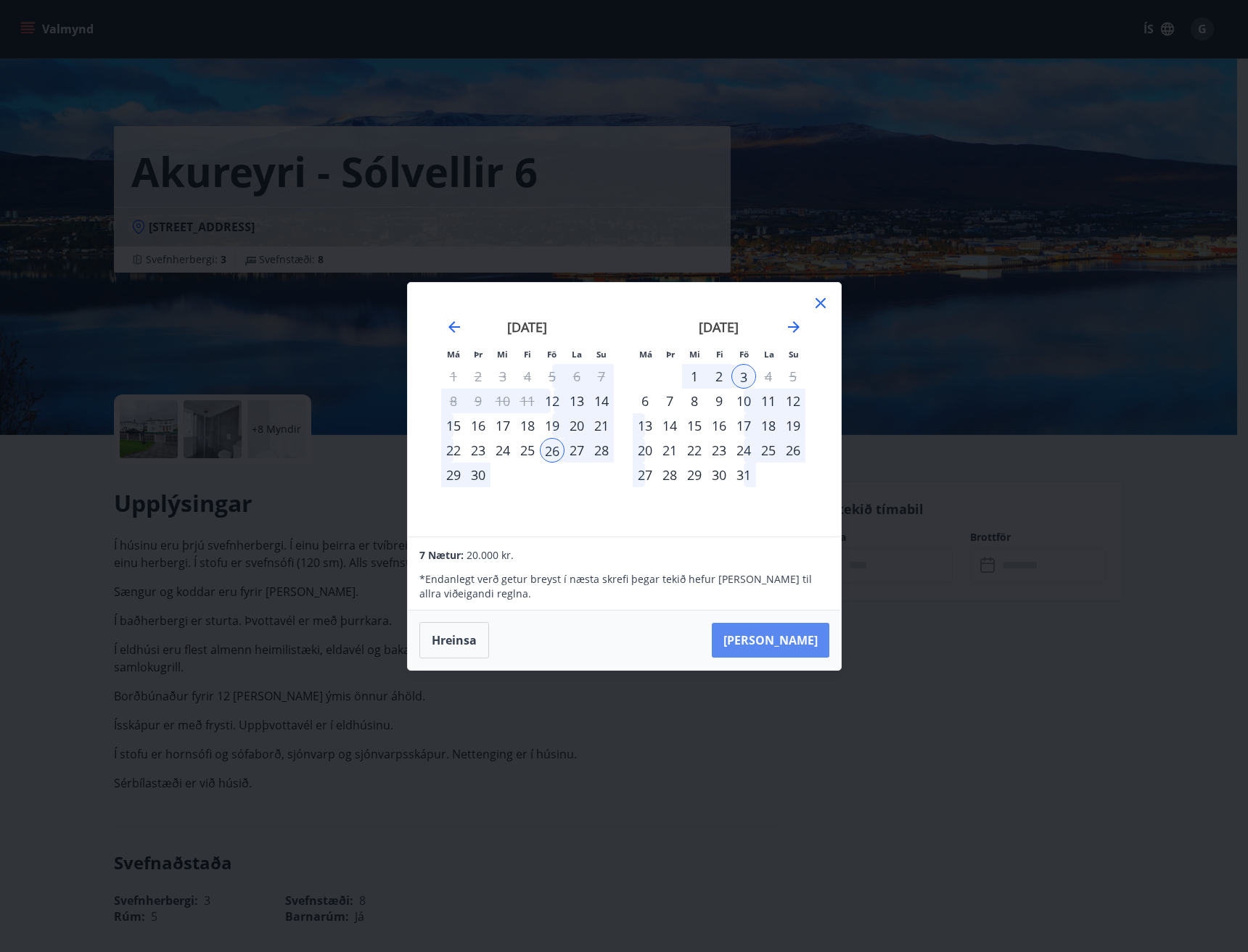
click at [806, 628] on button "Taka Frá" at bounding box center [770, 640] width 117 height 34
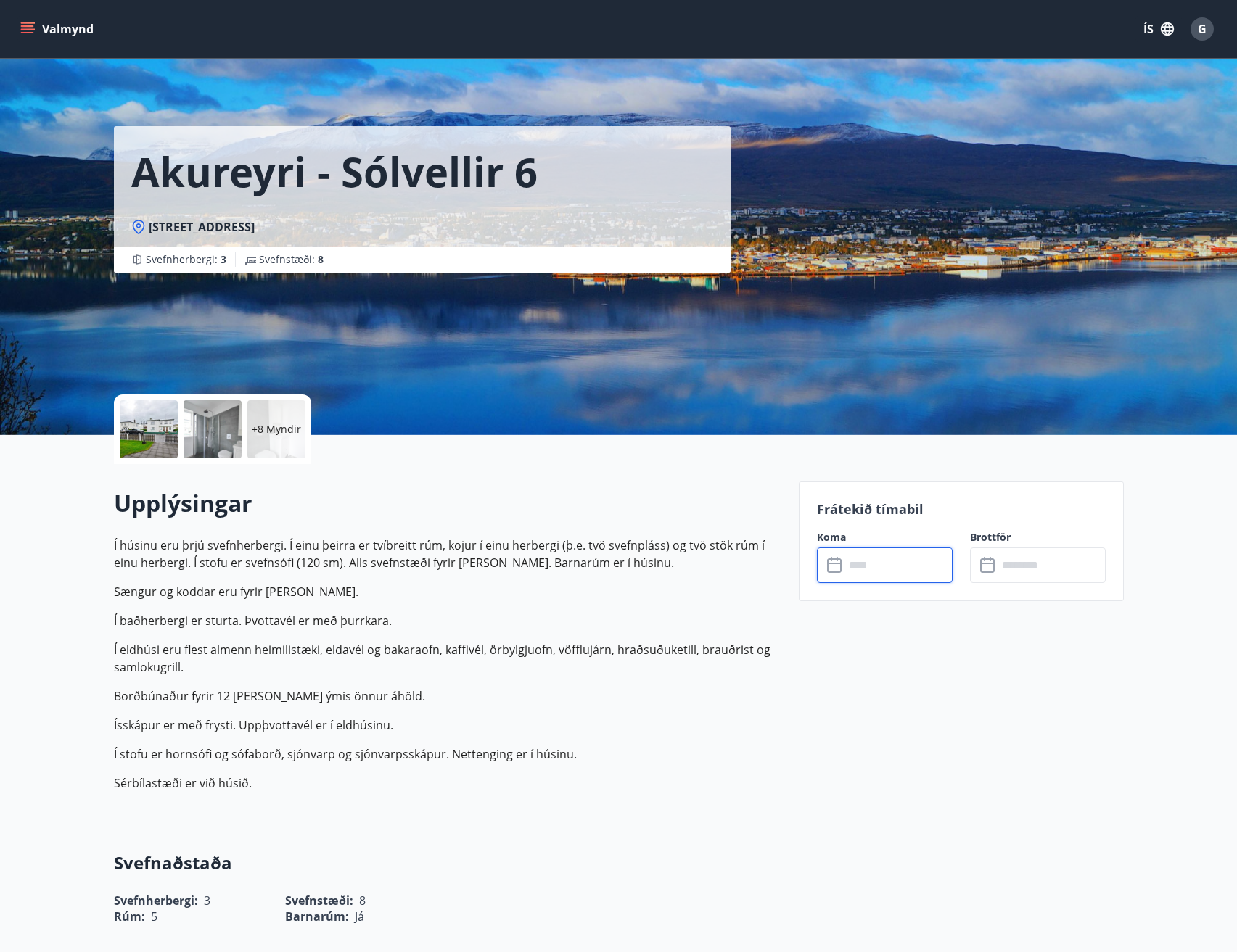
type input "******"
click at [1037, 701] on button "Greiða" at bounding box center [1038, 697] width 136 height 34
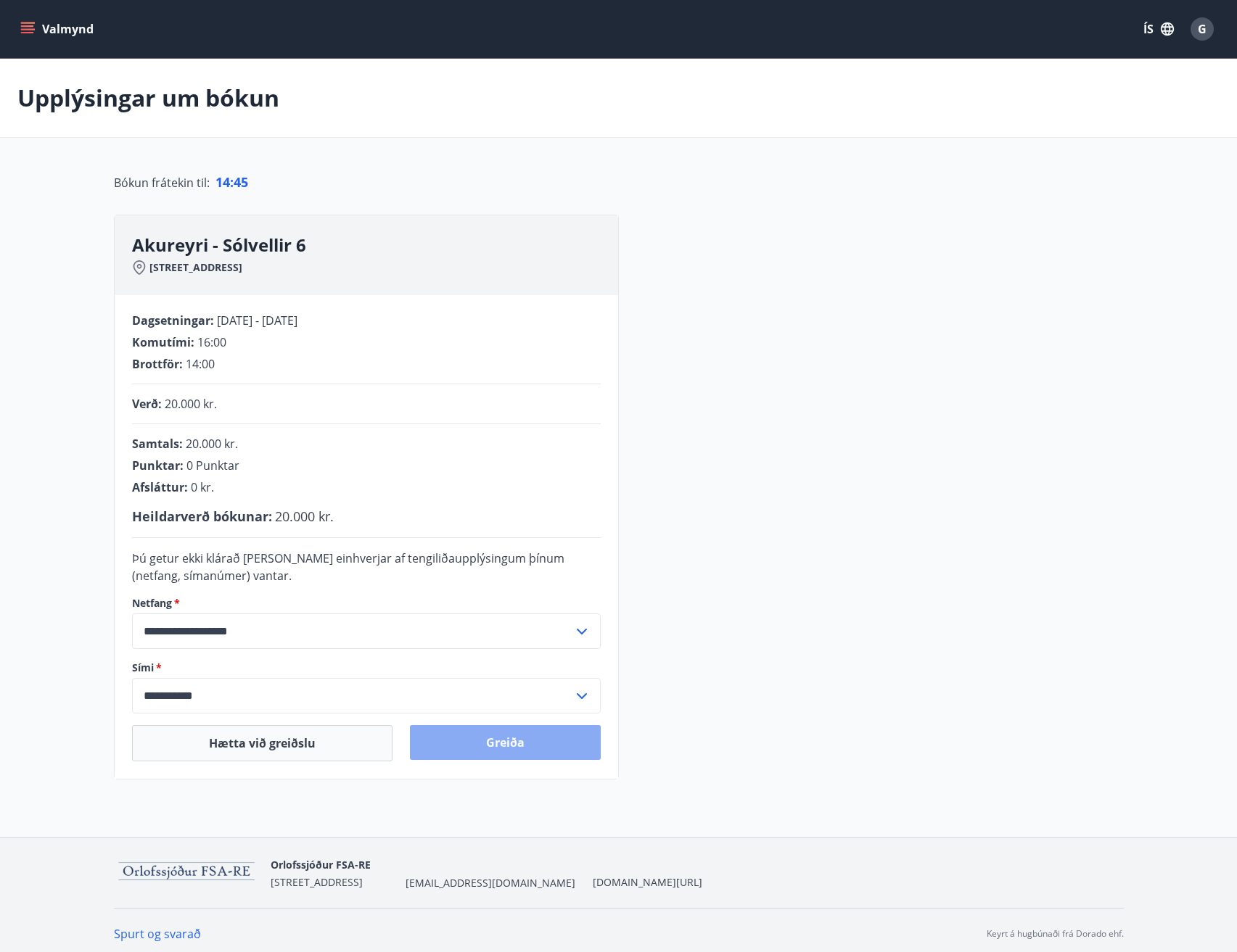
click at [521, 746] on button "Greiða" at bounding box center [505, 742] width 191 height 34
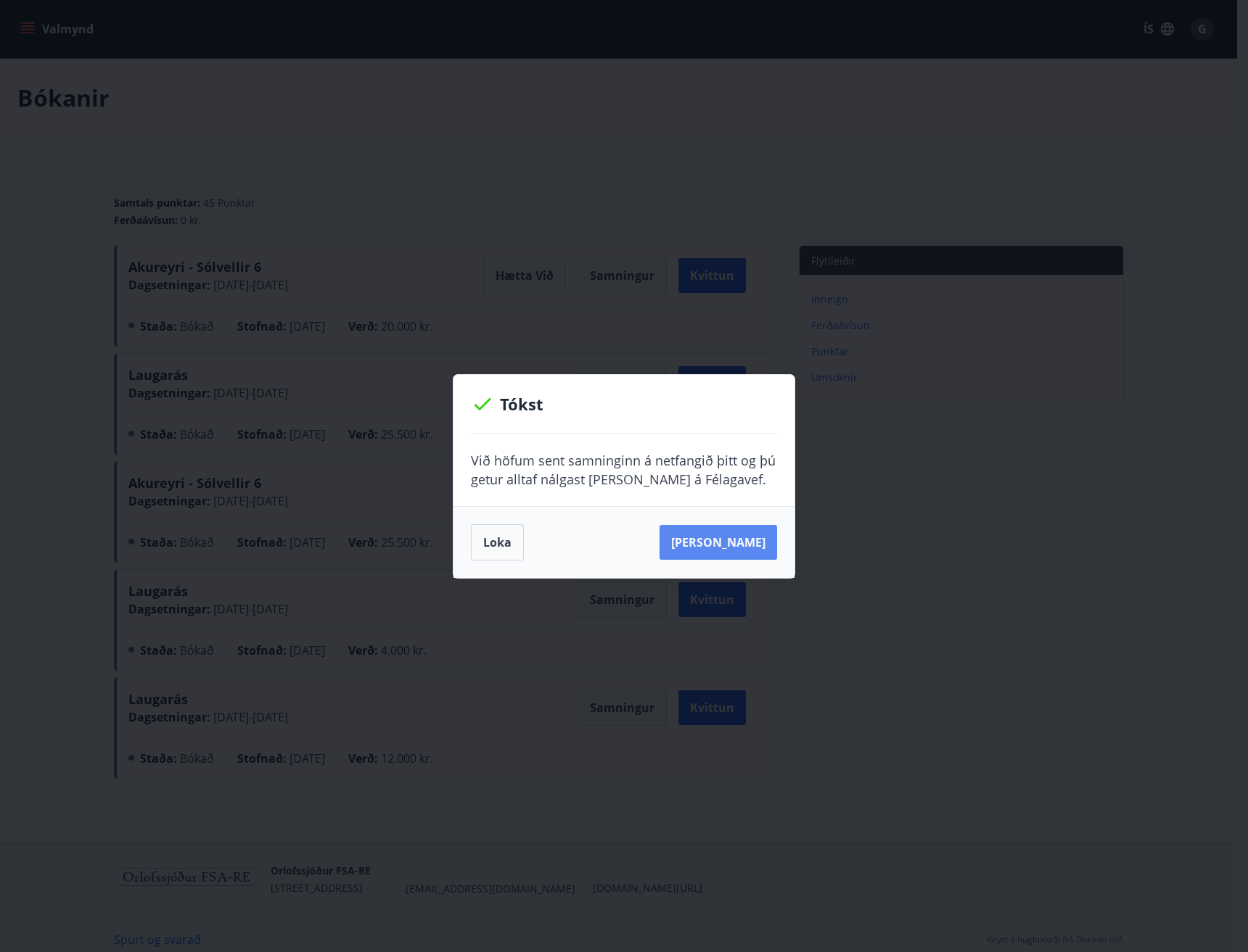
click at [717, 544] on button "[PERSON_NAME]" at bounding box center [718, 542] width 117 height 34
click at [709, 538] on button "[PERSON_NAME]" at bounding box center [718, 542] width 117 height 34
click at [495, 542] on button "Loka" at bounding box center [497, 542] width 53 height 36
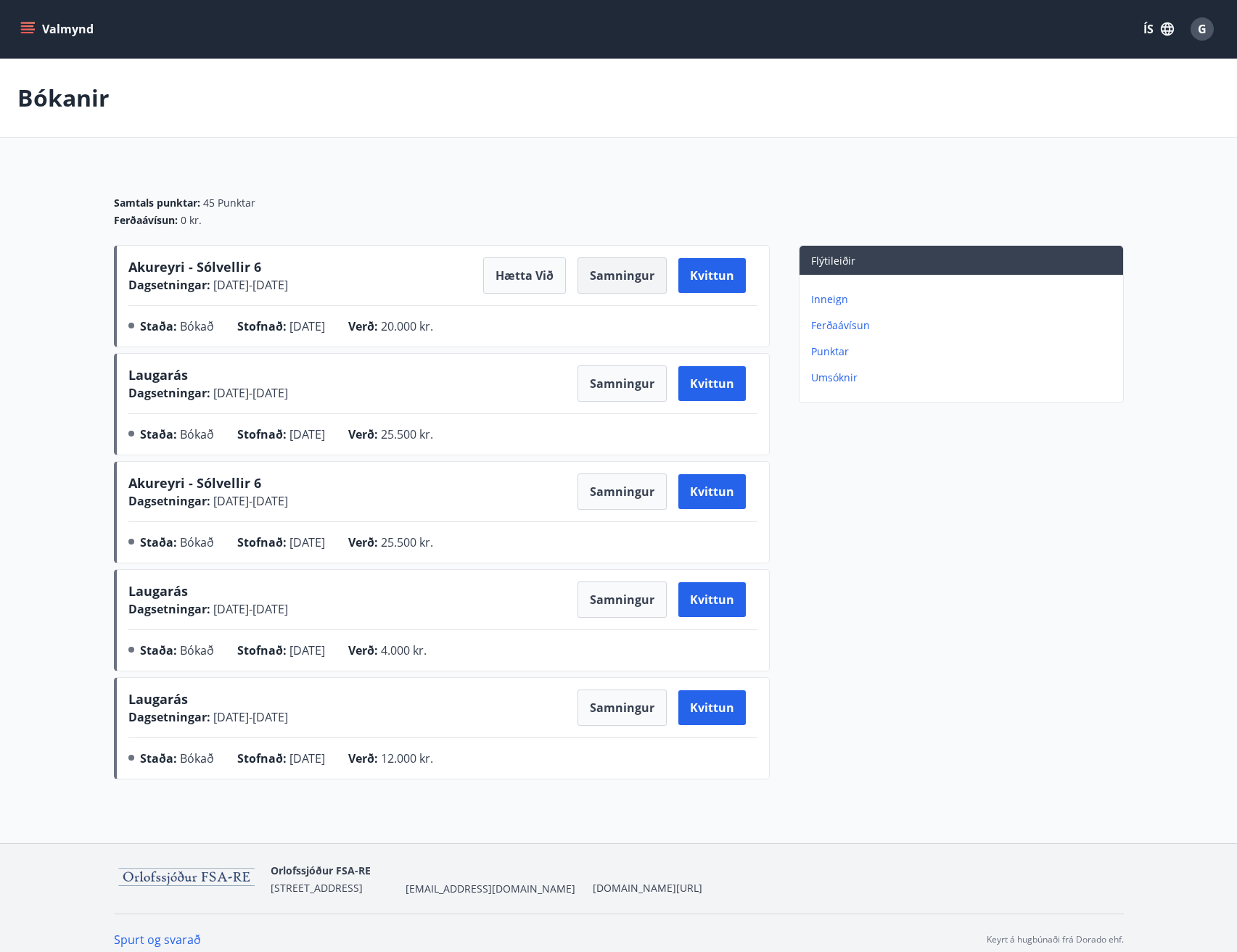
click at [628, 275] on button "Samningur" at bounding box center [622, 275] width 89 height 36
